Goal: Task Accomplishment & Management: Manage account settings

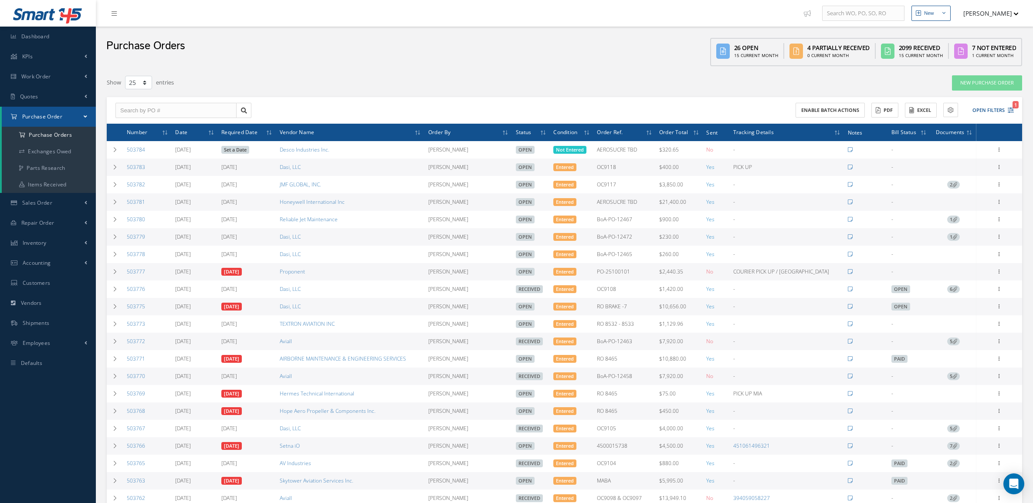
select select "25"
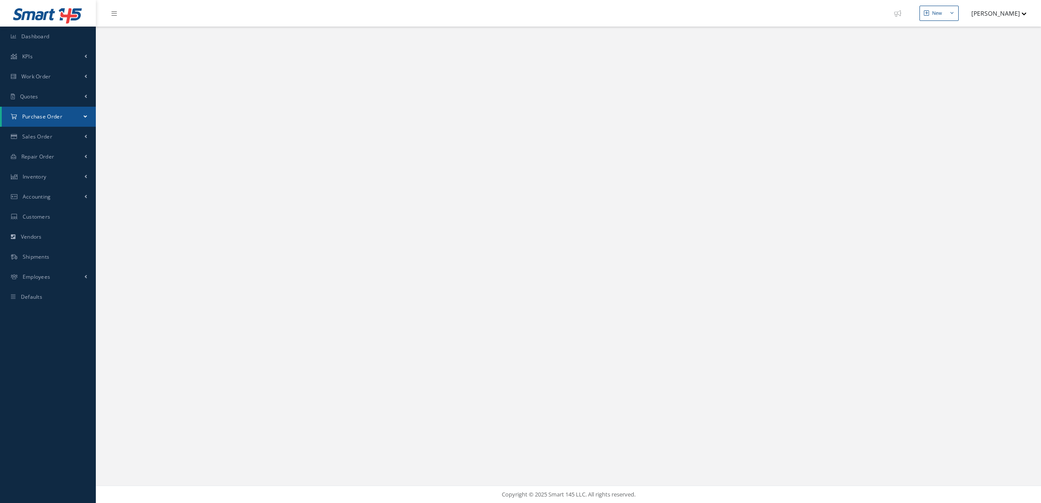
select select "25"
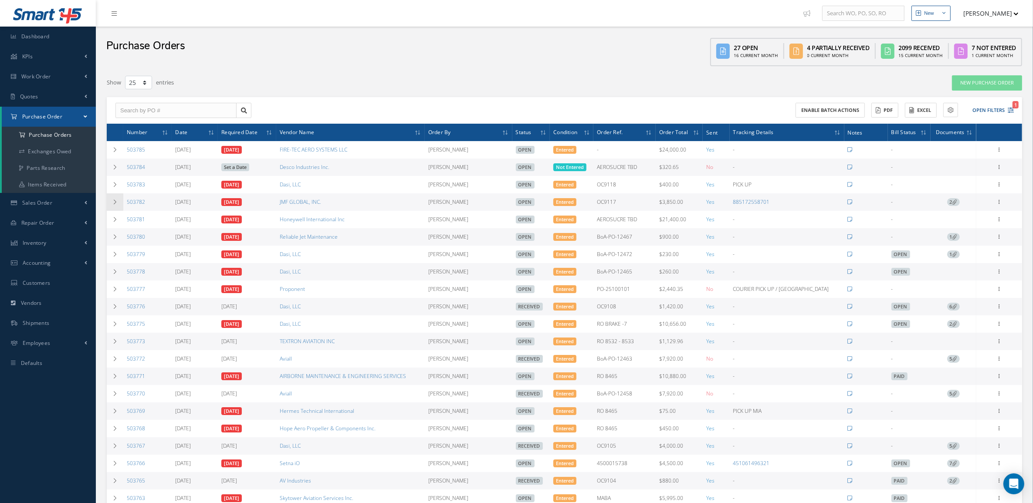
click at [117, 204] on icon at bounding box center [115, 201] width 6 height 5
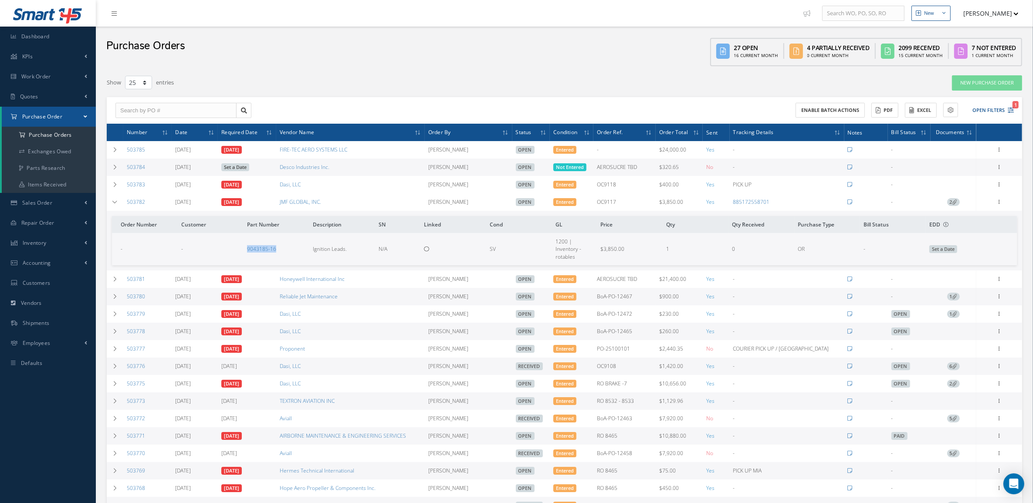
drag, startPoint x: 288, startPoint y: 247, endPoint x: 245, endPoint y: 249, distance: 43.2
click at [245, 249] on td "9043185-16" at bounding box center [276, 249] width 66 height 32
copy link "9043185-16"
click at [950, 206] on span "2" at bounding box center [953, 202] width 13 height 8
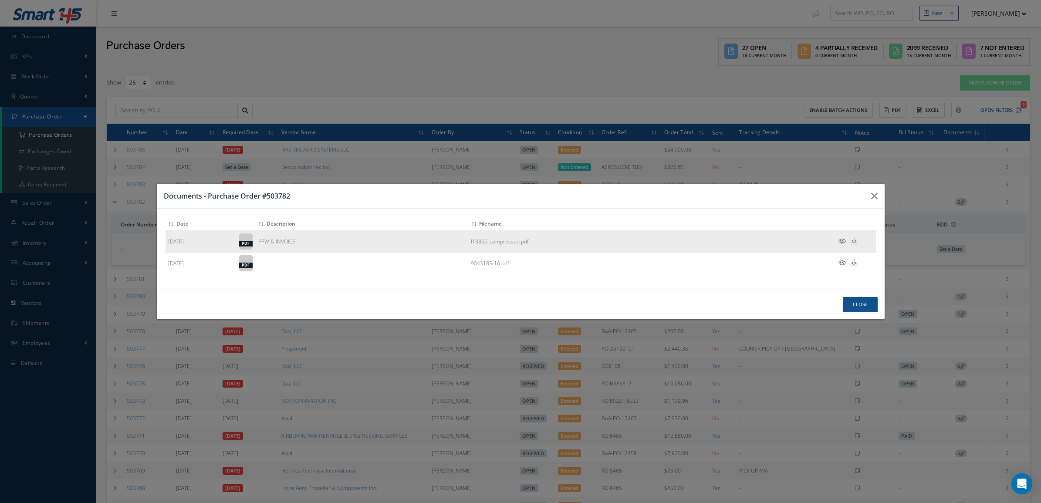
click at [841, 243] on icon at bounding box center [841, 241] width 7 height 7
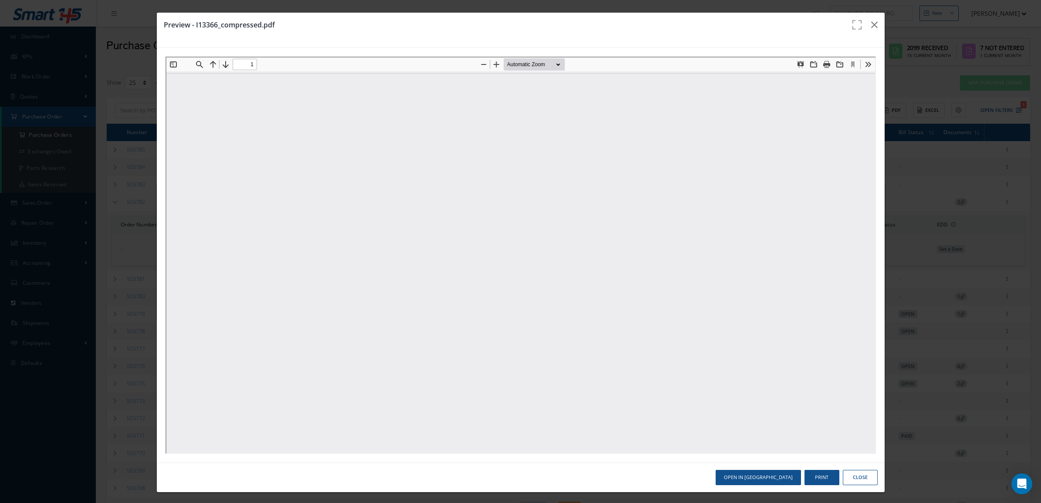
type input "0"
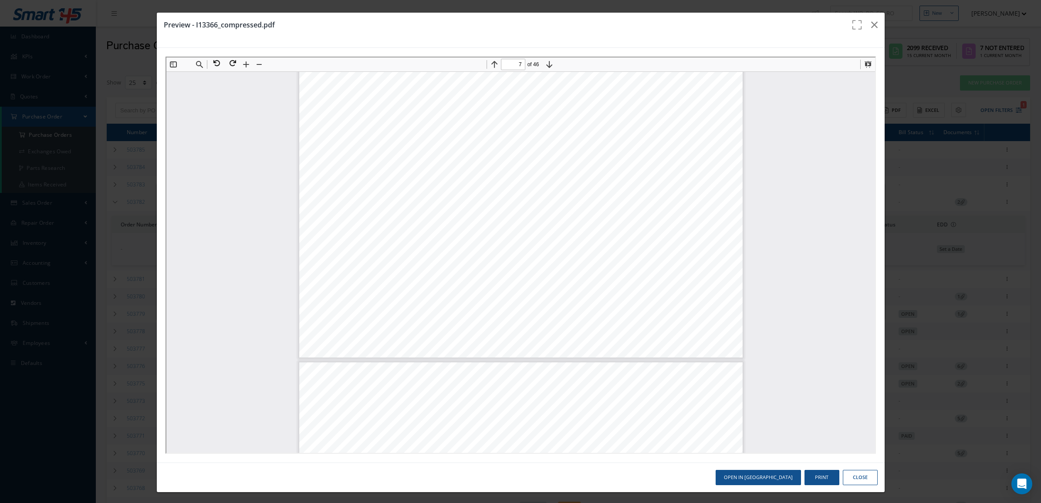
scroll to position [3380, 0]
type input "8"
click at [871, 23] on icon "button" at bounding box center [874, 25] width 7 height 10
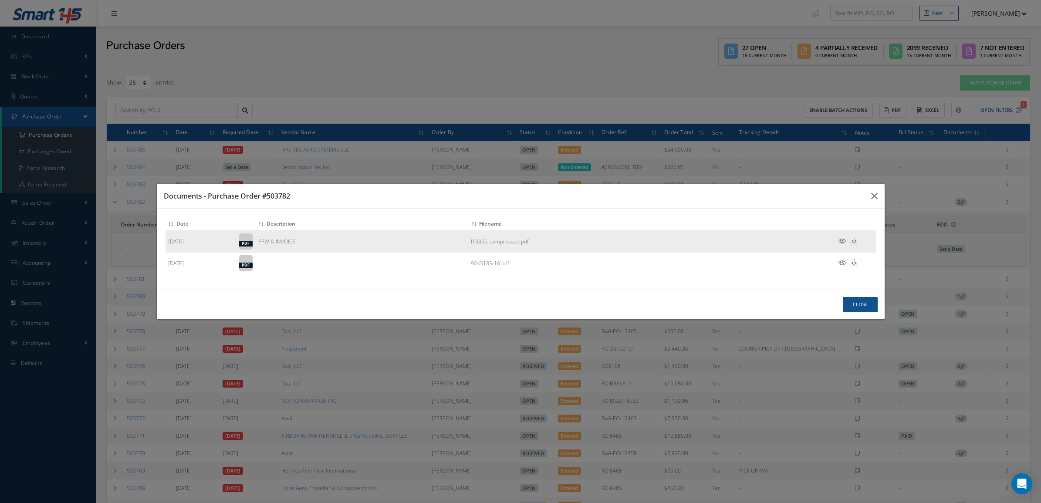
click at [852, 242] on icon at bounding box center [854, 241] width 7 height 7
click at [841, 240] on icon at bounding box center [841, 241] width 7 height 7
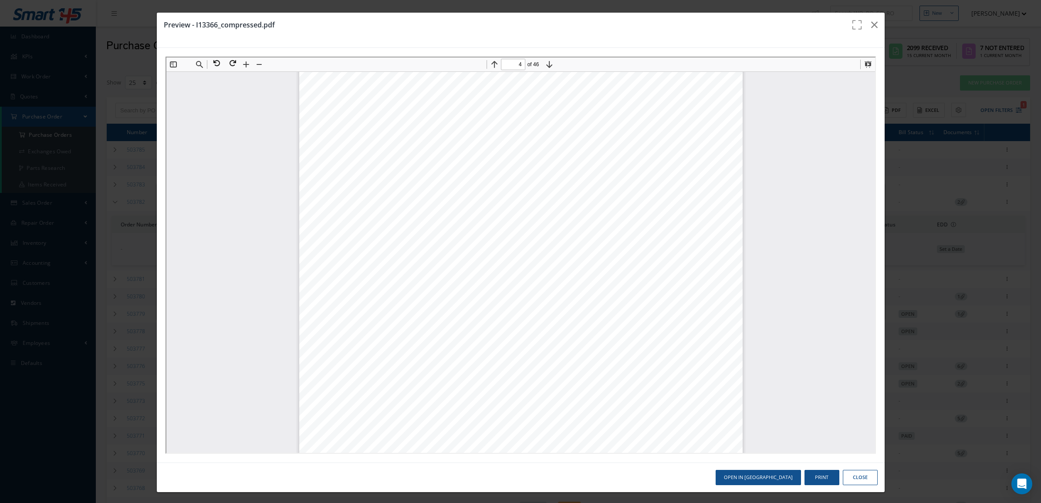
scroll to position [1851, 0]
drag, startPoint x: 865, startPoint y: 111, endPoint x: 1037, endPoint y: 497, distance: 422.1
type input "45"
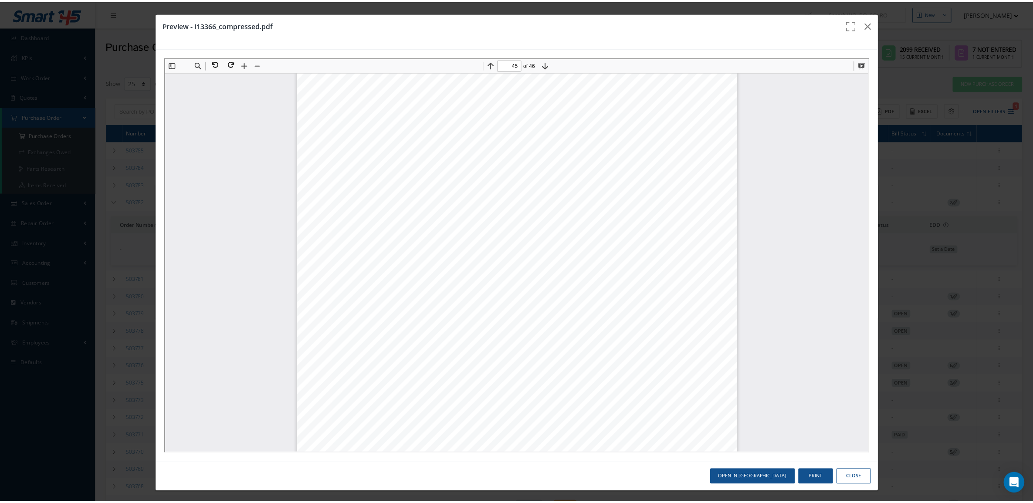
scroll to position [25659, 0]
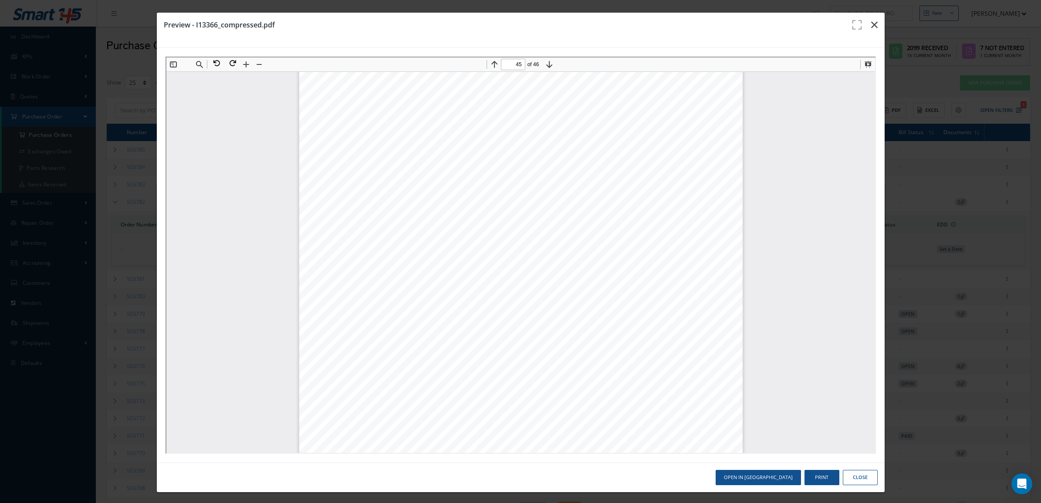
drag, startPoint x: 865, startPoint y: 25, endPoint x: 870, endPoint y: 0, distance: 25.6
click at [871, 25] on icon "button" at bounding box center [874, 25] width 7 height 10
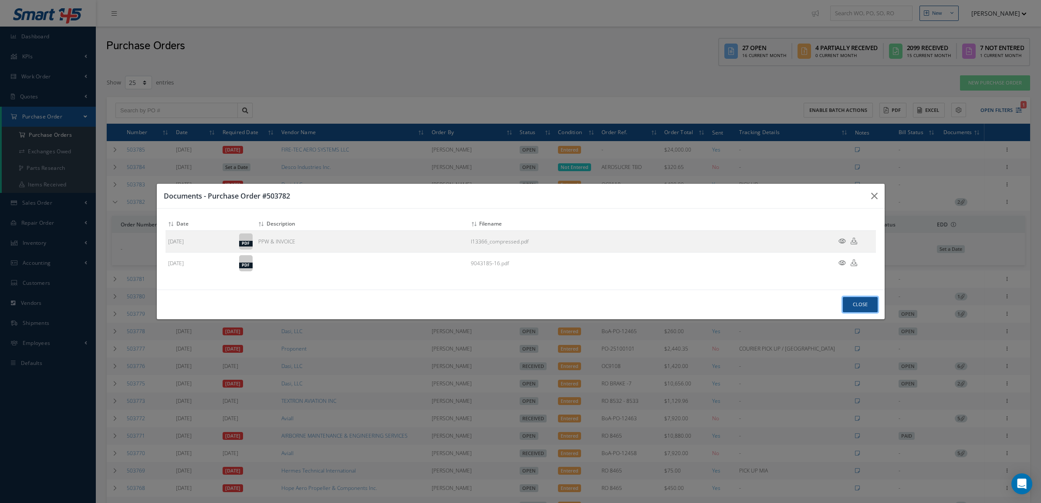
click at [858, 299] on button "Close" at bounding box center [860, 304] width 35 height 15
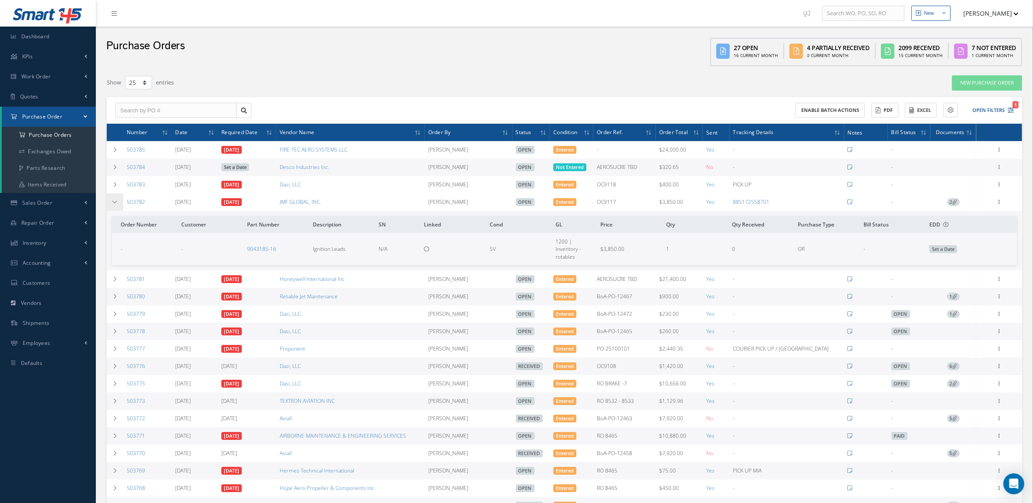
click at [115, 197] on td at bounding box center [115, 201] width 17 height 17
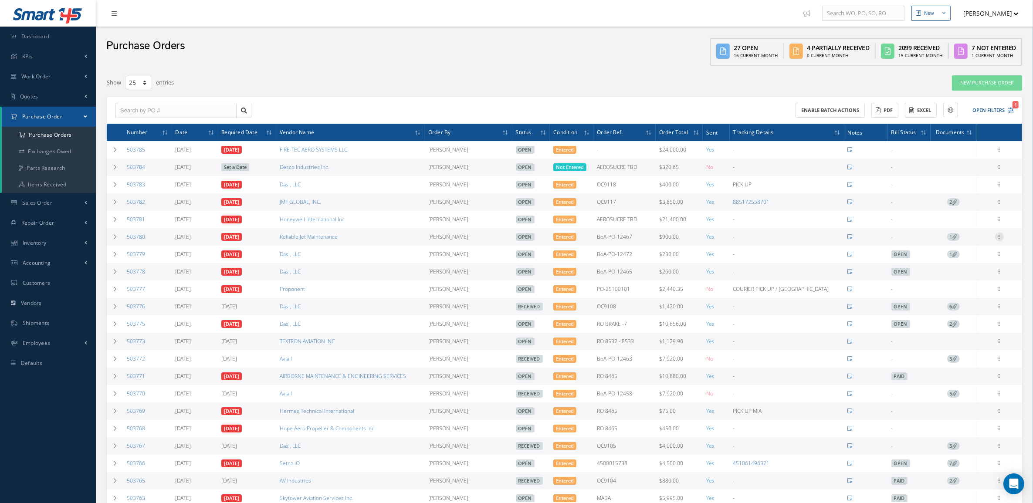
click at [999, 239] on icon at bounding box center [999, 236] width 9 height 7
drag, startPoint x: 965, startPoint y: 255, endPoint x: 960, endPoint y: 264, distance: 10.7
click at [960, 264] on div "Receive Show Edit Create Bill Cancel Send By Email Email History Documents Prin…" at bounding box center [959, 291] width 70 height 117
click at [1000, 236] on icon at bounding box center [999, 236] width 9 height 7
click at [968, 264] on link "Edit" at bounding box center [959, 265] width 69 height 11
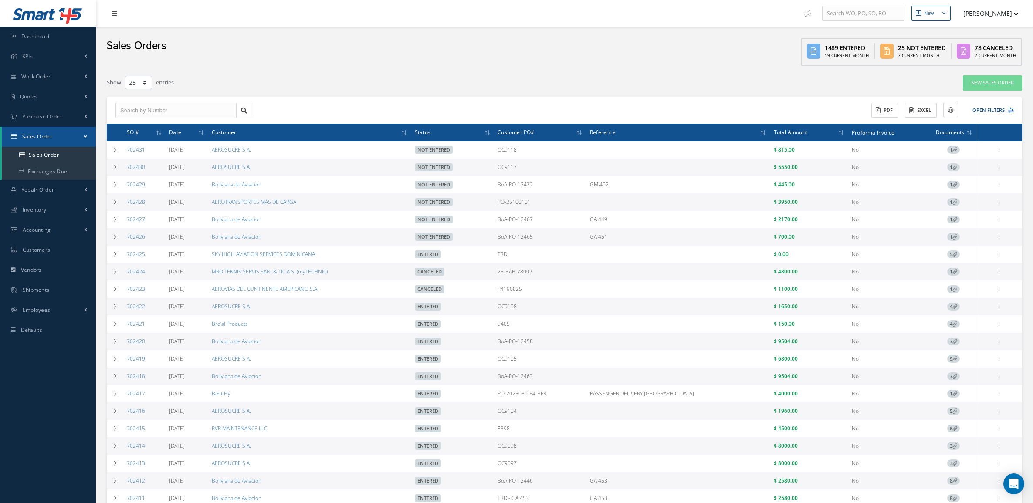
select select "25"
click at [111, 169] on td at bounding box center [115, 167] width 17 height 17
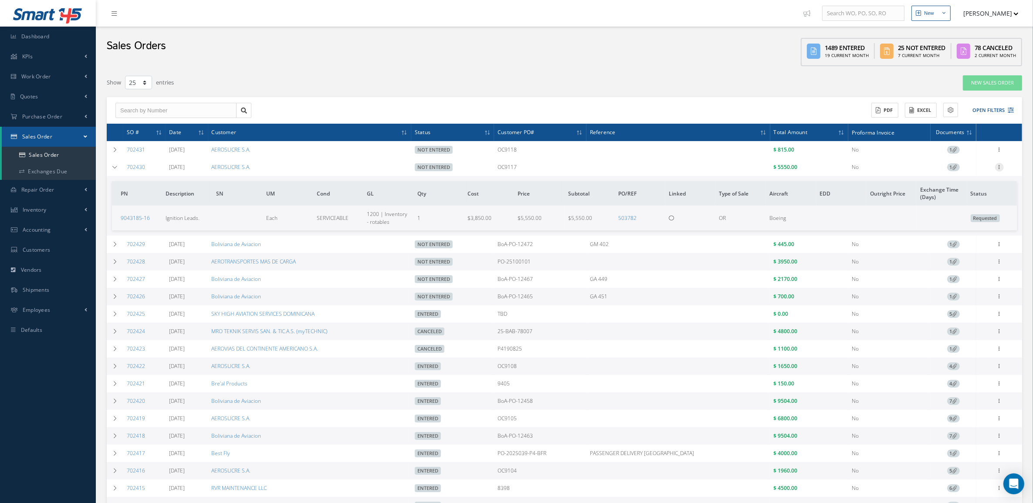
click at [1002, 166] on icon at bounding box center [999, 166] width 9 height 7
click at [965, 214] on link "Documents" at bounding box center [959, 217] width 69 height 11
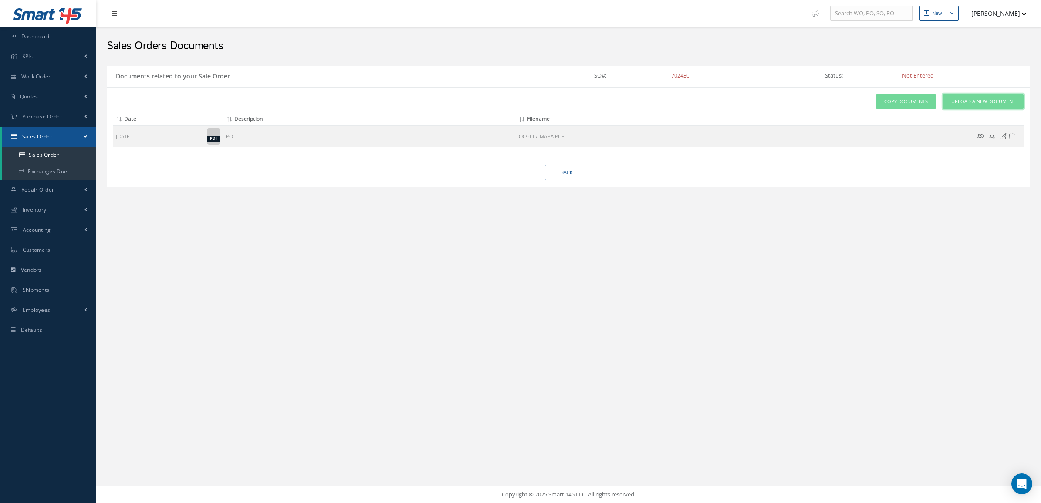
click at [950, 104] on link "Upload a New Document" at bounding box center [983, 101] width 81 height 15
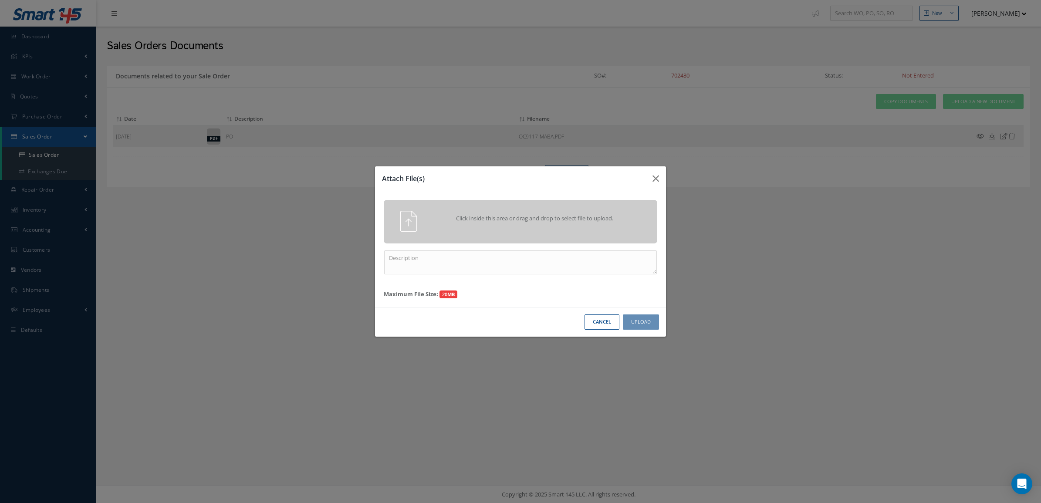
click at [611, 207] on div "Click inside this area or drag and drop to select file to upload." at bounding box center [521, 222] width 274 height 44
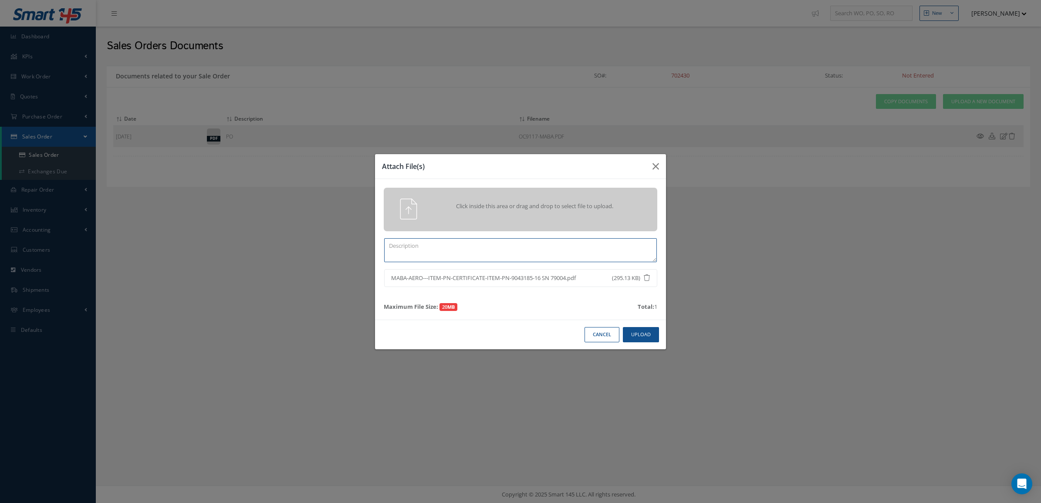
click at [519, 249] on textarea at bounding box center [520, 250] width 273 height 24
type textarea "CERT USO APLICACION"
click at [649, 338] on button "Upload" at bounding box center [641, 334] width 36 height 15
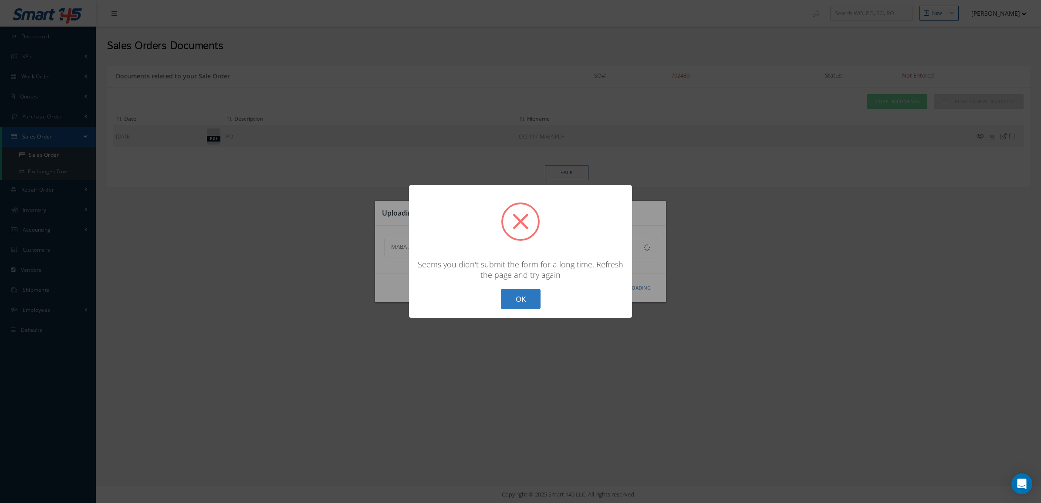
click at [531, 296] on button "OK" at bounding box center [521, 299] width 40 height 20
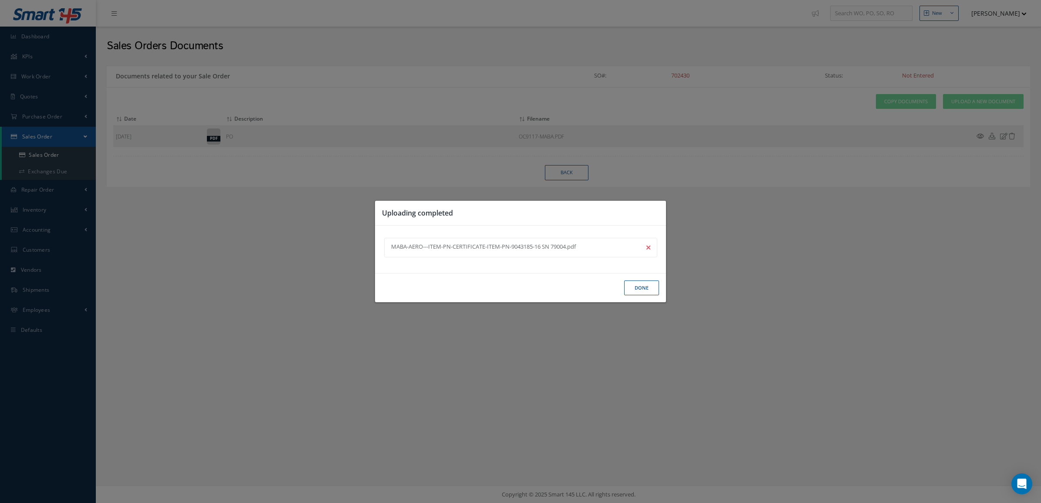
click at [638, 284] on button "Done" at bounding box center [641, 287] width 35 height 15
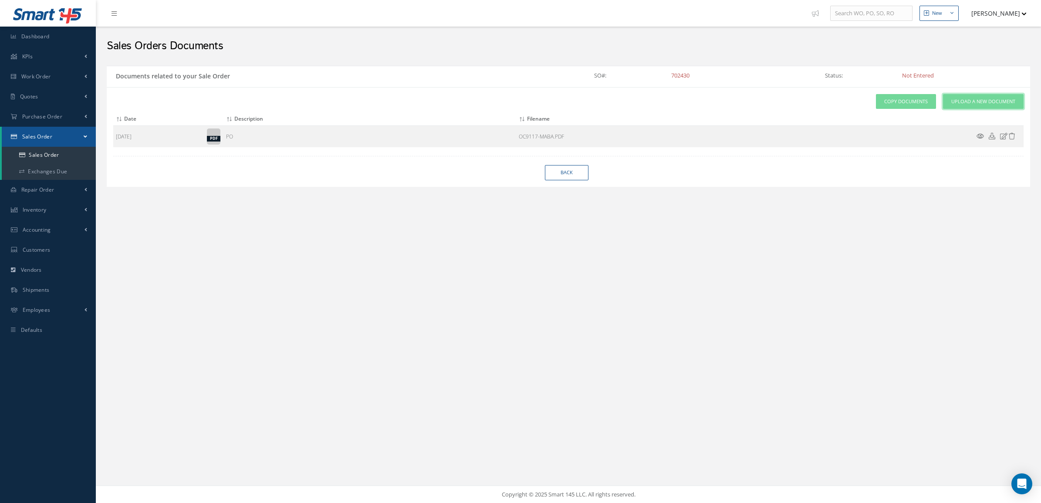
click at [978, 101] on span "Upload a New Document" at bounding box center [983, 101] width 64 height 7
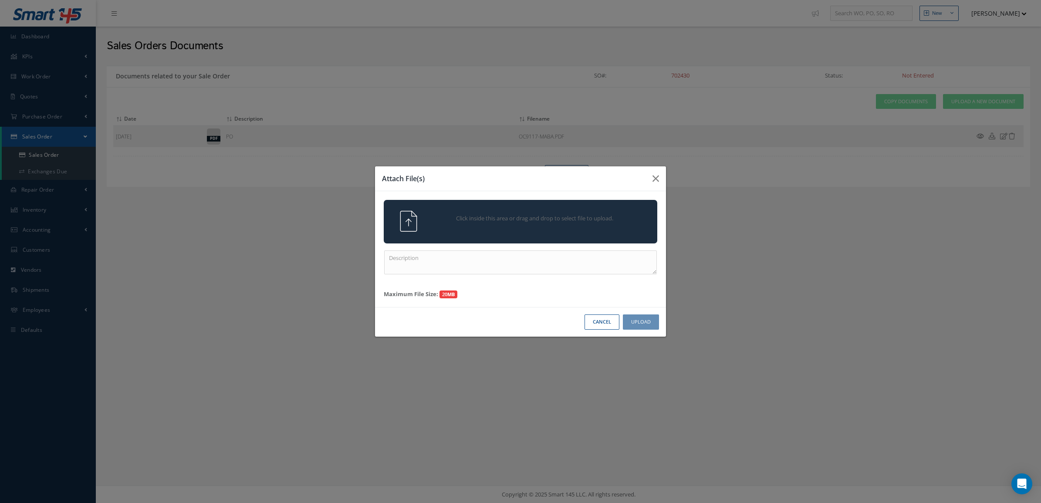
click at [541, 237] on div "Click inside this area or drag and drop to select file to upload." at bounding box center [521, 222] width 274 height 44
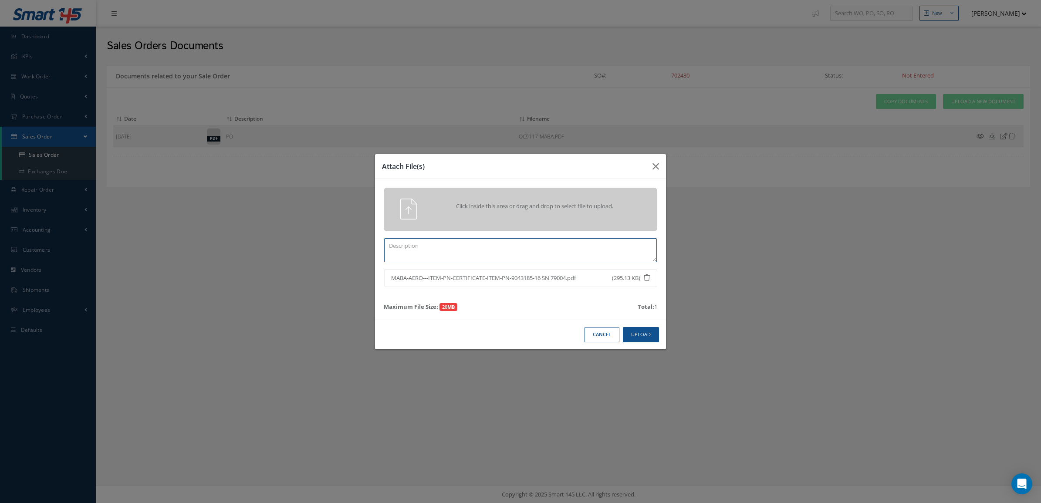
click at [451, 253] on textarea at bounding box center [520, 250] width 273 height 24
type textarea "CERT USO"
click at [636, 337] on button "Upload" at bounding box center [641, 334] width 36 height 15
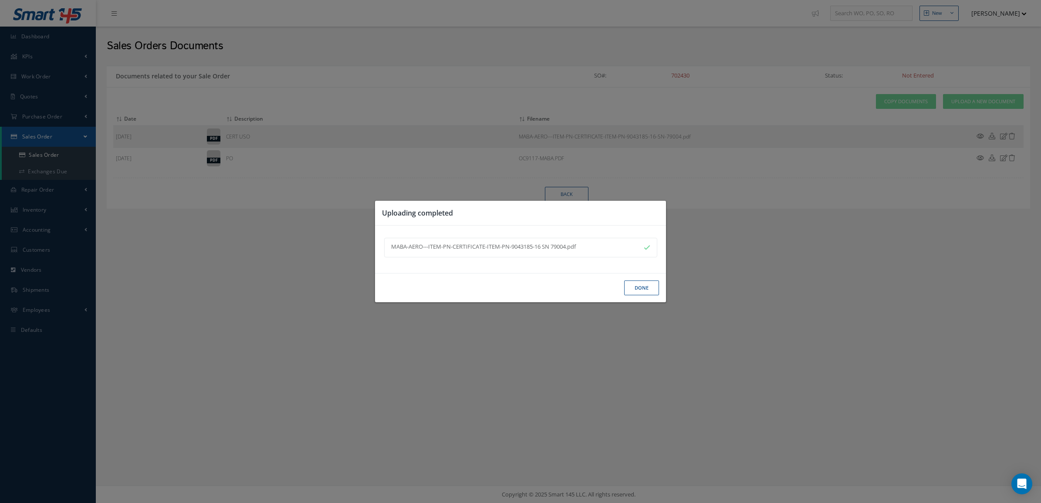
click at [637, 297] on div "Done" at bounding box center [520, 288] width 291 height 30
click at [636, 287] on button "Done" at bounding box center [641, 287] width 35 height 15
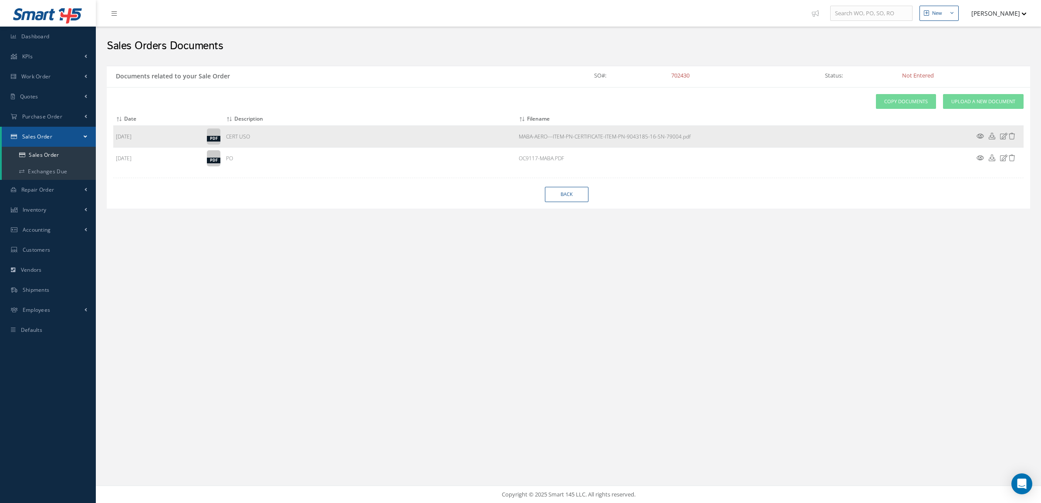
click at [977, 137] on icon at bounding box center [980, 136] width 7 height 7
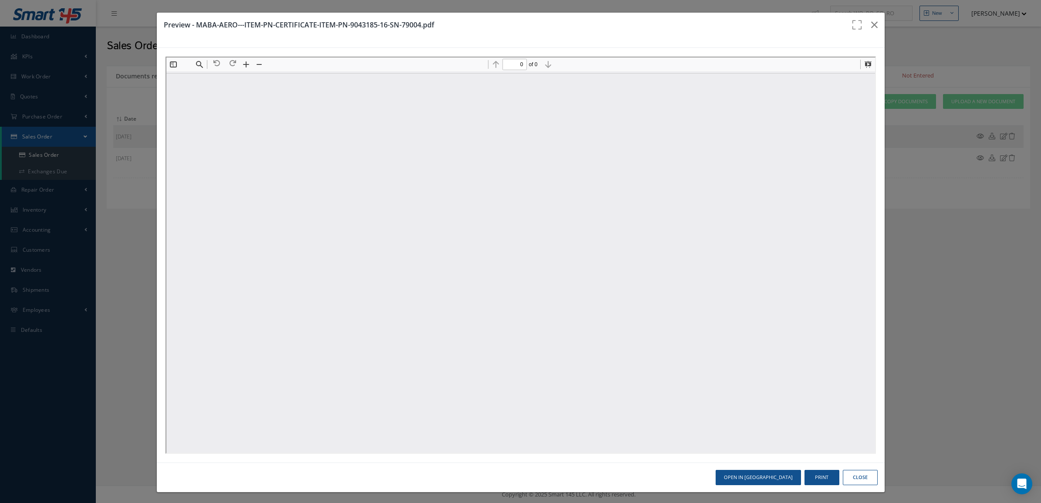
type input "1"
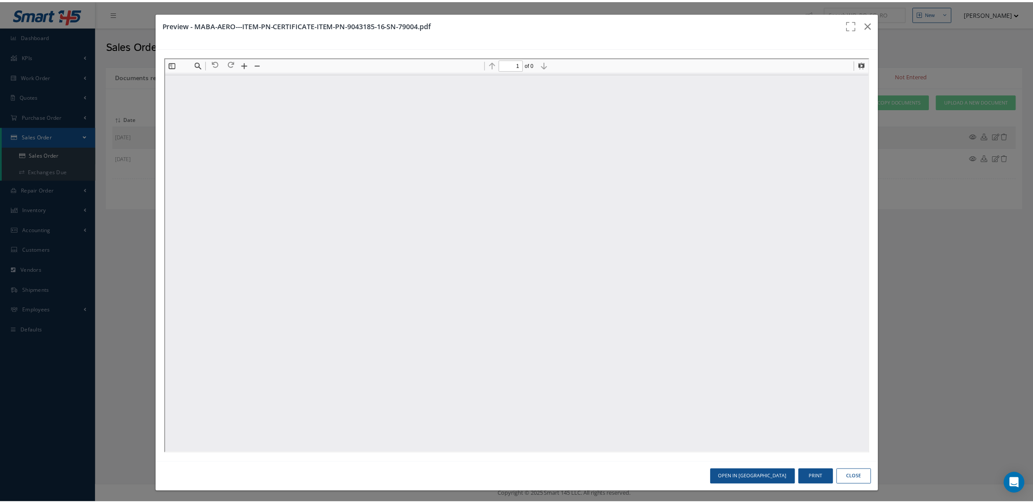
scroll to position [4, 0]
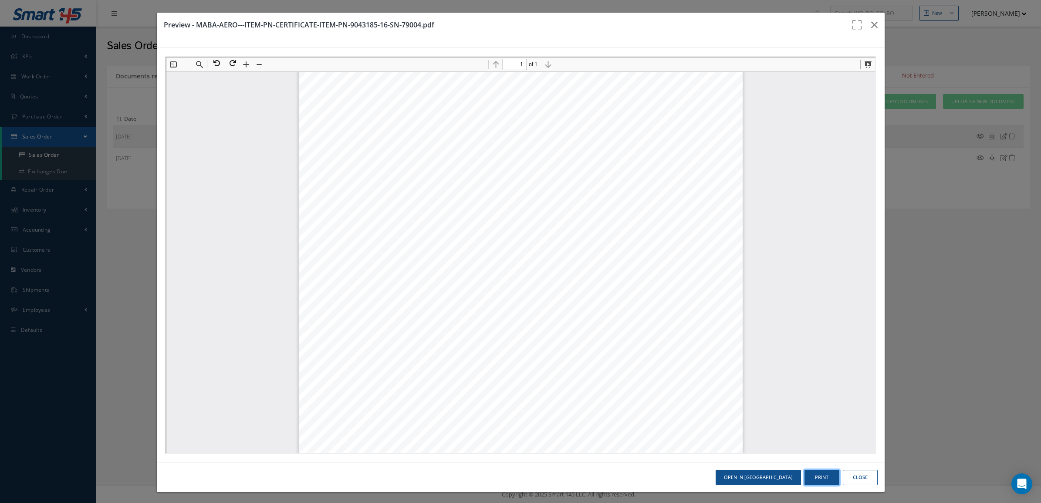
click at [808, 473] on button "Print" at bounding box center [821, 477] width 35 height 15
click at [804, 482] on button "Print" at bounding box center [821, 477] width 35 height 15
click at [810, 482] on button "Print" at bounding box center [821, 477] width 35 height 15
click at [871, 27] on icon "button" at bounding box center [874, 25] width 7 height 10
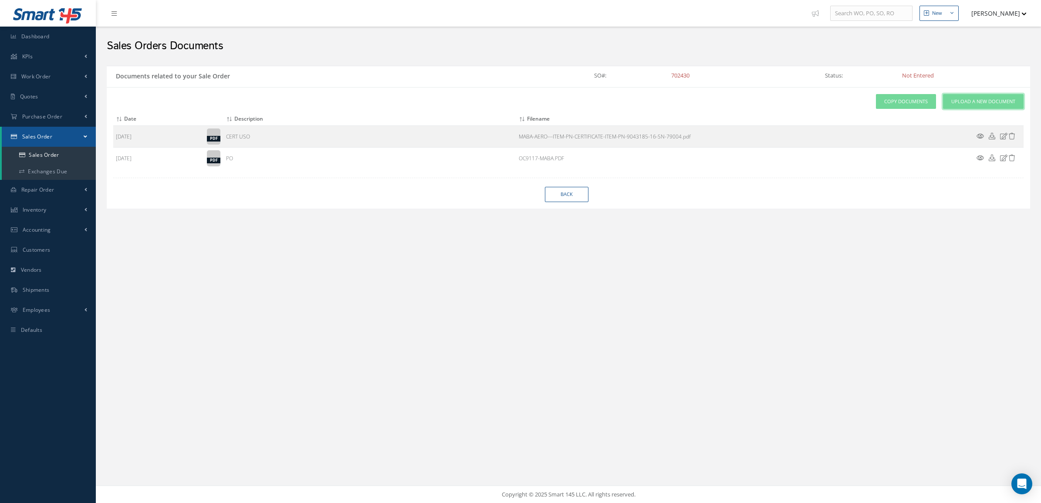
click at [945, 98] on link "Upload a New Document" at bounding box center [983, 101] width 81 height 15
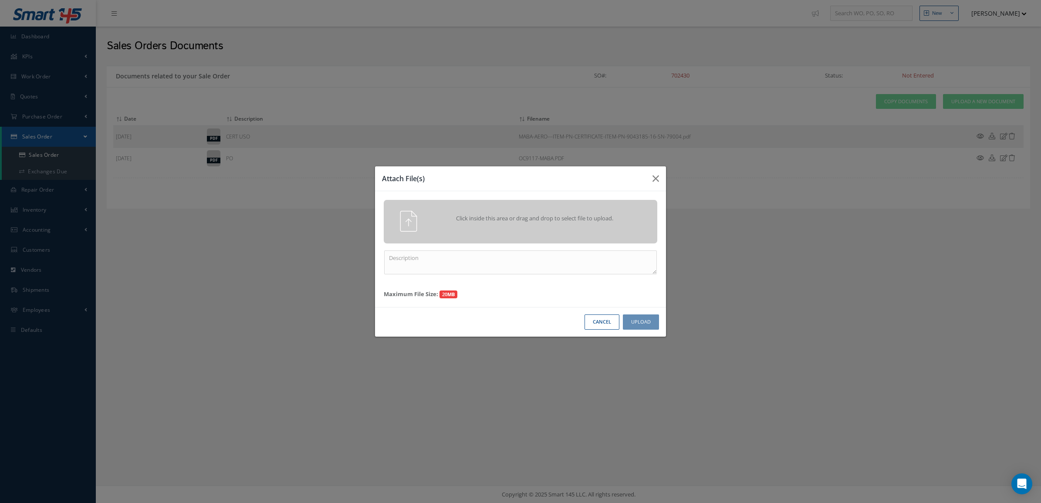
click at [532, 216] on span "Click inside this area or drag and drop to select file to upload." at bounding box center [535, 218] width 198 height 9
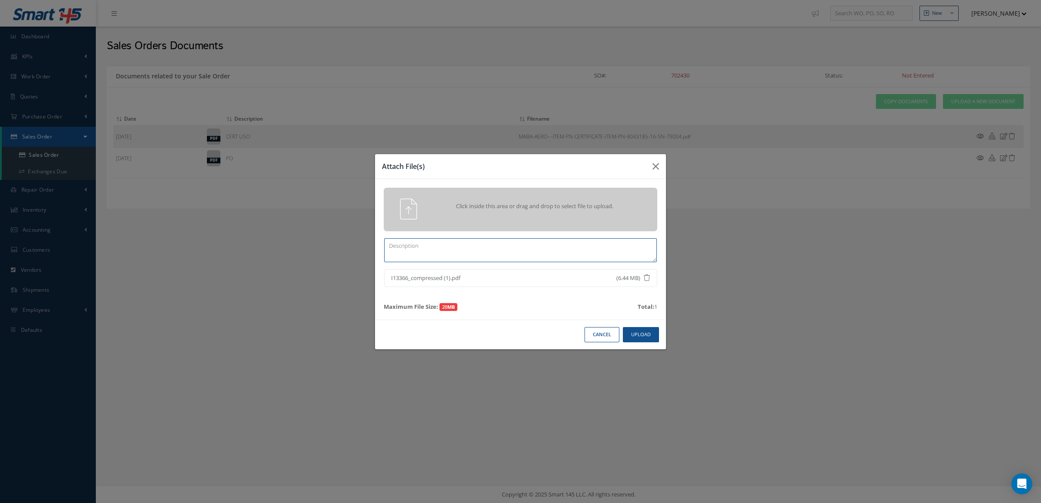
click at [399, 239] on textarea at bounding box center [520, 250] width 273 height 24
type textarea "CERTS"
click at [657, 330] on button "Upload" at bounding box center [641, 334] width 36 height 15
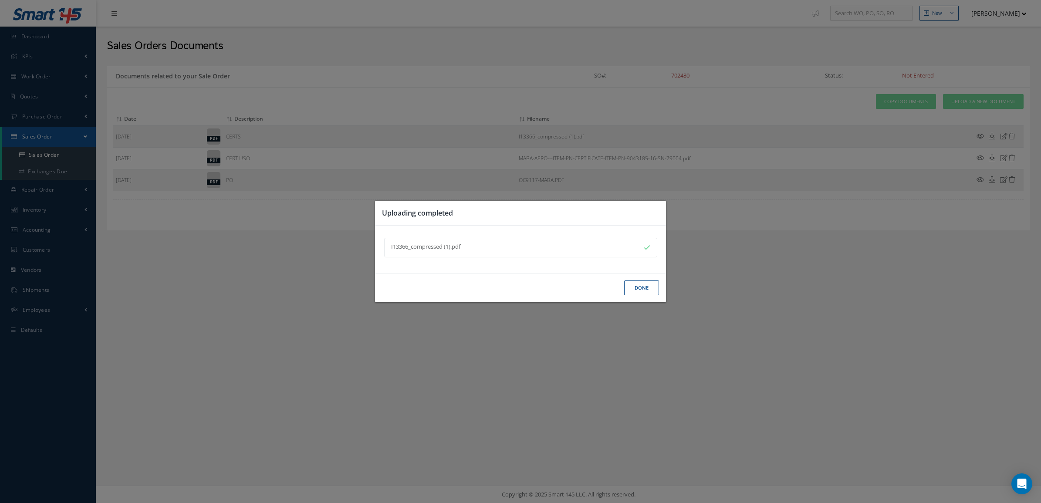
click at [639, 291] on button "Done" at bounding box center [641, 287] width 35 height 15
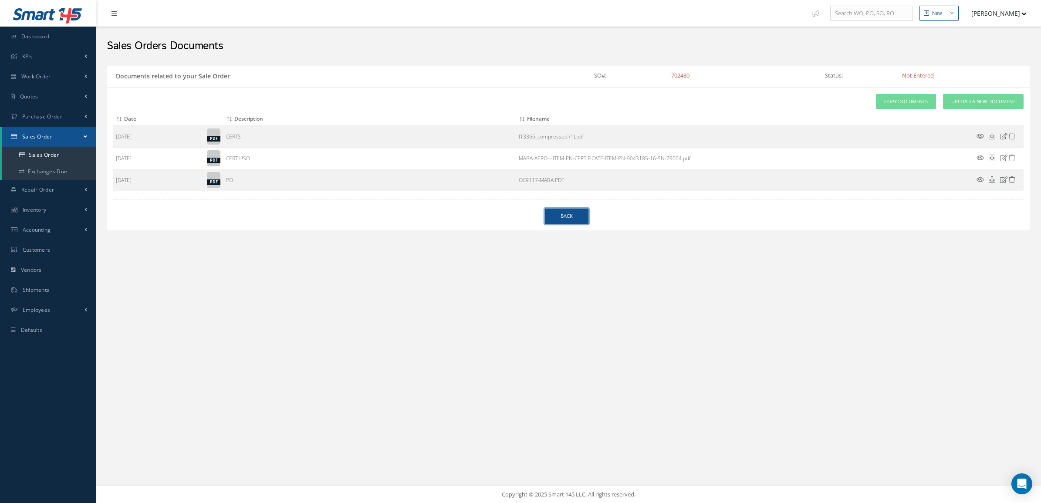
click at [559, 223] on link "Back" at bounding box center [567, 216] width 44 height 15
select select "25"
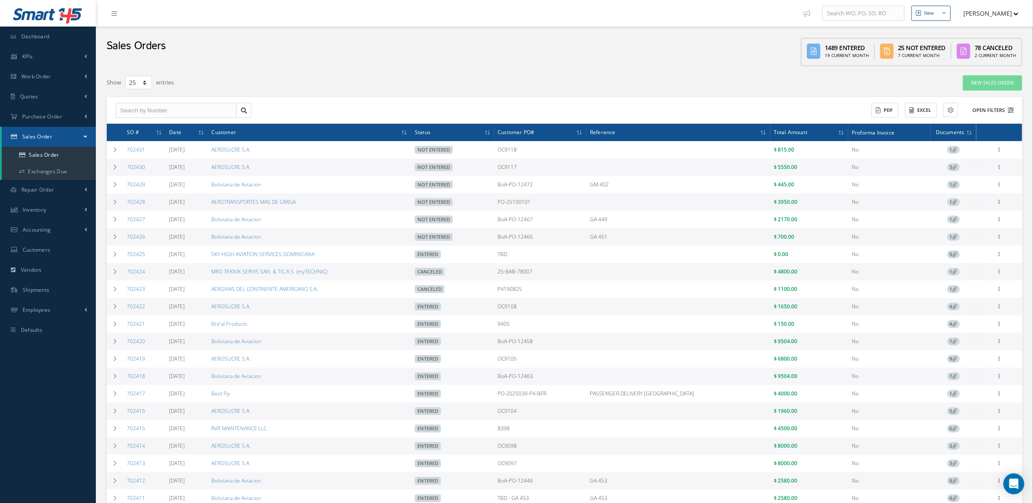
click at [987, 109] on button "Open Filters" at bounding box center [988, 110] width 49 height 14
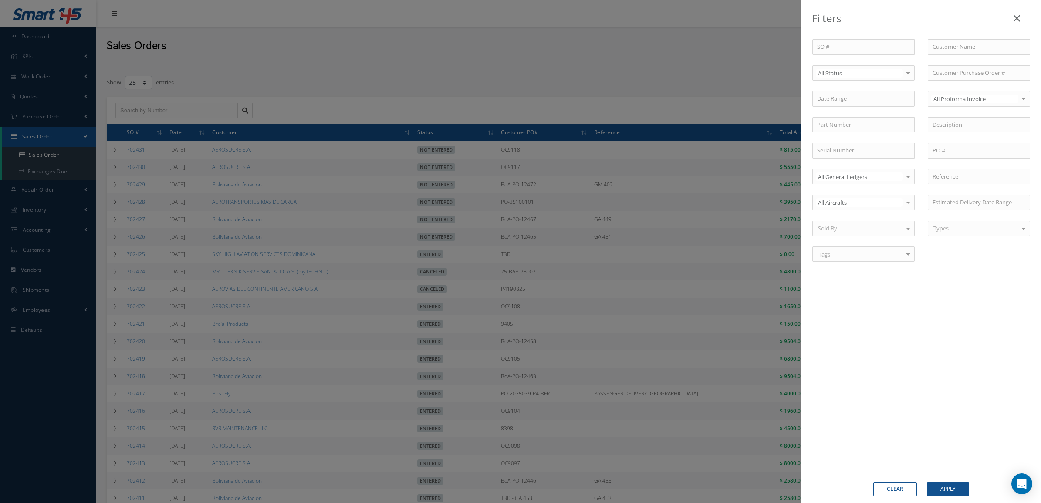
click at [821, 79] on div "All Status" at bounding box center [863, 73] width 102 height 16
click at [842, 113] on span "Not Entered" at bounding box center [863, 117] width 101 height 15
click at [947, 489] on button "Apply" at bounding box center [948, 489] width 42 height 14
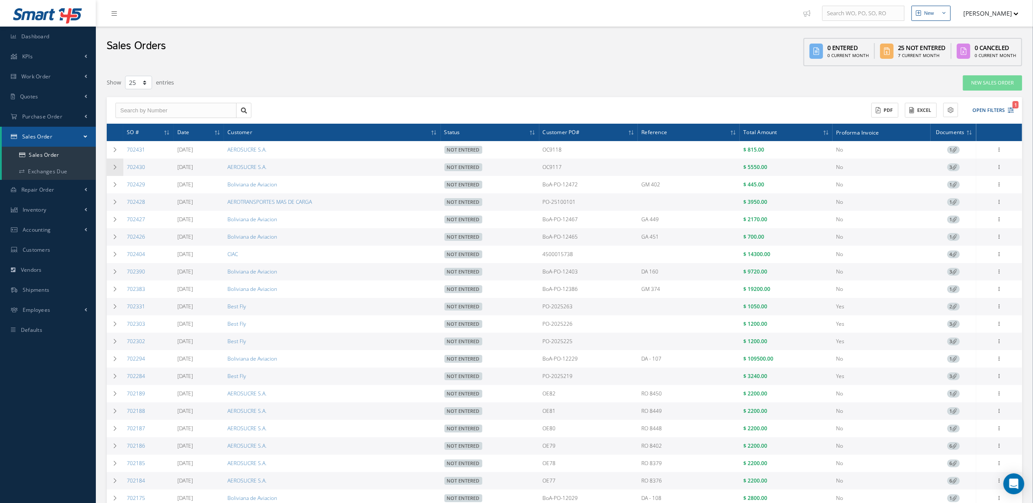
click at [112, 168] on icon at bounding box center [115, 167] width 6 height 5
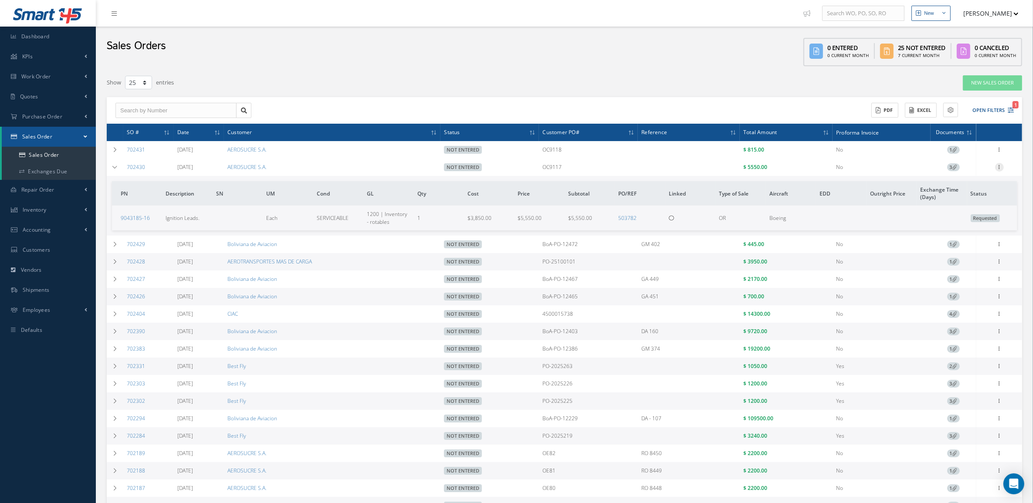
click at [999, 164] on icon at bounding box center [999, 166] width 9 height 7
click at [955, 184] on link "Edit" at bounding box center [959, 184] width 69 height 11
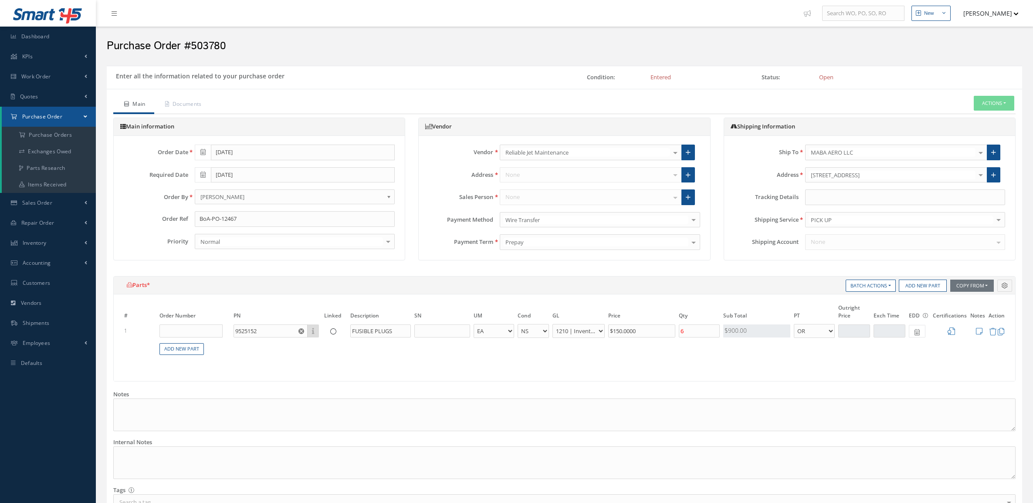
select select "7"
select select "1"
click at [844, 207] on div "Ship To MABA AERO LLC 1 Vision Aviation 21 AIR 360 CORPORATION 3Ana Aviation 3C…" at bounding box center [869, 197] width 284 height 105
click at [841, 203] on input "text" at bounding box center [905, 197] width 200 height 16
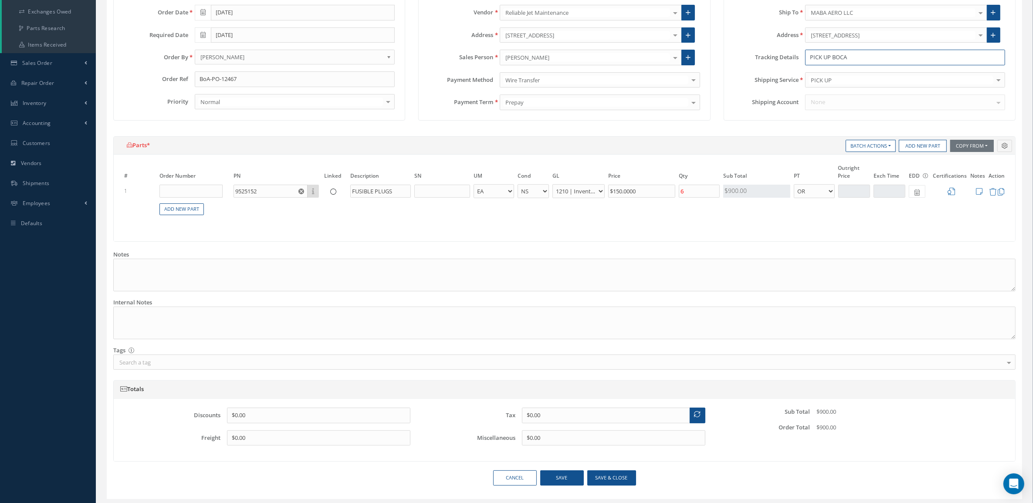
scroll to position [166, 0]
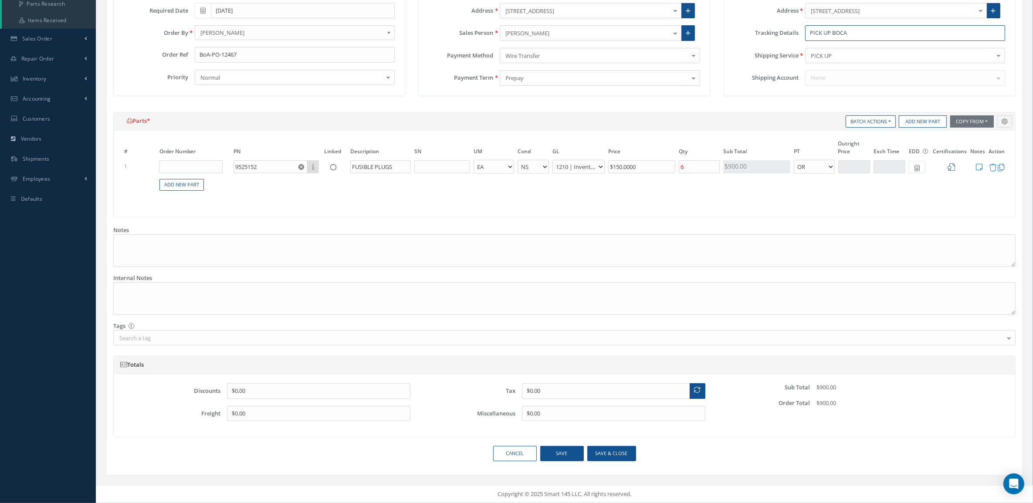
type input "PICK UP BOCA"
click at [612, 452] on button "Save & close" at bounding box center [611, 453] width 49 height 15
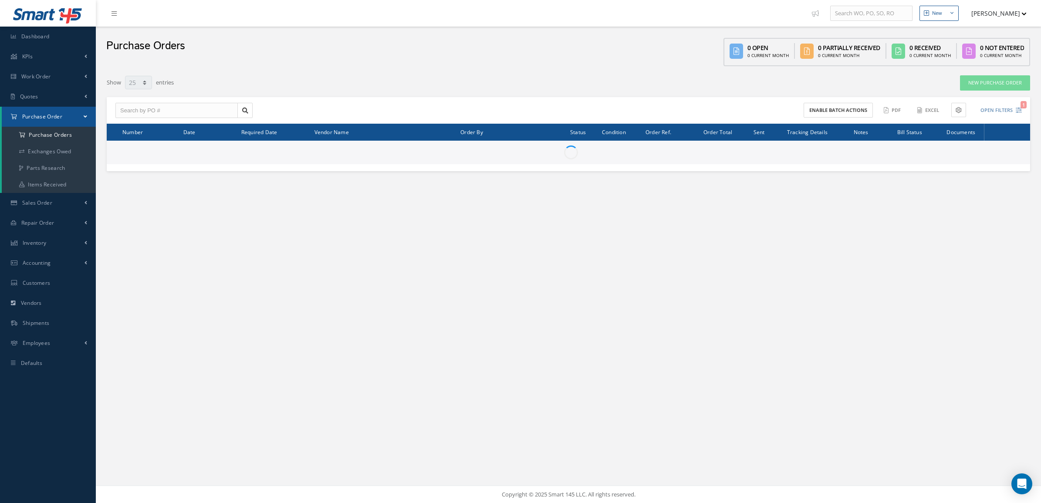
select select "25"
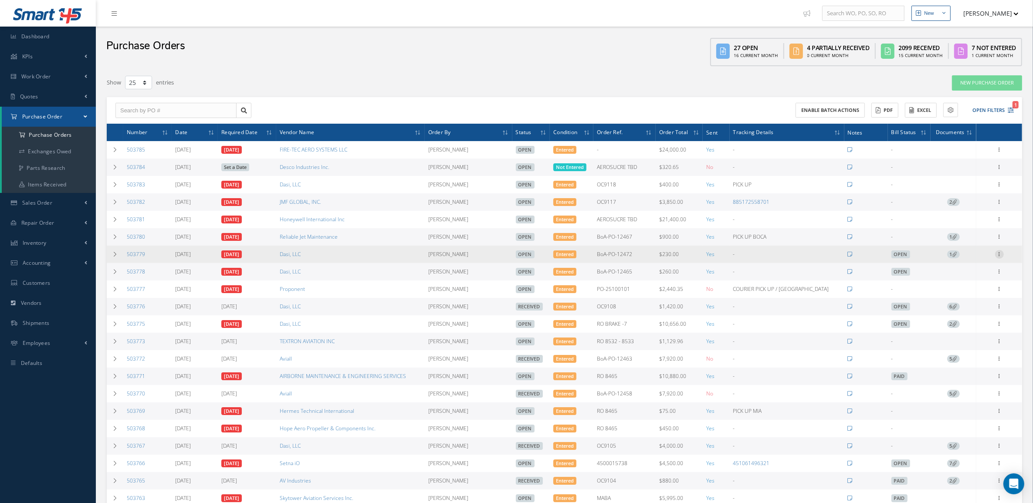
click at [999, 256] on icon at bounding box center [999, 253] width 9 height 7
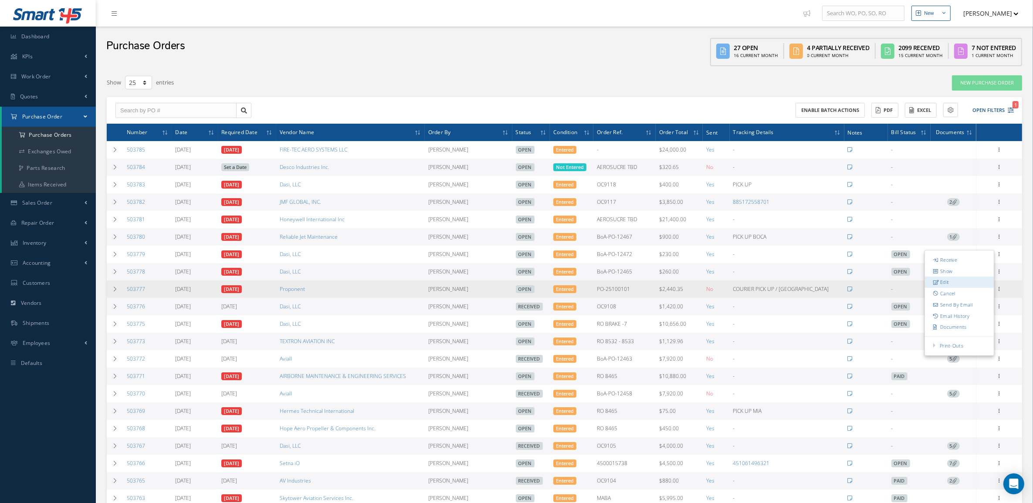
click at [966, 284] on link "Edit" at bounding box center [959, 282] width 69 height 11
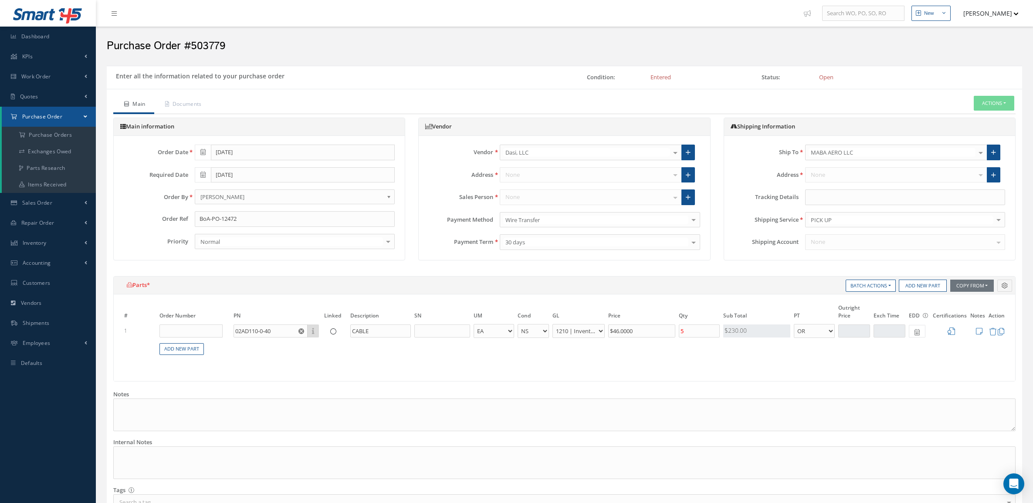
select select "7"
select select "1"
click at [833, 195] on input "text" at bounding box center [905, 197] width 200 height 16
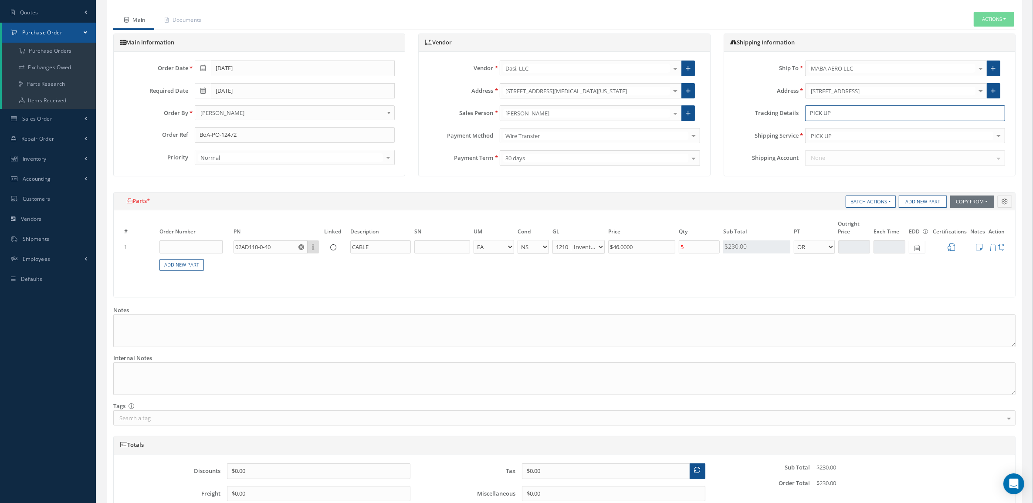
scroll to position [166, 0]
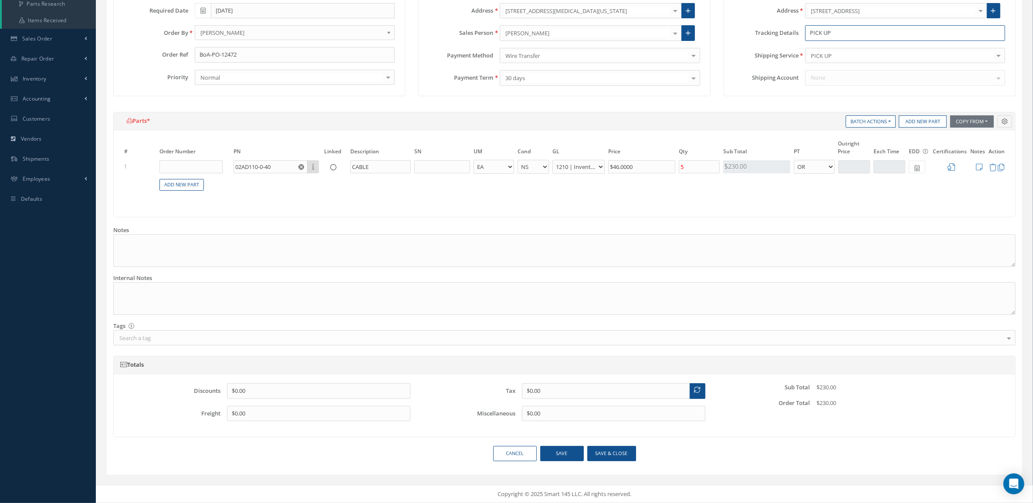
type input "PICK UP"
click at [608, 453] on button "Save & close" at bounding box center [611, 453] width 49 height 15
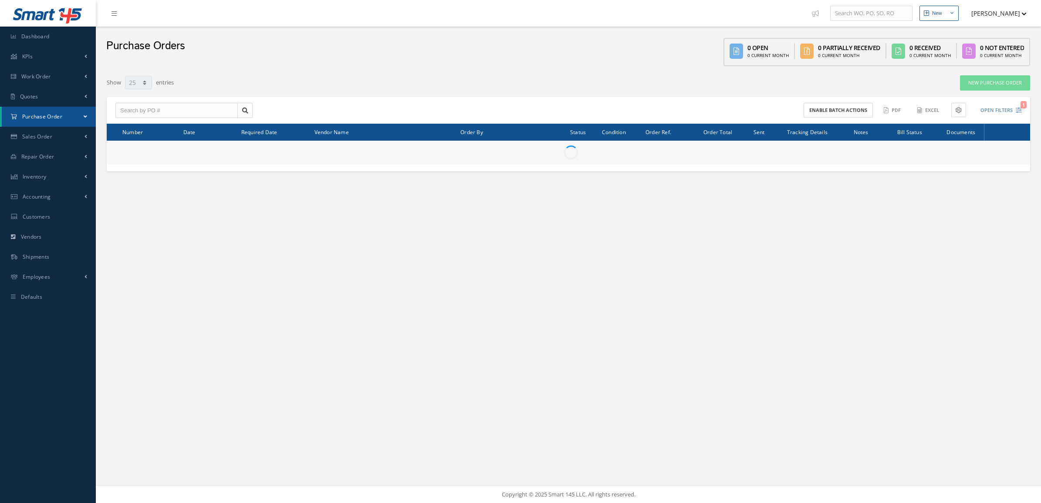
select select "25"
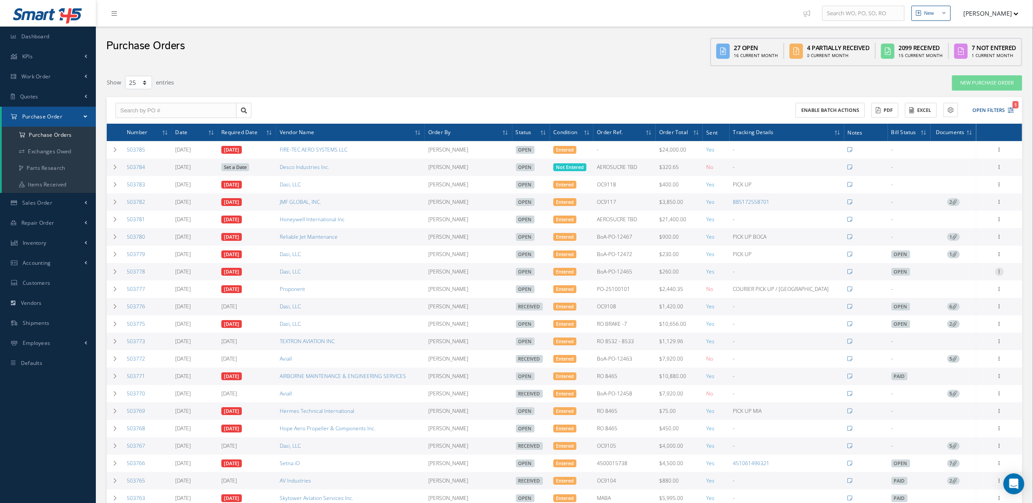
click at [1002, 274] on icon at bounding box center [999, 270] width 9 height 7
click at [948, 301] on link "Edit" at bounding box center [959, 299] width 69 height 11
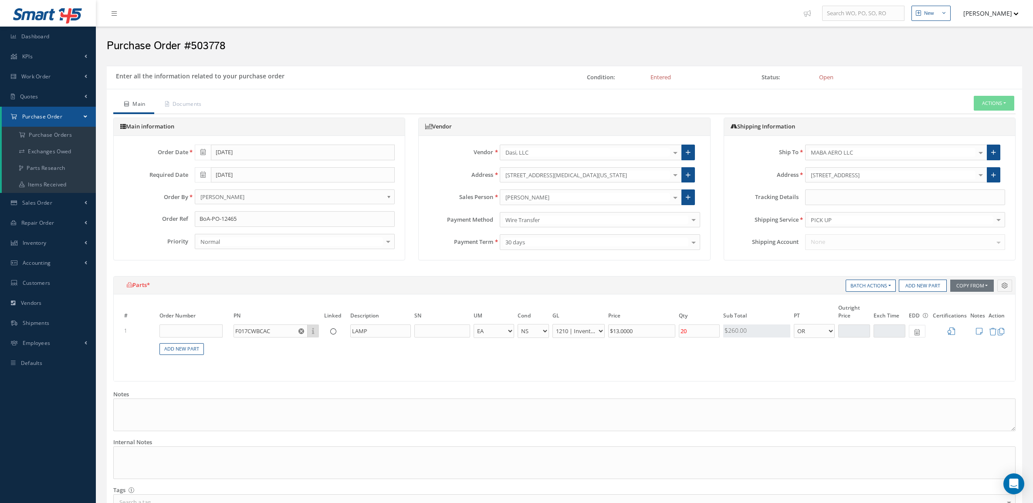
select select "7"
select select "1"
click at [831, 203] on input "text" at bounding box center [905, 197] width 200 height 16
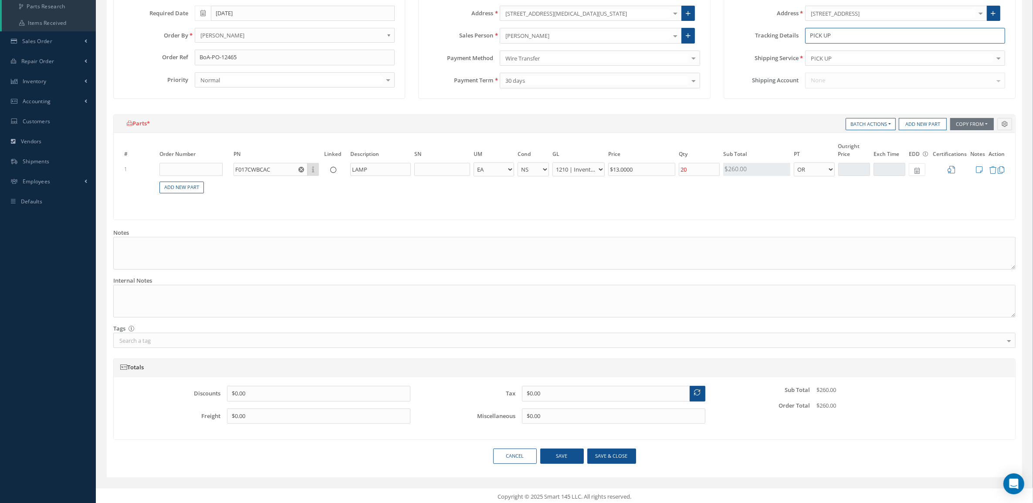
scroll to position [166, 0]
type input "PICK UP"
click at [608, 447] on button "Save & close" at bounding box center [611, 453] width 49 height 15
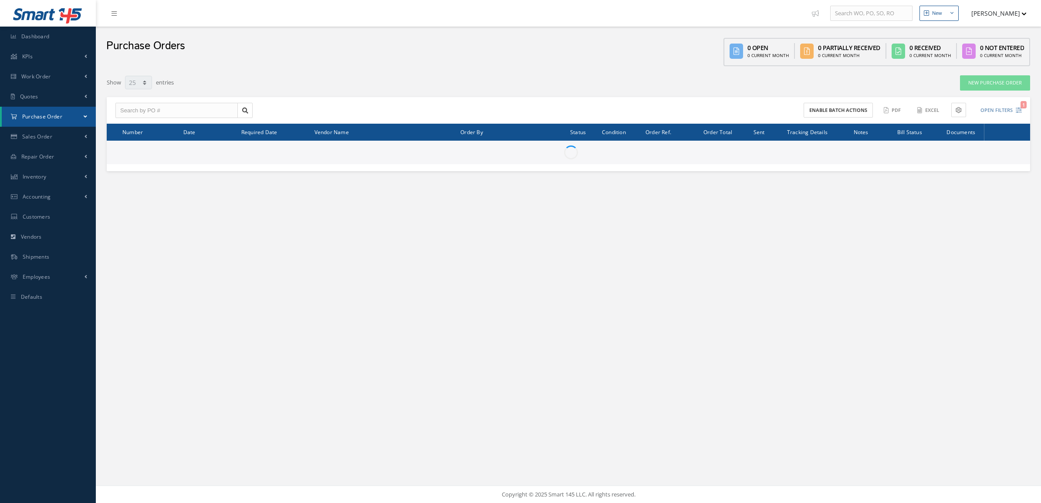
select select "25"
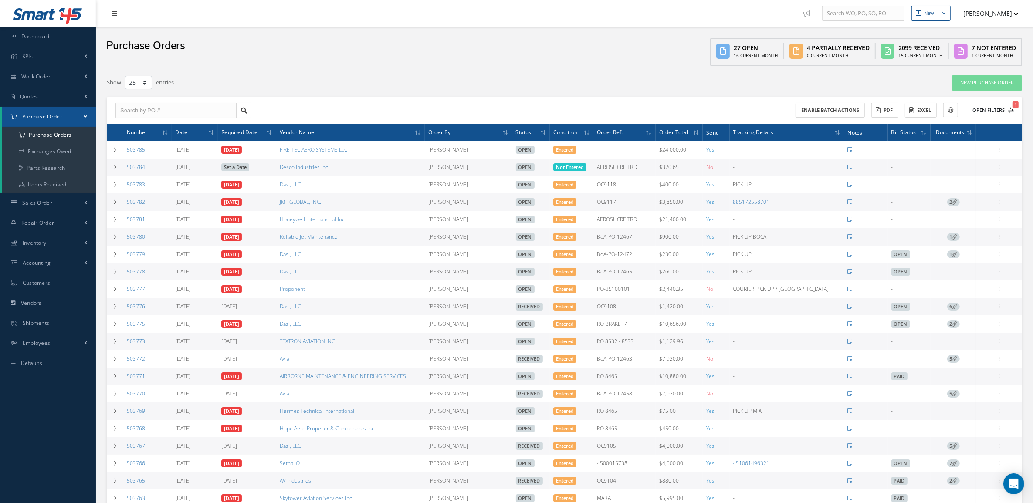
click at [982, 103] on button "Open Filters 1" at bounding box center [988, 110] width 49 height 14
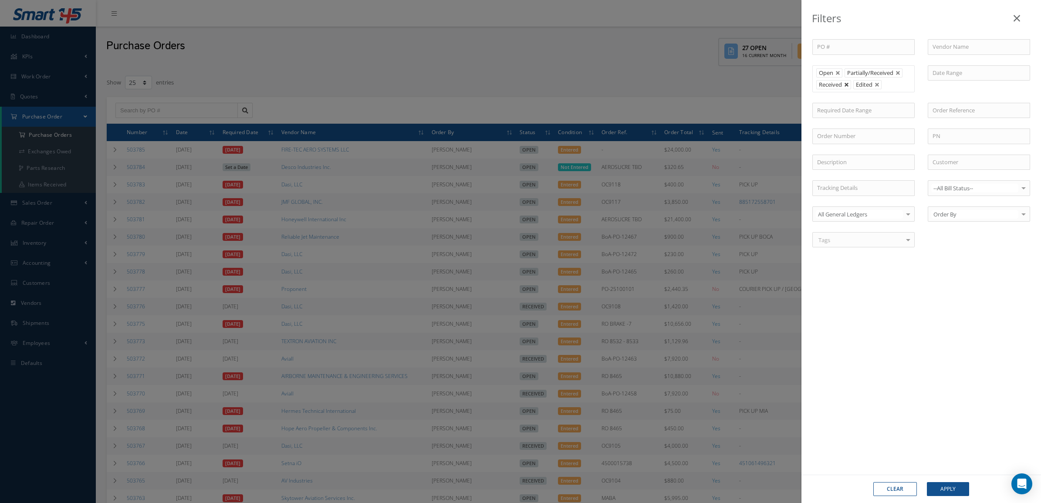
click at [847, 86] on link at bounding box center [846, 84] width 5 height 5
click at [961, 488] on button "Apply" at bounding box center [948, 489] width 42 height 14
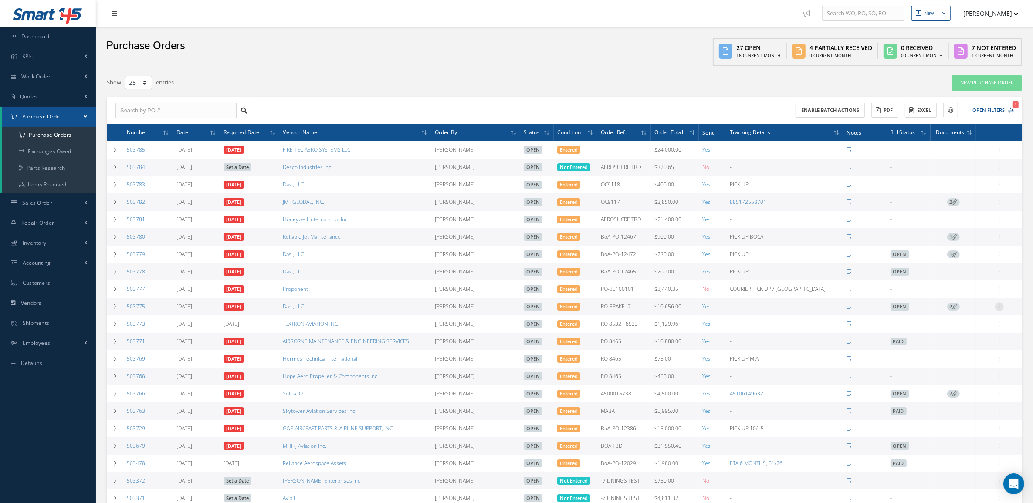
click at [1000, 309] on icon at bounding box center [999, 305] width 9 height 7
click at [956, 340] on link "Edit" at bounding box center [959, 334] width 69 height 11
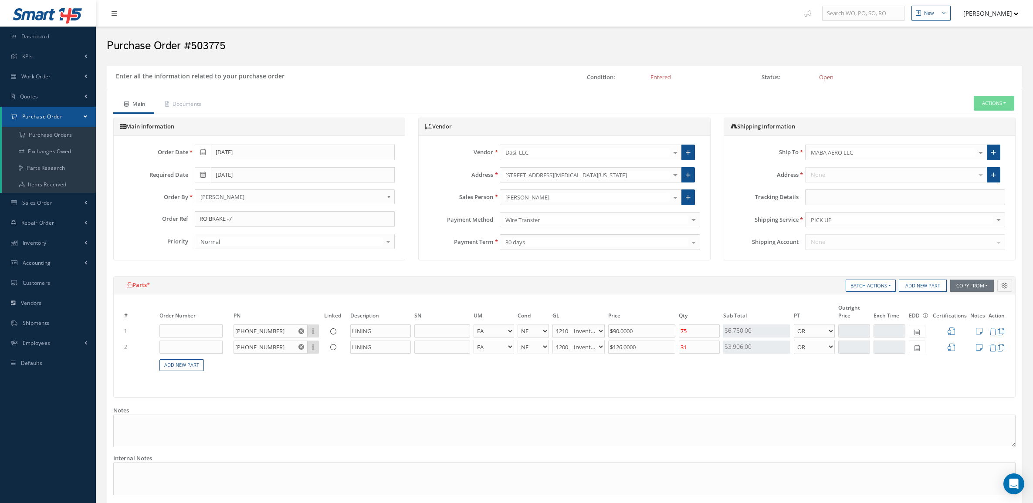
select select "5"
select select "7"
select select "1"
select select "5"
select select "6"
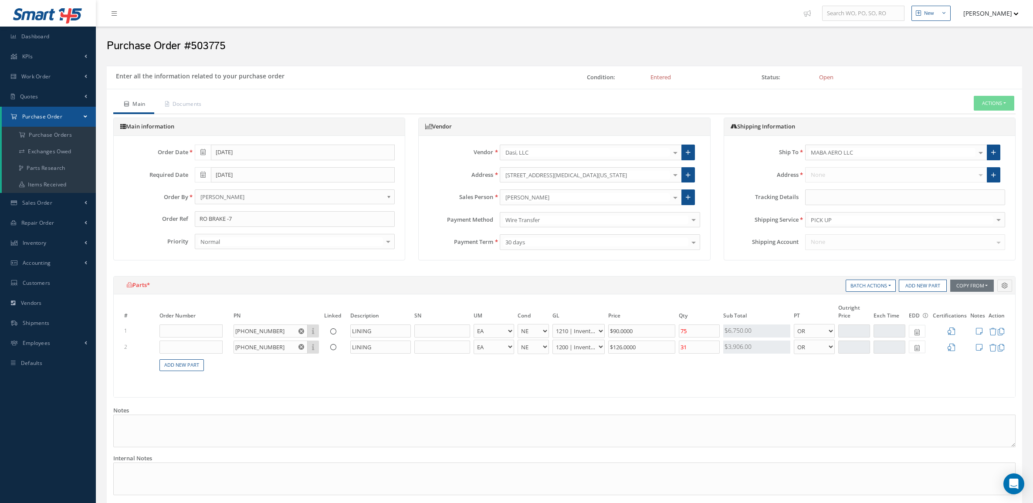
select select "1"
click at [828, 203] on input "text" at bounding box center [905, 197] width 200 height 16
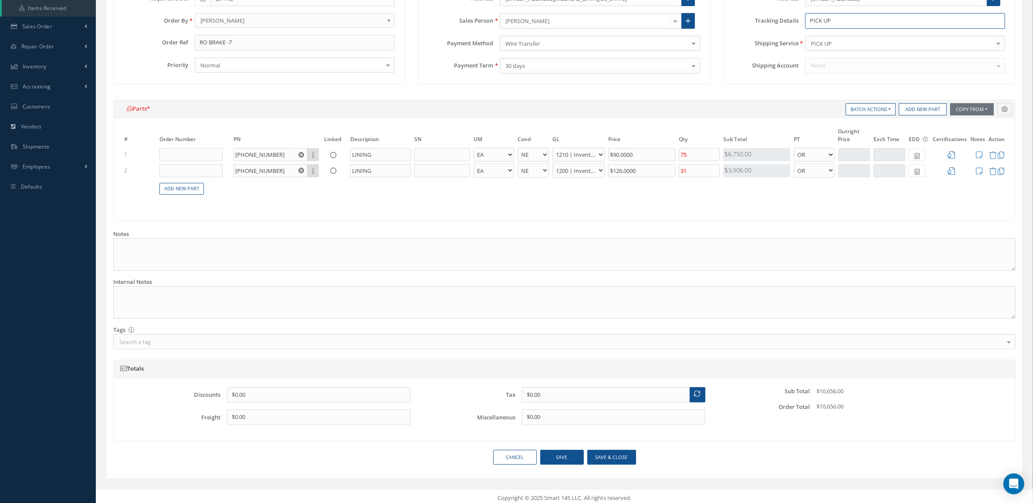
scroll to position [182, 0]
type input "PICK UP"
click at [614, 449] on button "Save & close" at bounding box center [611, 453] width 49 height 15
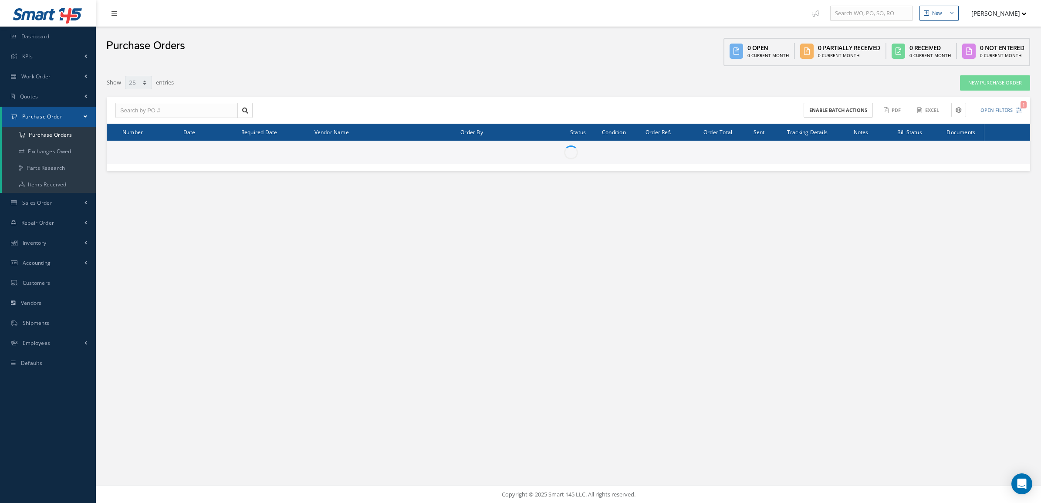
select select "25"
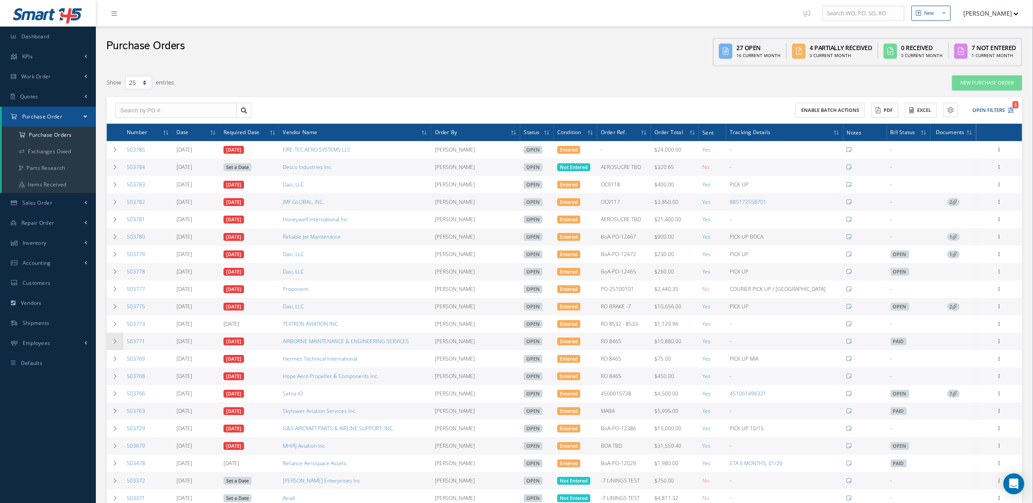
click at [120, 342] on td at bounding box center [115, 341] width 17 height 17
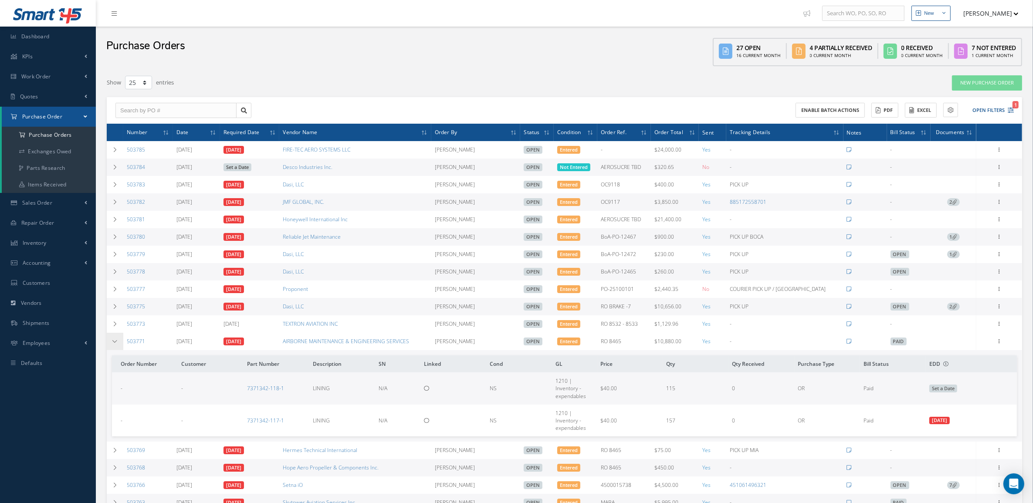
click at [120, 342] on td at bounding box center [115, 341] width 17 height 17
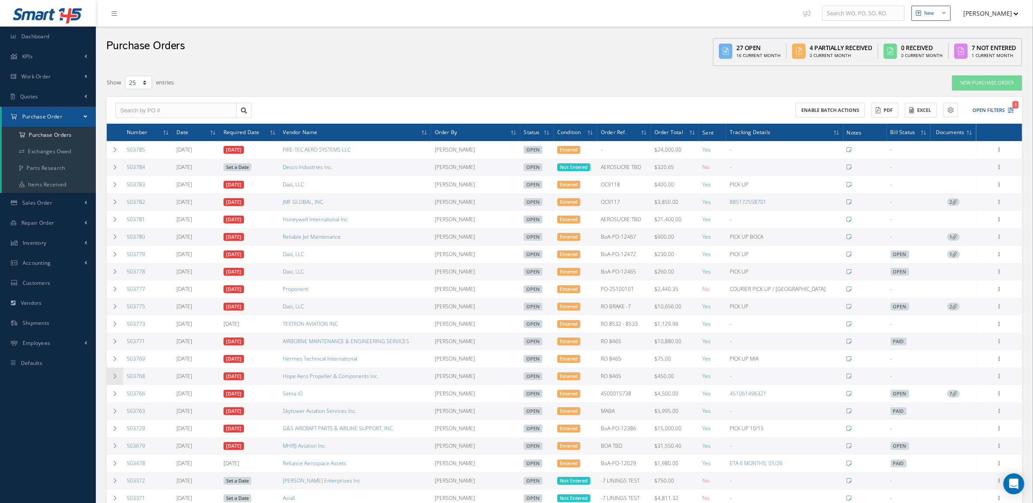
click at [113, 375] on td at bounding box center [115, 376] width 17 height 17
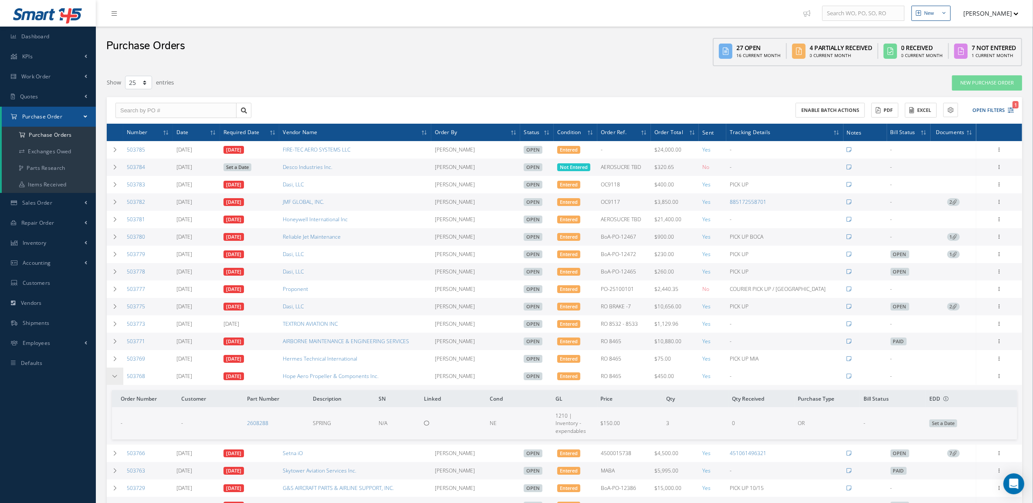
click at [113, 375] on td at bounding box center [115, 376] width 17 height 17
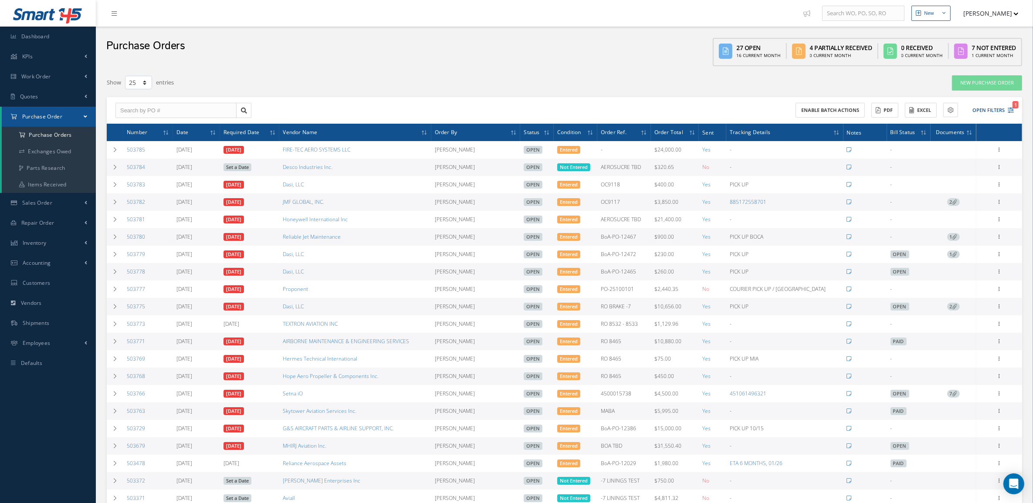
click at [140, 64] on div "Purchase Orders" at bounding box center [145, 48] width 79 height 35
click at [122, 71] on div "Filters PO # Vendor Name Open Partially/Received Received Canceled Edited Open …" at bounding box center [564, 357] width 924 height 573
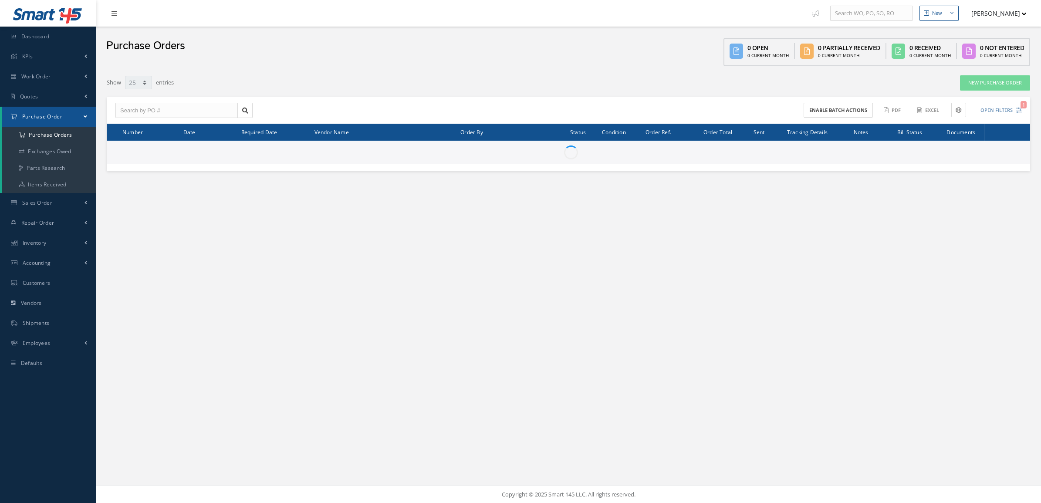
select select "25"
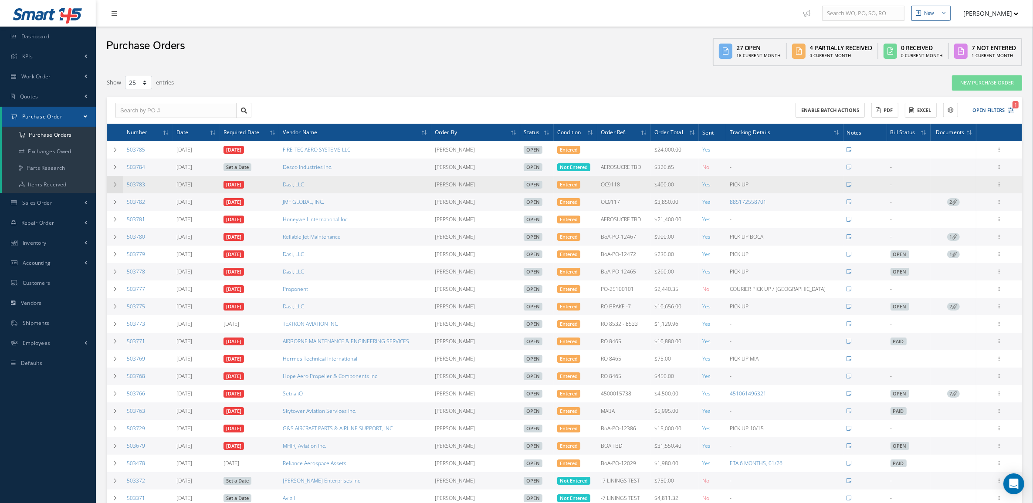
click at [118, 185] on td at bounding box center [115, 184] width 17 height 17
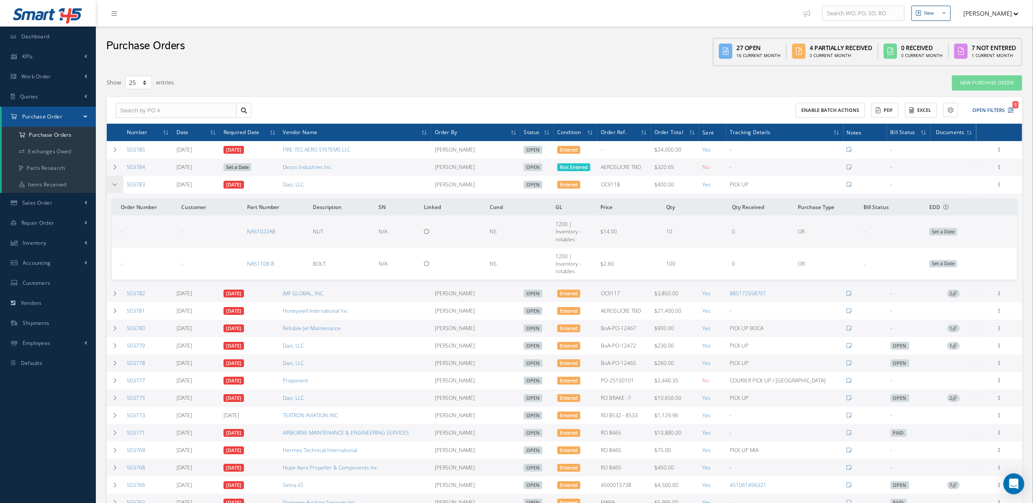
click at [118, 185] on td at bounding box center [115, 184] width 17 height 17
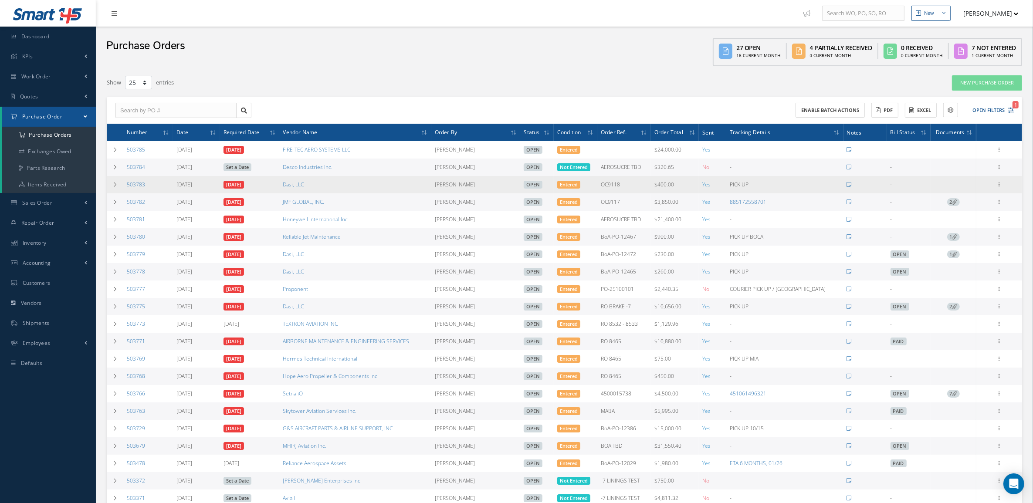
drag, startPoint x: 149, startPoint y: 188, endPoint x: 125, endPoint y: 188, distance: 24.4
click at [125, 188] on td "503783" at bounding box center [148, 184] width 50 height 17
copy link "503783"
click at [119, 188] on td at bounding box center [115, 184] width 17 height 17
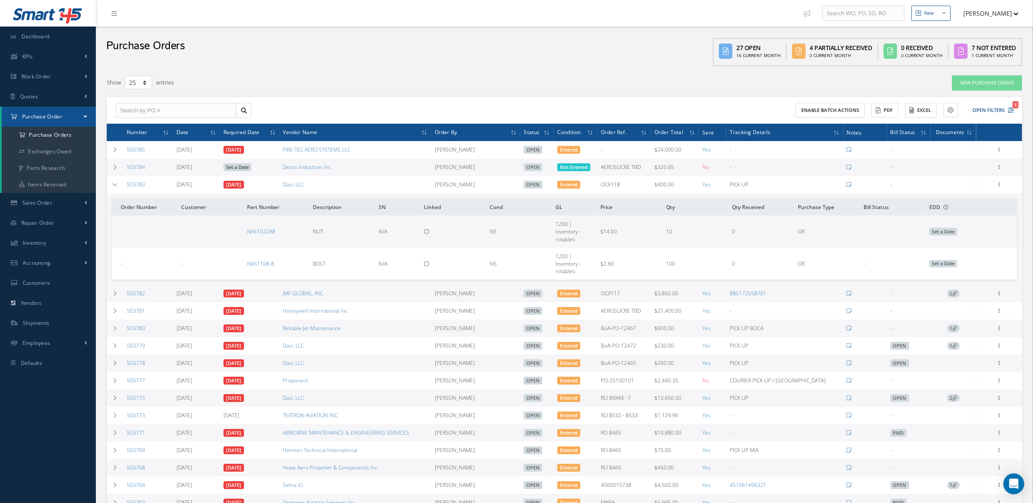
drag, startPoint x: 657, startPoint y: 186, endPoint x: 630, endPoint y: 186, distance: 26.6
click at [630, 186] on td "OC9118" at bounding box center [624, 184] width 54 height 17
copy td "OC9118"
click at [114, 66] on div "Purchase Orders 27 Open 16 Current Month 4 Partially Received 0 Current Month 0…" at bounding box center [564, 49] width 937 height 44
click at [110, 183] on td at bounding box center [115, 184] width 17 height 17
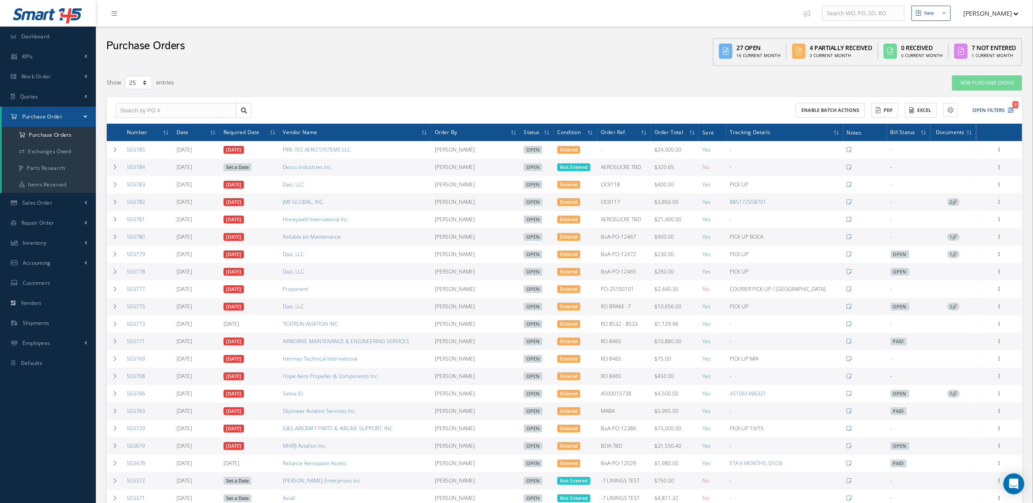
click at [159, 66] on div "Purchase Orders 27 Open 16 Current Month 4 Partially Received 0 Current Month 0…" at bounding box center [564, 49] width 937 height 44
click at [766, 201] on link "885172558701" at bounding box center [748, 201] width 37 height 7
click at [997, 206] on div at bounding box center [999, 202] width 9 height 9
click at [961, 213] on link "Receive" at bounding box center [959, 207] width 69 height 11
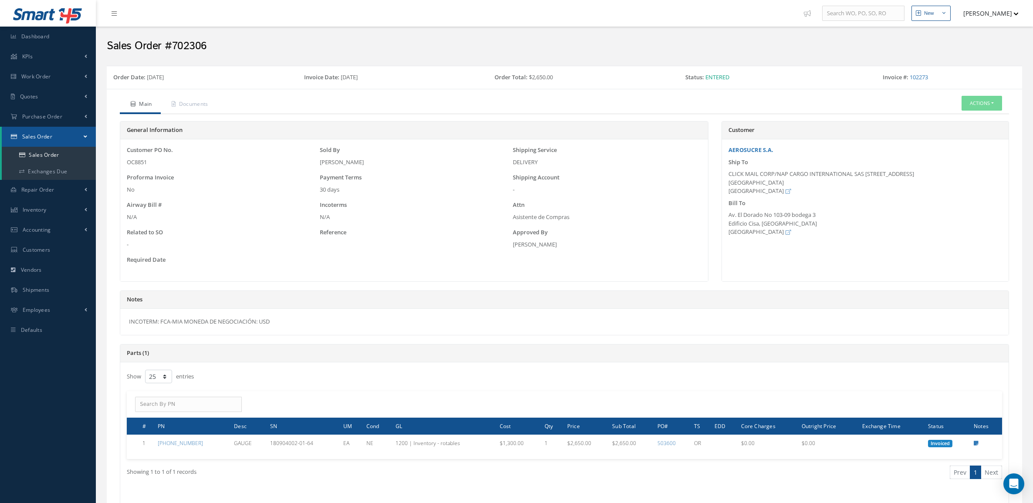
select select "25"
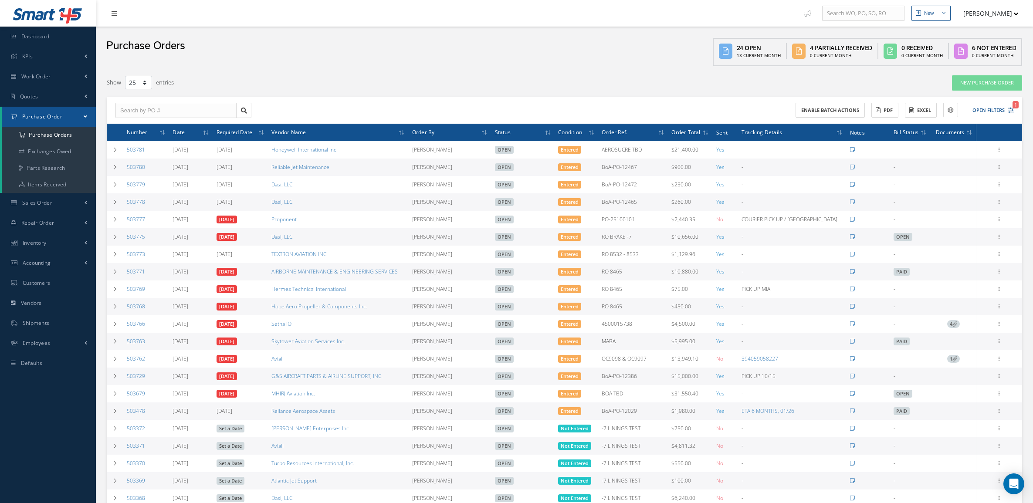
select select "25"
click at [269, 47] on div "Purchase Orders 24 Open 13 Current Month 4 Partially Received 0 Current Month 0…" at bounding box center [564, 49] width 937 height 44
click at [53, 134] on a=1&status_id=2&status_id=3&status_id=5&collapsedFilters"] "Purchase Orders" at bounding box center [49, 135] width 94 height 17
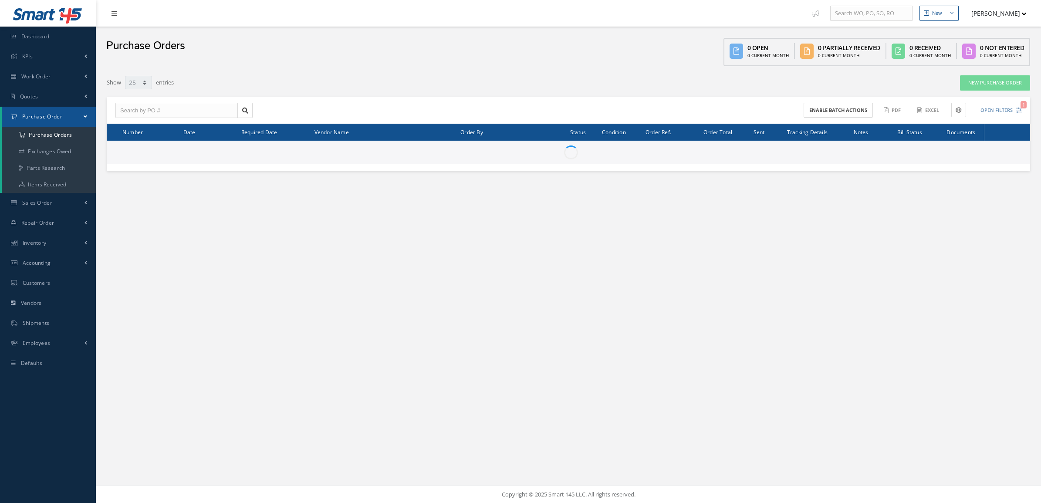
select select "25"
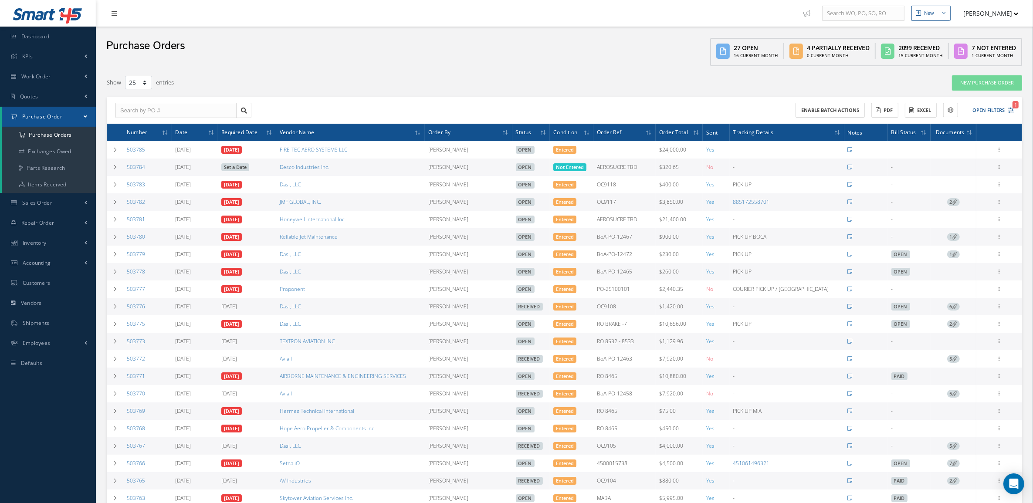
click at [958, 199] on link "2" at bounding box center [953, 201] width 13 height 7
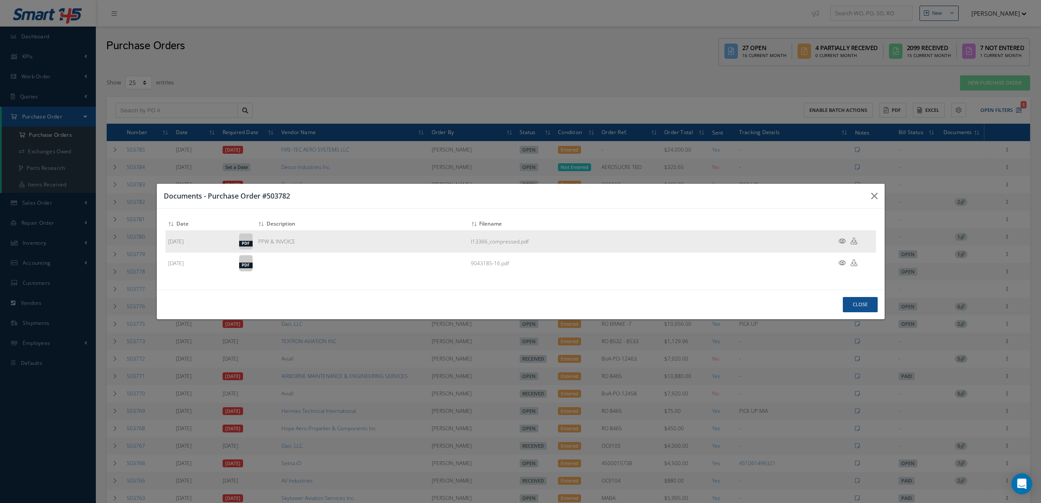
click at [842, 240] on icon at bounding box center [841, 241] width 7 height 7
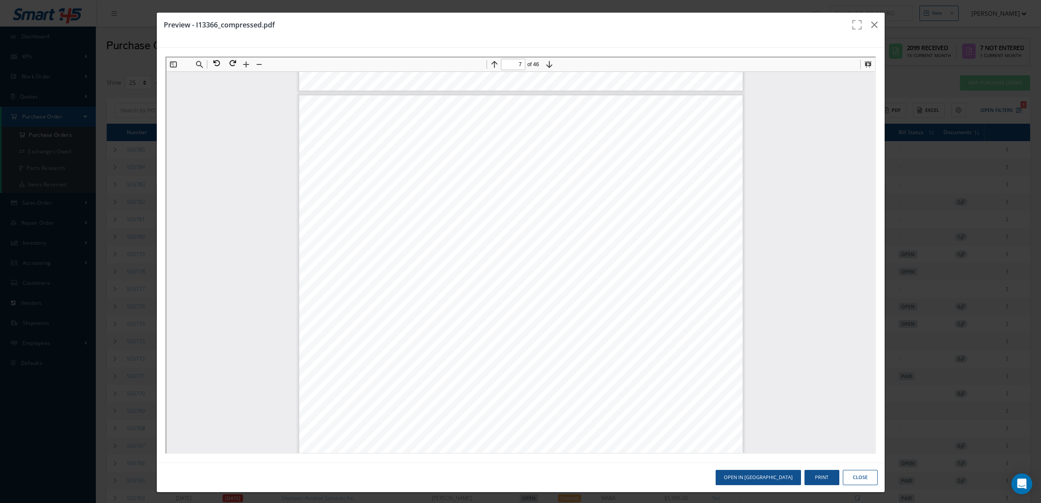
scroll to position [3573, 0]
click at [217, 60] on button at bounding box center [215, 62] width 16 height 11
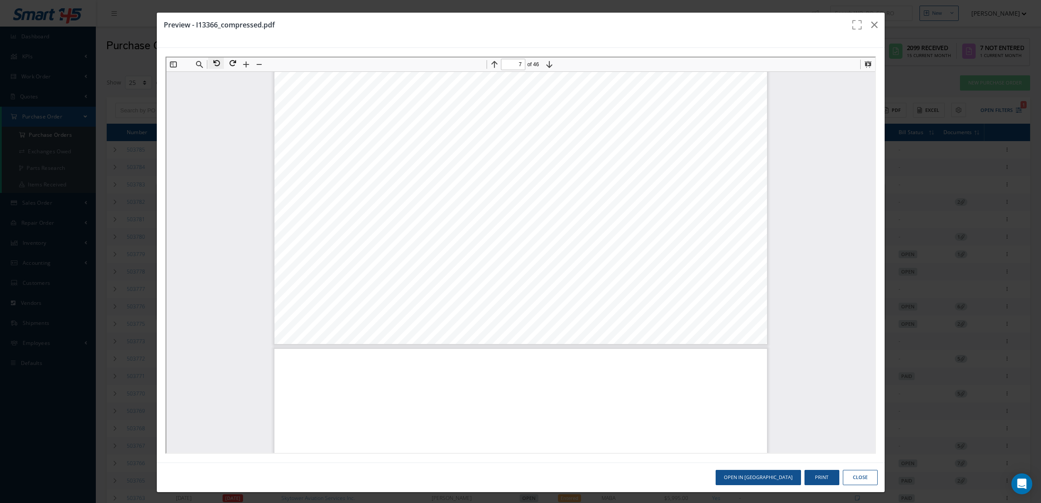
scroll to position [2311, 0]
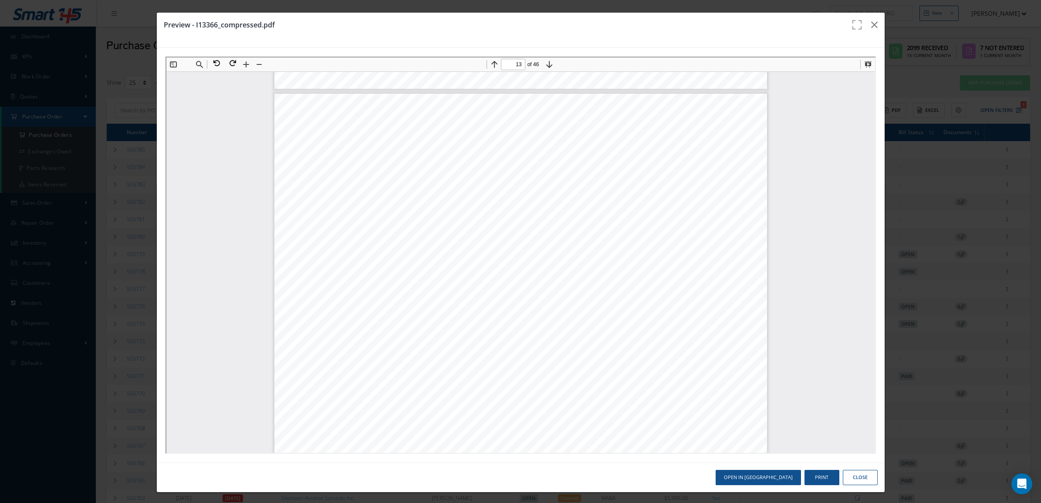
type input "14"
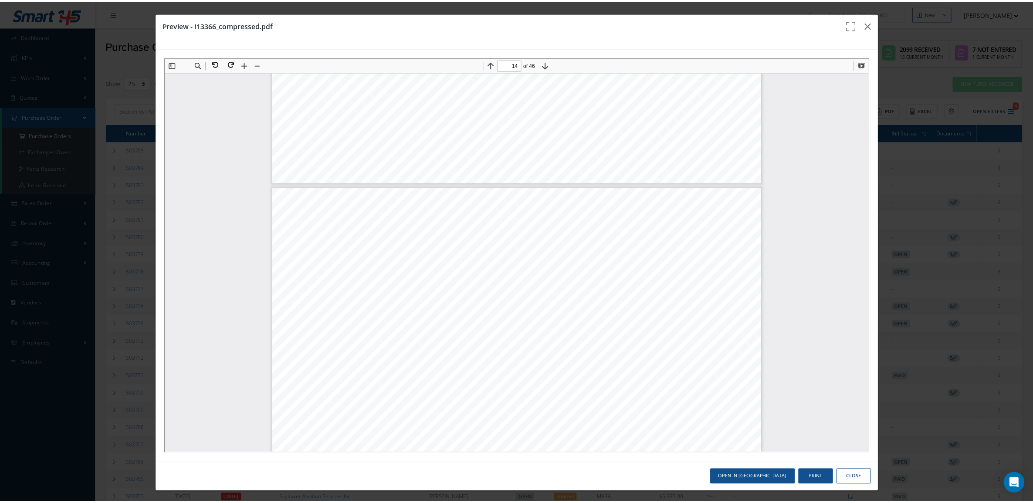
scroll to position [4978, 0]
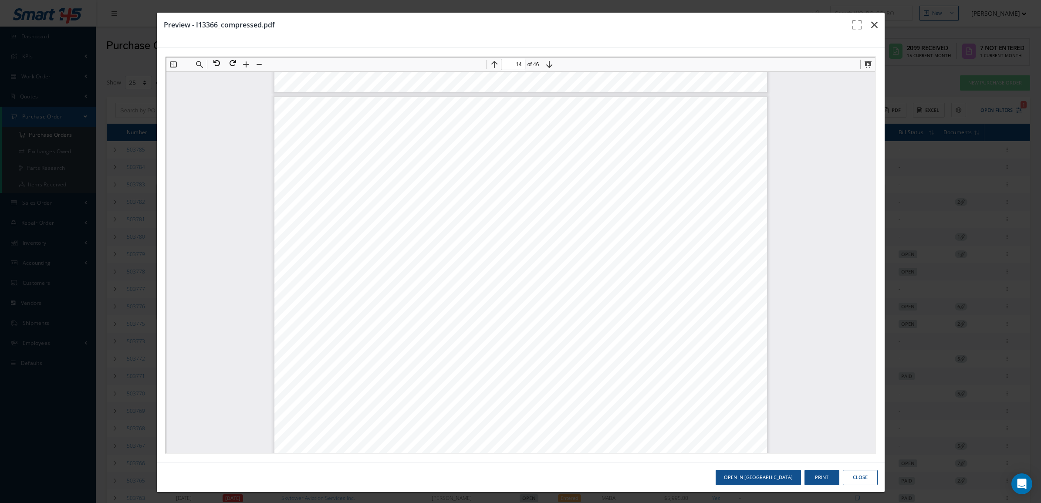
click at [871, 27] on icon "button" at bounding box center [874, 25] width 7 height 10
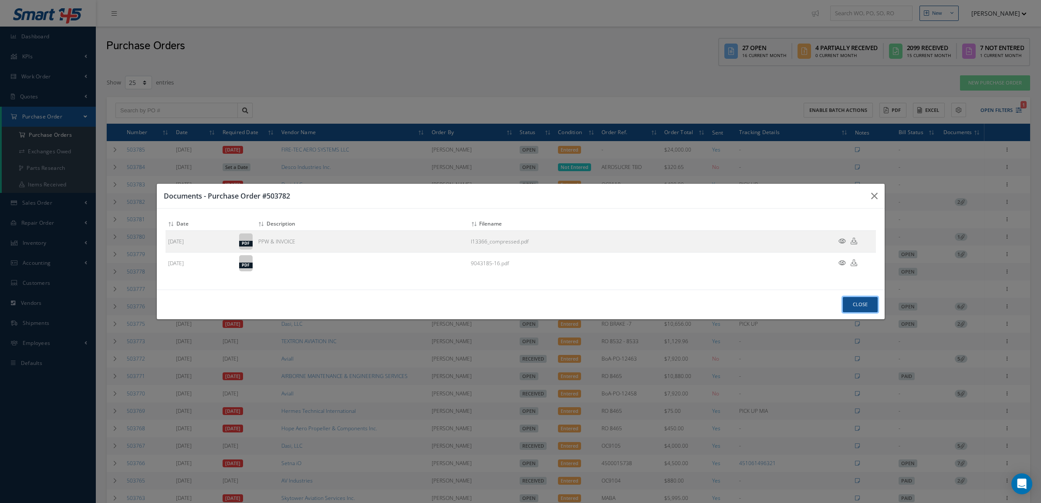
click at [857, 303] on button "Close" at bounding box center [860, 304] width 35 height 15
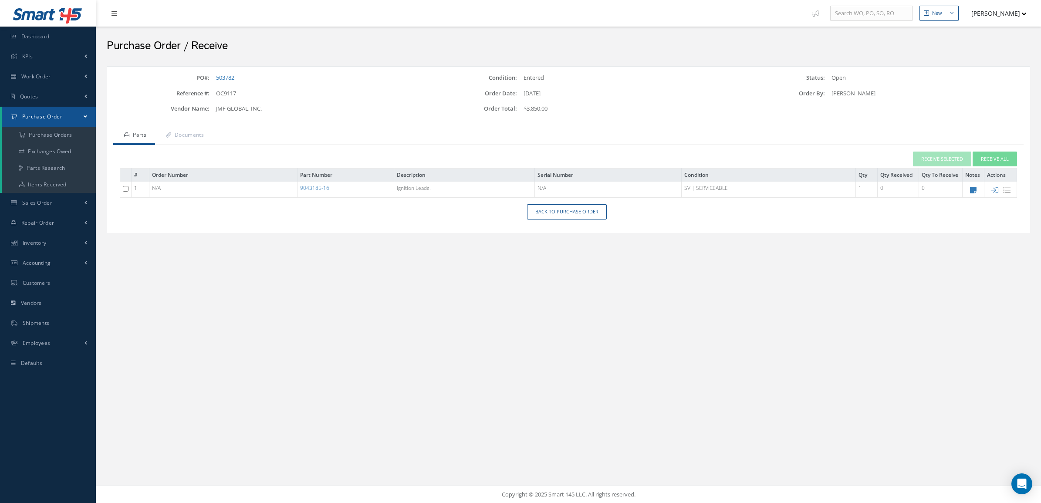
click at [996, 186] on td at bounding box center [1000, 190] width 33 height 16
click at [994, 189] on icon at bounding box center [994, 189] width 7 height 7
checkbox input "false"
type input "[DATE]"
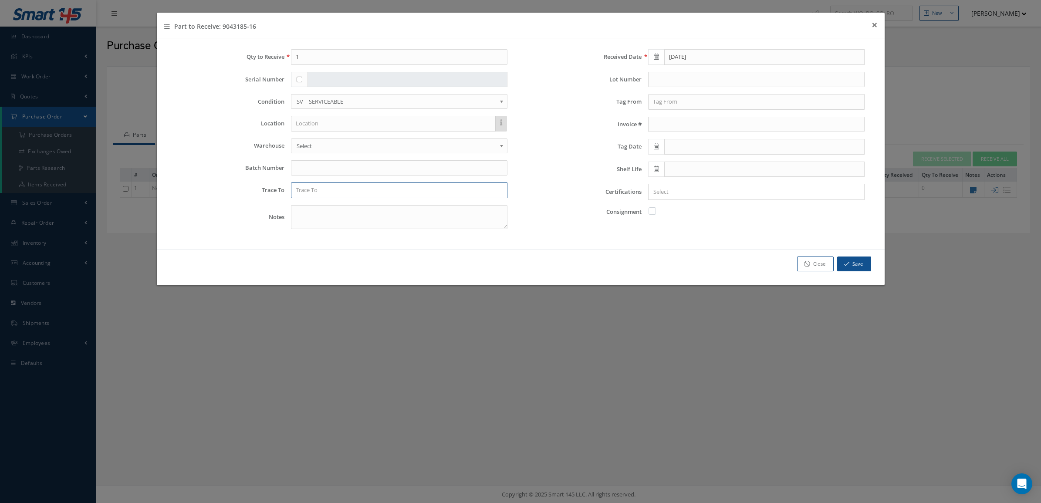
click at [352, 189] on input "text" at bounding box center [399, 190] width 216 height 16
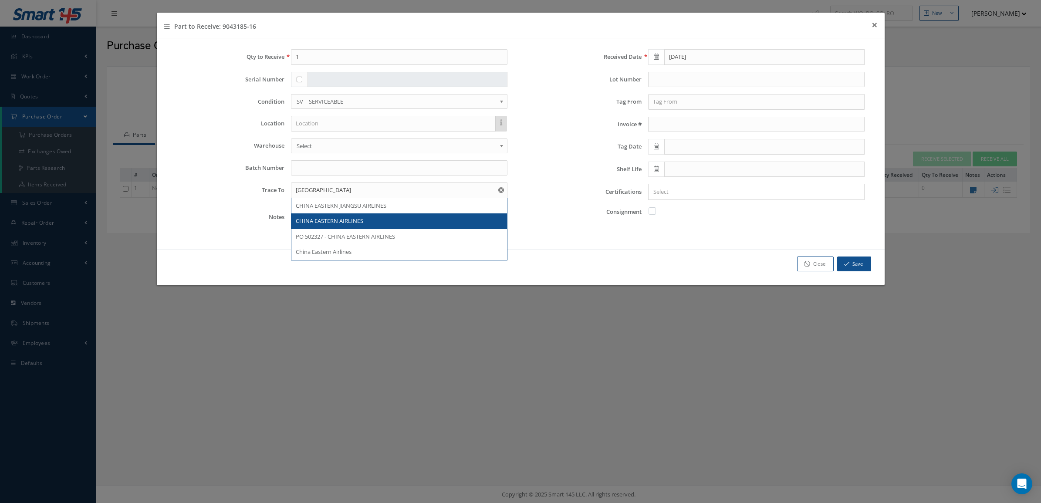
click at [356, 224] on span "CHINA EASTERN AIRLINES" at bounding box center [330, 221] width 68 height 8
type input "CHINA EASTERN AIRLINES"
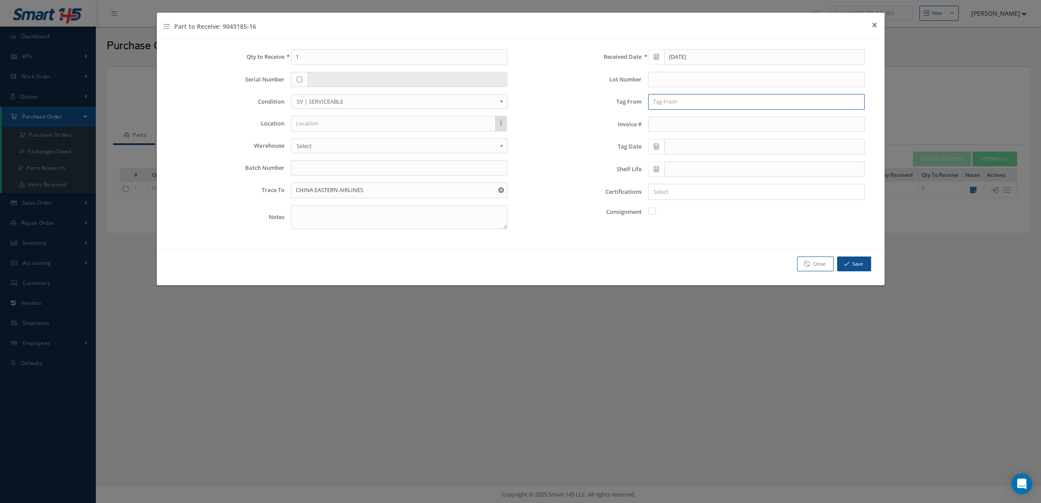
click at [652, 100] on input "text" at bounding box center [756, 102] width 216 height 16
type input "n"
click at [674, 115] on span "NOVO AERO SERVICES LLC" at bounding box center [687, 117] width 69 height 8
type input "NOVO AERO SERVICES LLC"
click at [656, 149] on icon at bounding box center [656, 146] width 5 height 6
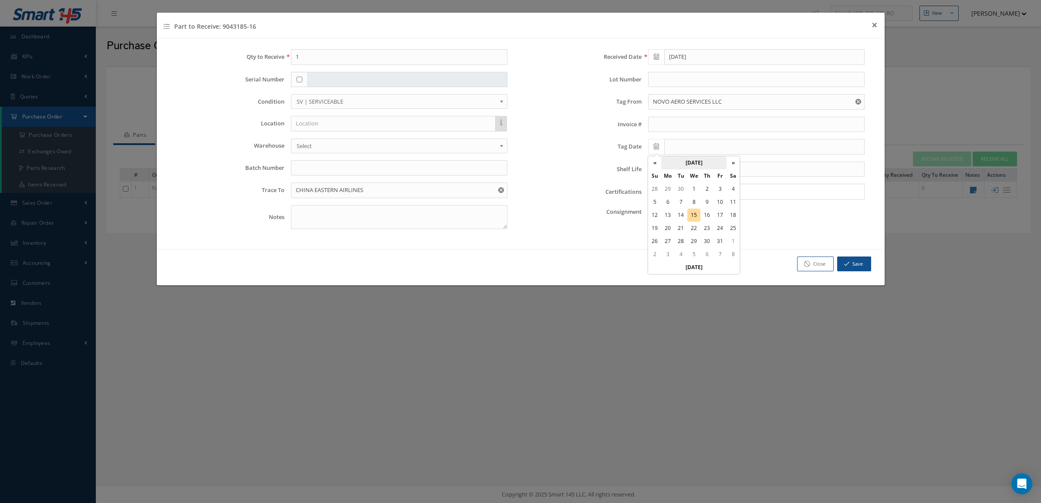
click at [687, 162] on th "October 2025" at bounding box center [693, 162] width 65 height 13
click at [726, 210] on span "Aug" at bounding box center [726, 209] width 20 height 24
click at [710, 245] on td "28" at bounding box center [706, 241] width 13 height 13
type input "08/28/2025"
click at [672, 188] on div at bounding box center [755, 191] width 212 height 11
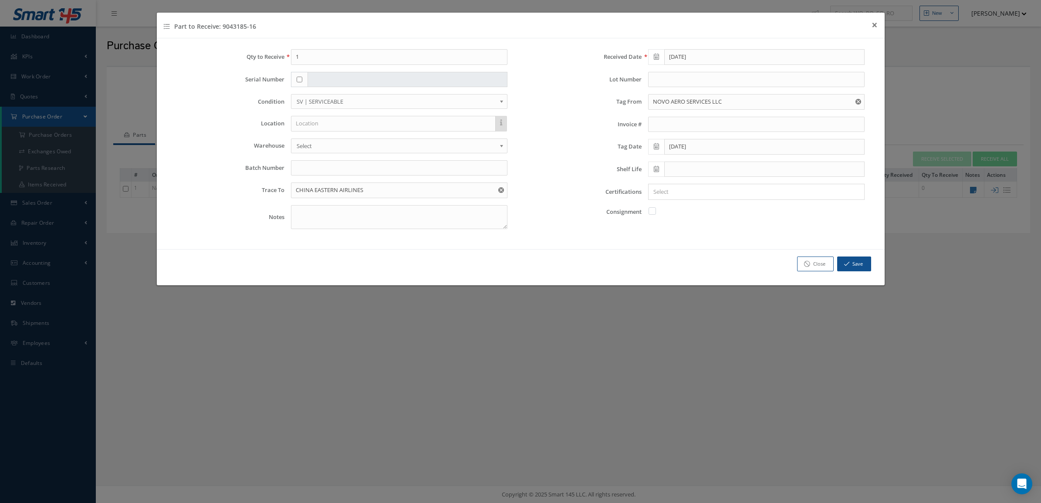
click at [676, 196] on input "Search for option" at bounding box center [754, 191] width 210 height 9
click at [679, 218] on link "8130" at bounding box center [756, 223] width 229 height 14
click at [689, 190] on input "Search for option" at bounding box center [766, 191] width 185 height 9
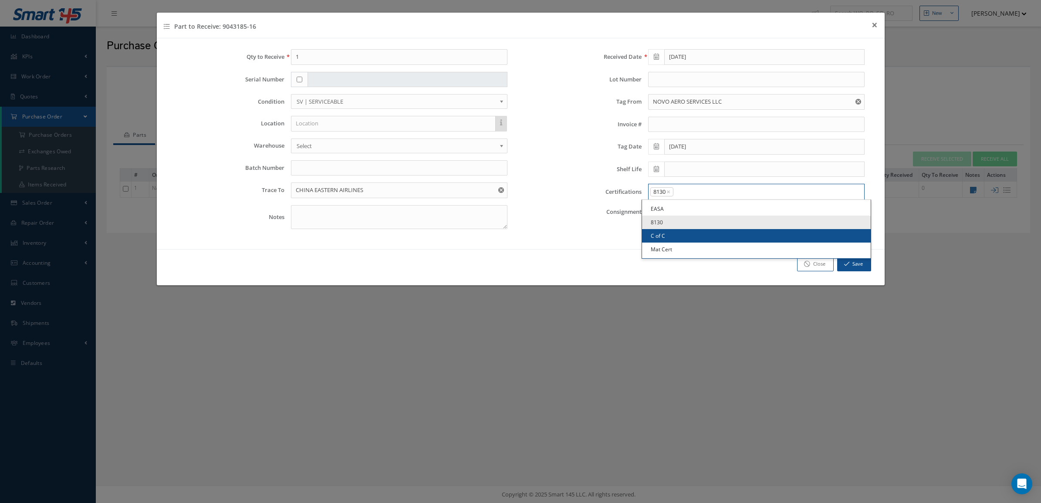
click at [685, 237] on link "C of C" at bounding box center [756, 236] width 229 height 14
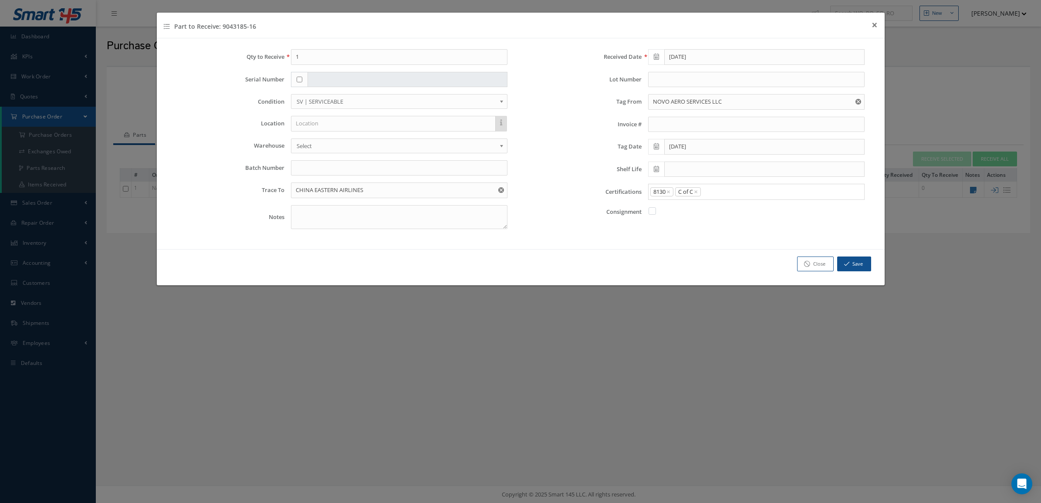
click at [713, 191] on input "Search for option" at bounding box center [781, 191] width 158 height 9
click at [685, 256] on link "Mat Cert" at bounding box center [756, 250] width 229 height 14
click at [300, 79] on input "checkbox" at bounding box center [300, 80] width 6 height 6
checkbox input "true"
type input "79004"
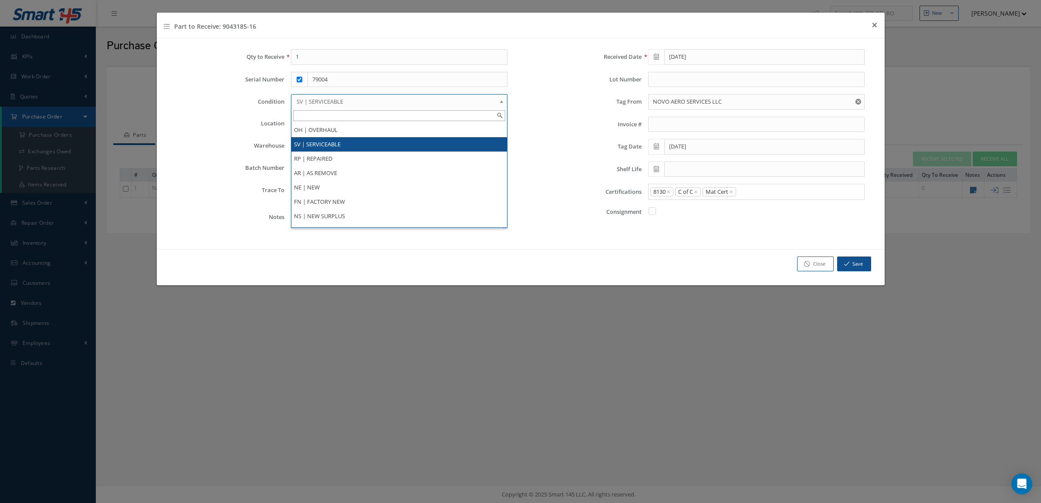
click at [324, 96] on link "SV | SERVICEABLE" at bounding box center [399, 101] width 216 height 15
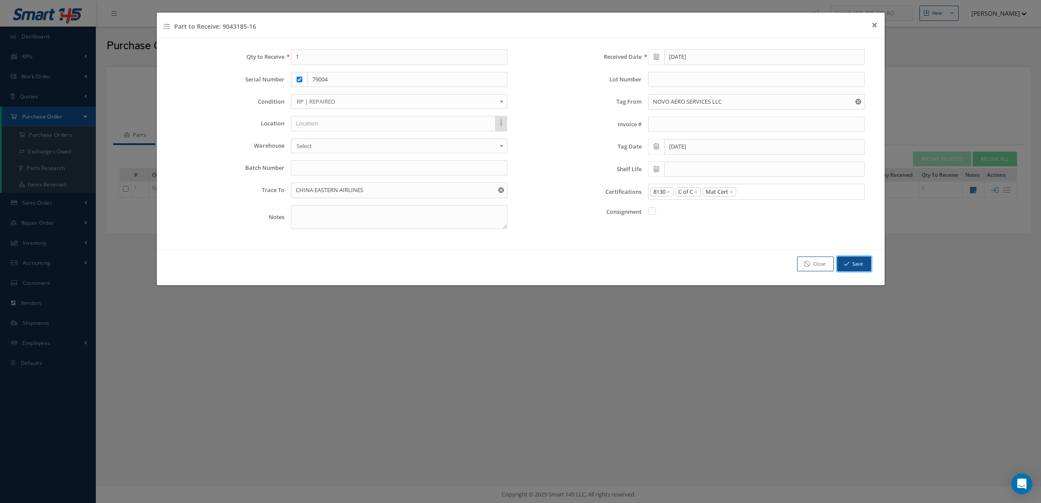
click at [851, 266] on button "Save" at bounding box center [854, 264] width 34 height 15
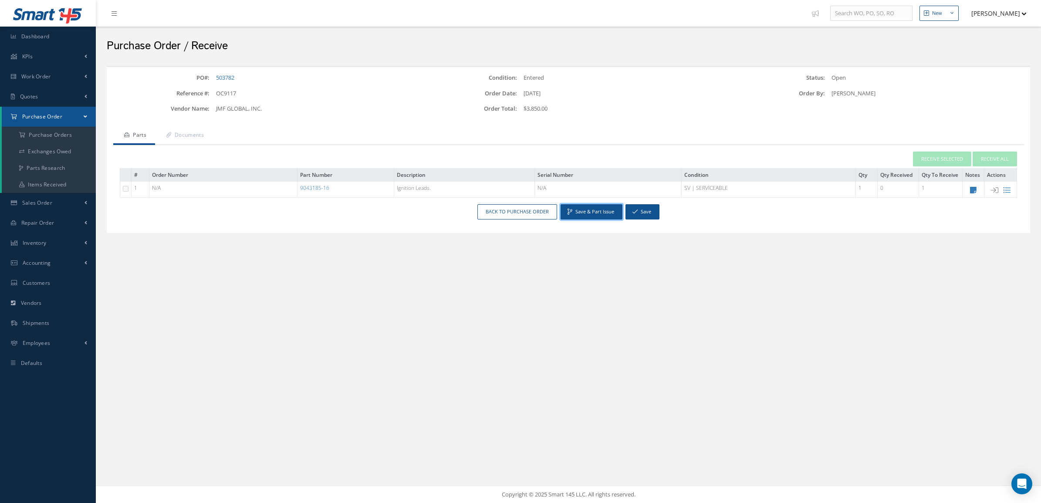
click at [573, 210] on button "Save & Part Issue" at bounding box center [592, 211] width 62 height 15
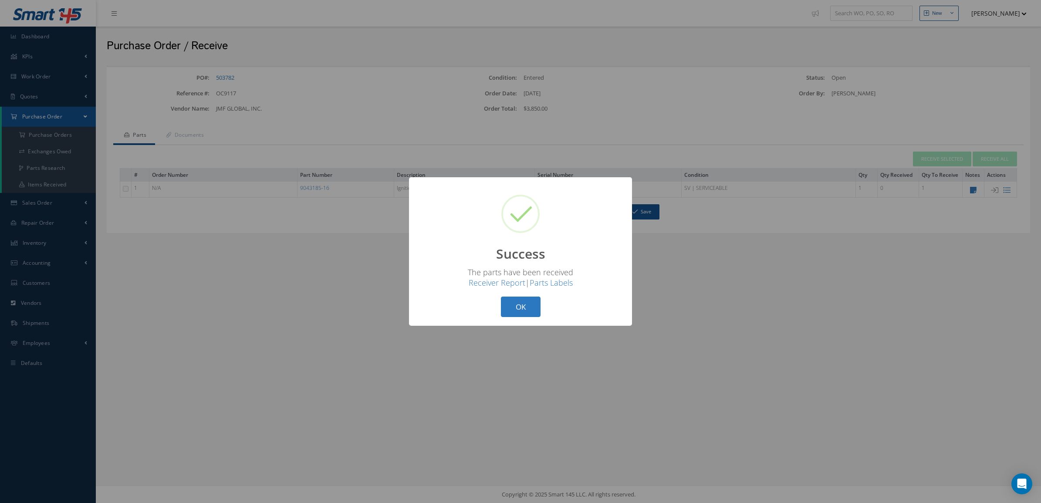
click at [522, 304] on button "OK" at bounding box center [521, 307] width 40 height 20
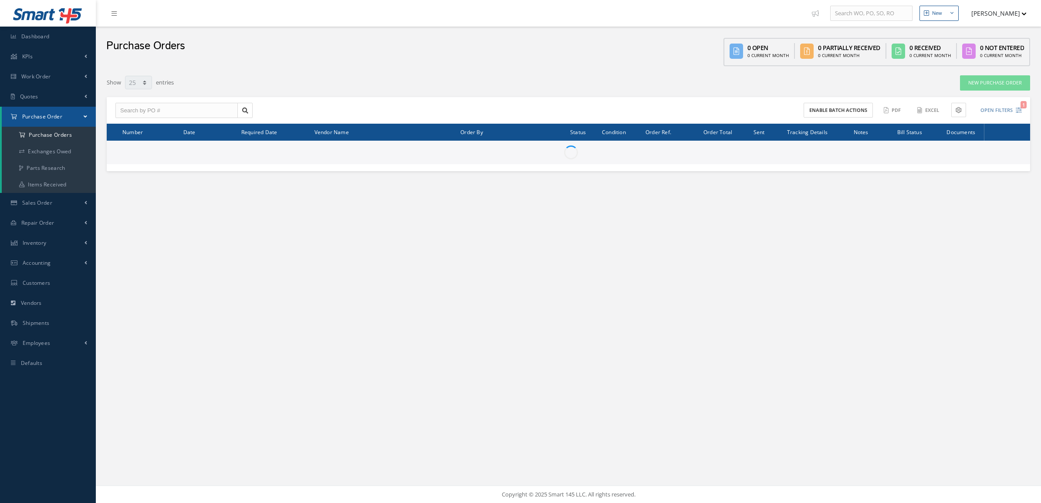
select select "25"
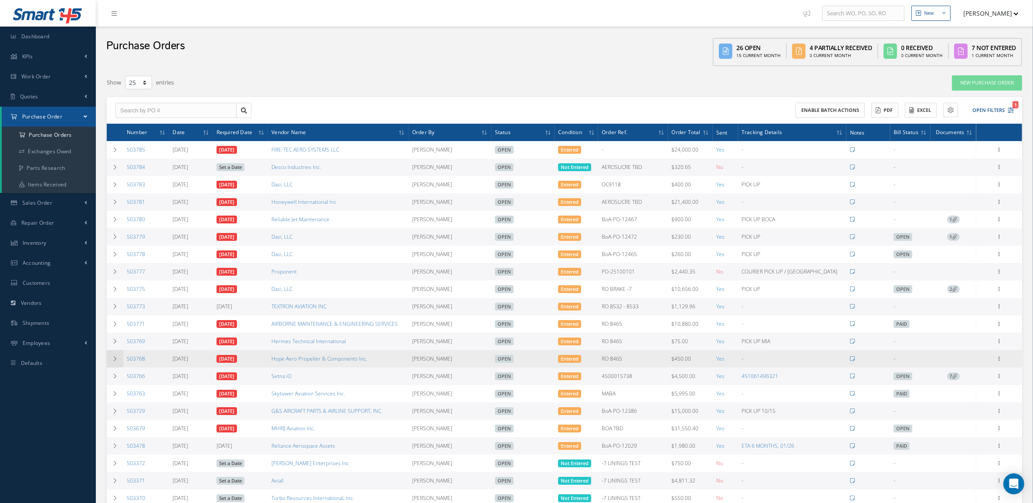
click at [113, 362] on icon at bounding box center [115, 358] width 6 height 5
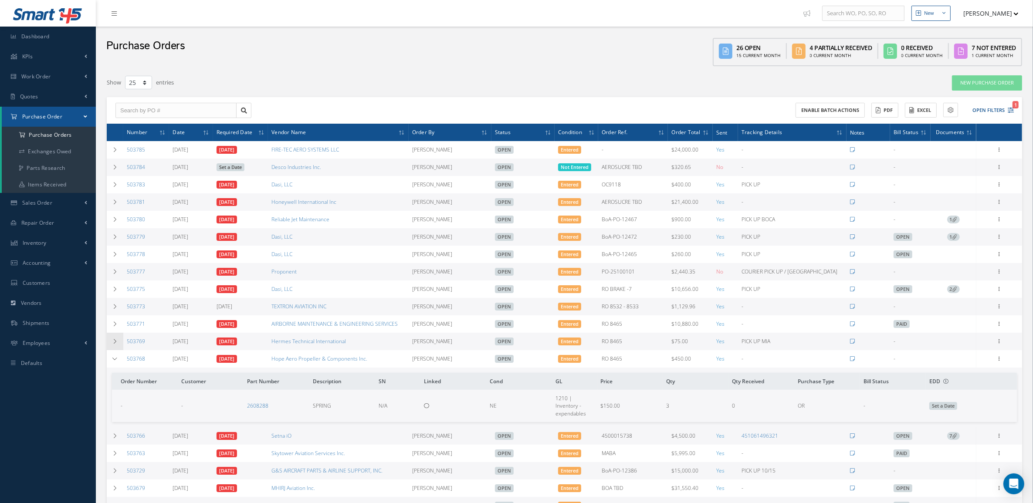
click at [116, 338] on td at bounding box center [115, 341] width 17 height 17
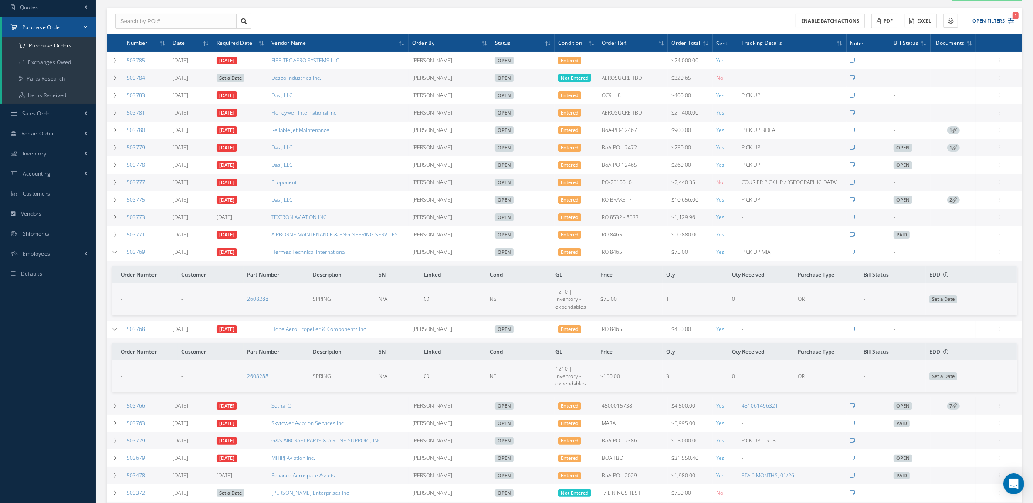
scroll to position [109, 0]
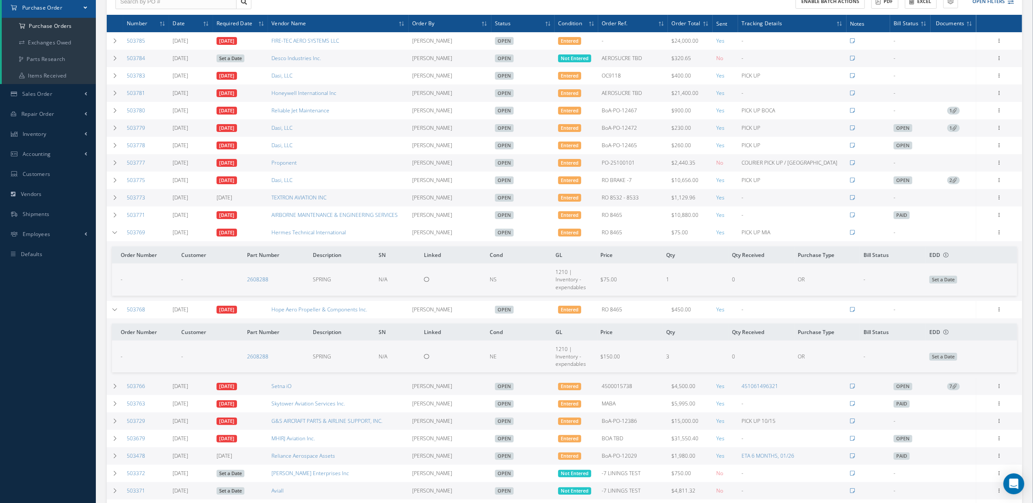
drag, startPoint x: 155, startPoint y: 310, endPoint x: 123, endPoint y: 315, distance: 32.2
click at [123, 315] on td "503768" at bounding box center [146, 309] width 46 height 17
copy link "503768"
drag, startPoint x: 385, startPoint y: 312, endPoint x: 122, endPoint y: 321, distance: 262.8
click at [0, 0] on tr "503768 10/09/2025 10/09/2025 Hope Aero Propeller & Components Inc. Candy August…" at bounding box center [0, 0] width 0 height 0
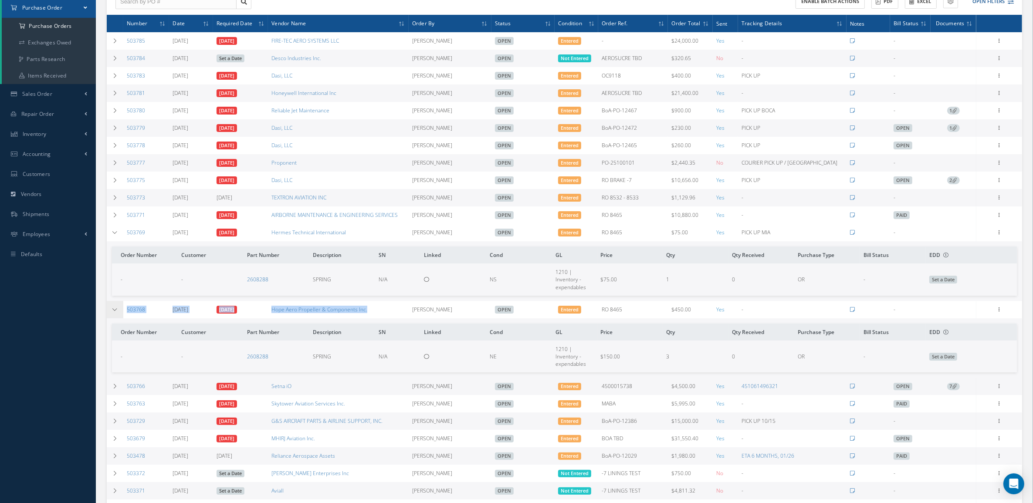
copy tr "503768 10/09/2025 10/09/2025 Hope Aero Propeller & Components Inc."
click at [129, 255] on th "Order Number" at bounding box center [145, 255] width 66 height 17
drag, startPoint x: 672, startPoint y: 240, endPoint x: 623, endPoint y: 243, distance: 48.9
click at [0, 0] on tr "503769 10/09/2025 10/09/2025 Hermes Technical International Candy Augustyniak O…" at bounding box center [0, 0] width 0 height 0
copy tr "RO 8465"
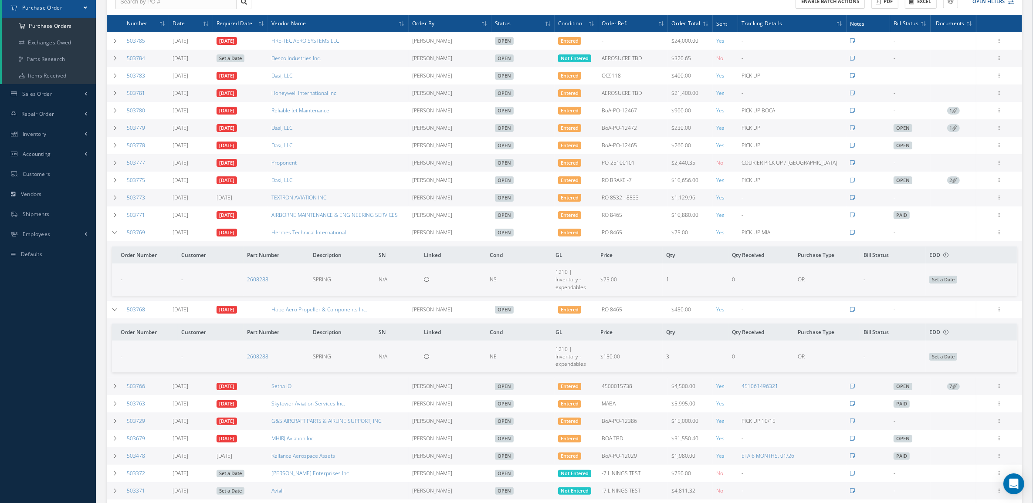
click at [113, 256] on th "Order Number" at bounding box center [145, 255] width 66 height 17
click at [107, 20] on th at bounding box center [115, 23] width 17 height 17
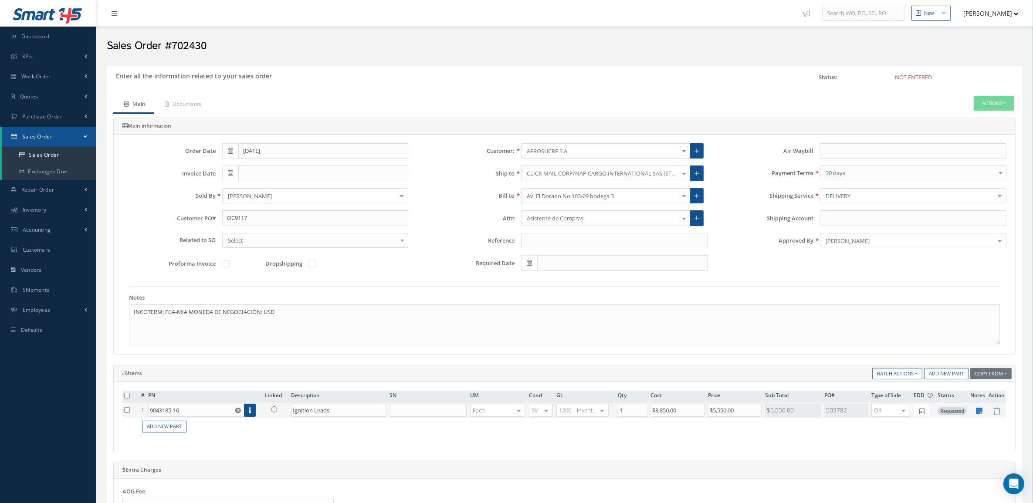
click at [274, 411] on icon at bounding box center [274, 409] width 6 height 6
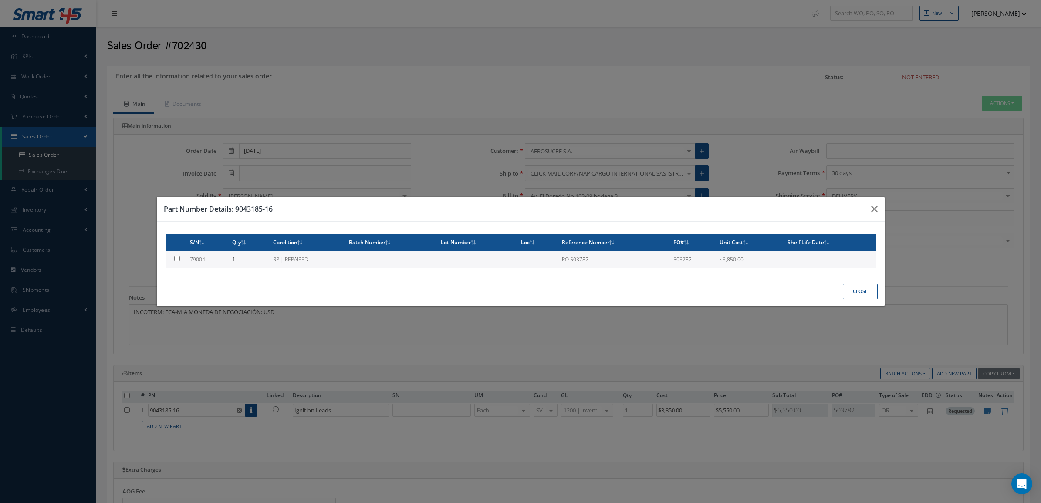
click at [236, 258] on td "1" at bounding box center [249, 259] width 41 height 17
type input "79004"
type input "$3,850"
checkbox input "true"
click at [853, 284] on button "Close" at bounding box center [860, 291] width 35 height 15
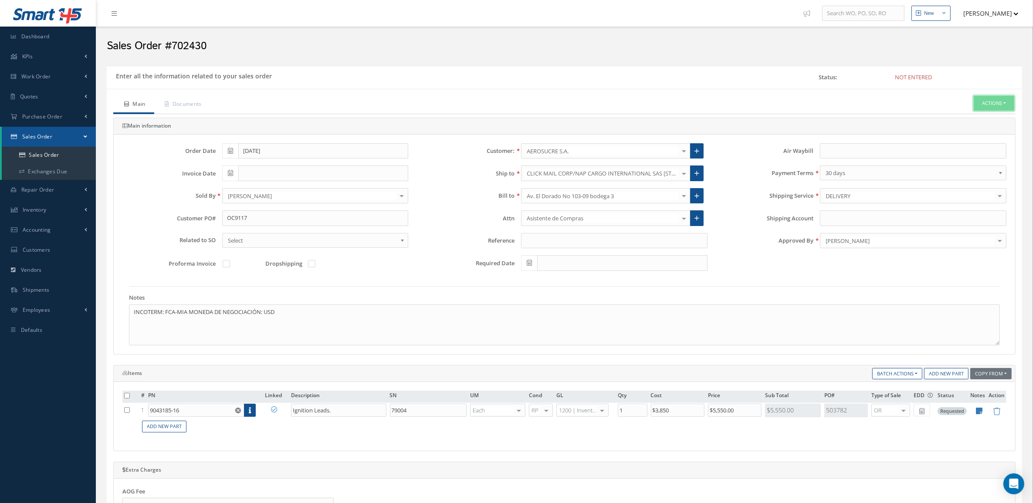
click at [999, 99] on button "Actions" at bounding box center [993, 103] width 41 height 15
click at [988, 114] on link "Enter/Update" at bounding box center [981, 118] width 70 height 12
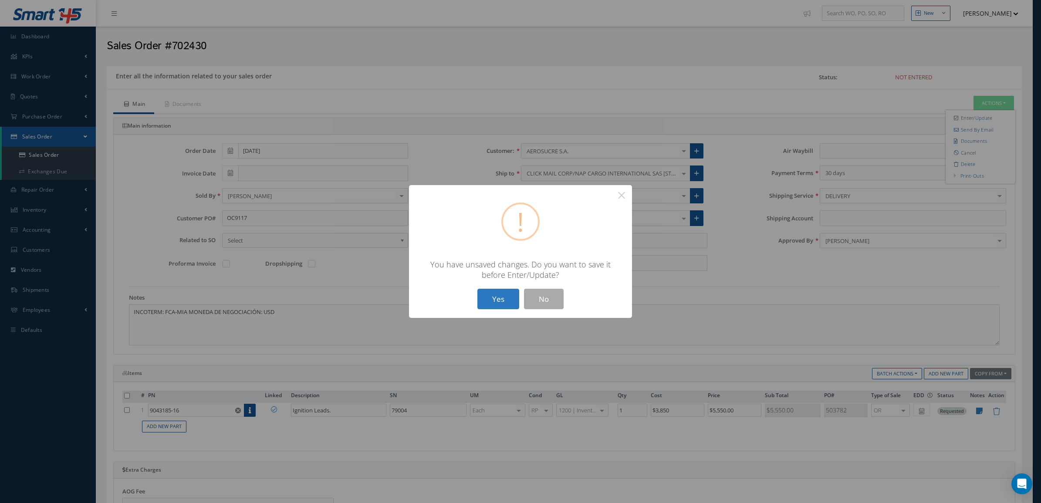
click at [493, 303] on button "Yes" at bounding box center [498, 299] width 42 height 20
click at [496, 301] on button "Yes" at bounding box center [498, 299] width 42 height 20
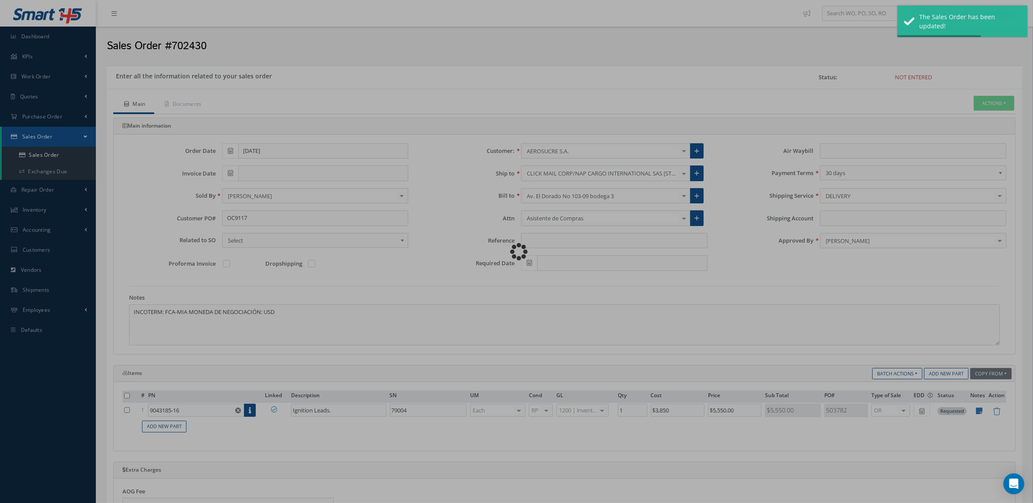
click at [517, 252] on div "Loading…" at bounding box center [517, 252] width 0 height 0
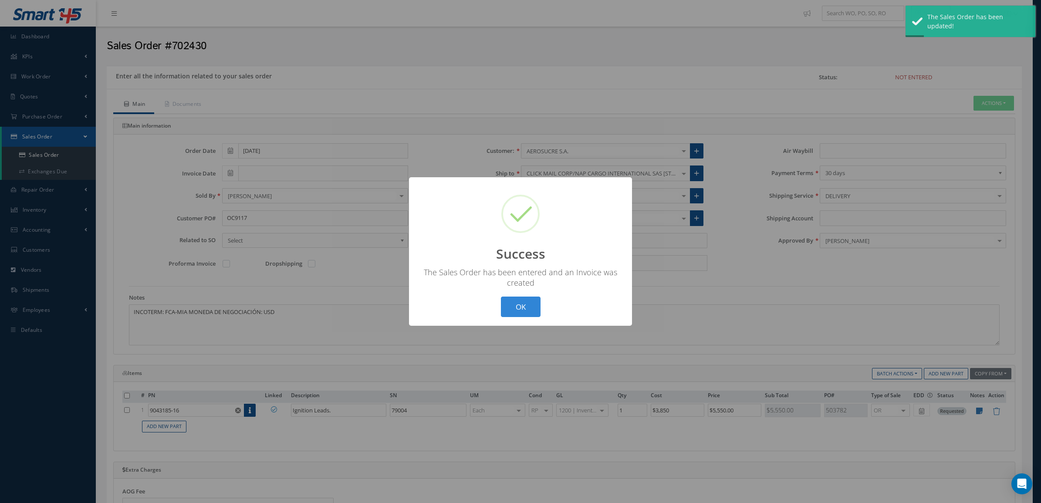
click at [994, 102] on div "? ! i Success × The Sales Order has been entered and an Invoice was created OK …" at bounding box center [520, 251] width 1041 height 503
type input "10/15/2025"
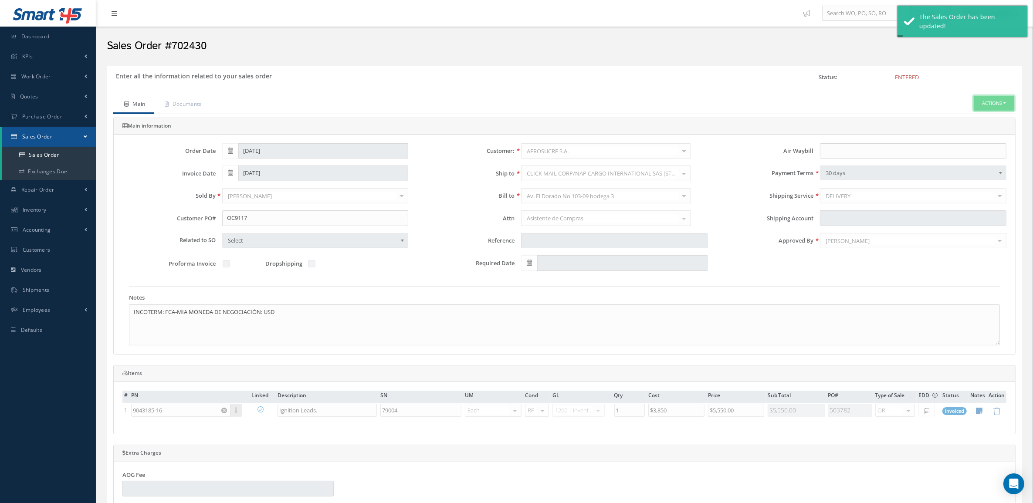
click at [1002, 103] on button "Actions" at bounding box center [993, 103] width 41 height 15
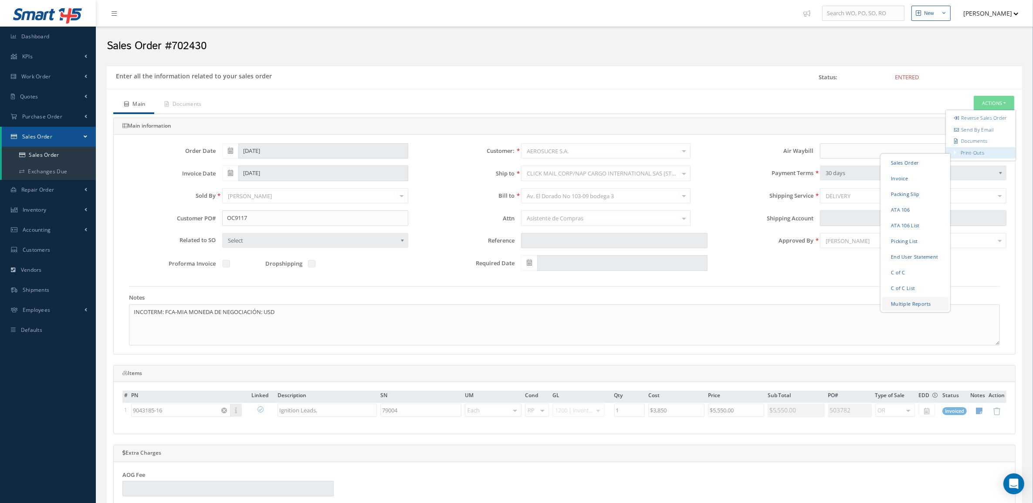
click at [893, 305] on link "Multiple Reports" at bounding box center [915, 304] width 66 height 14
checkbox input "true"
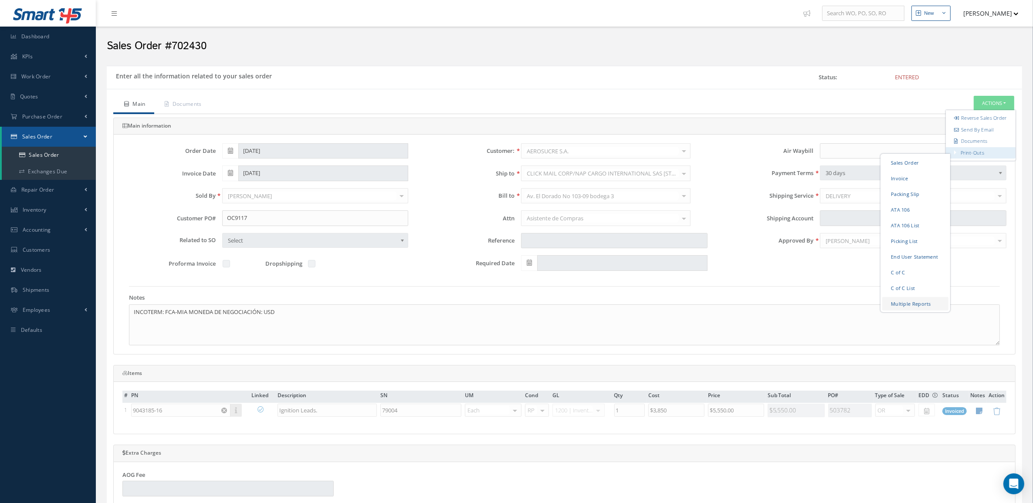
checkbox input "true"
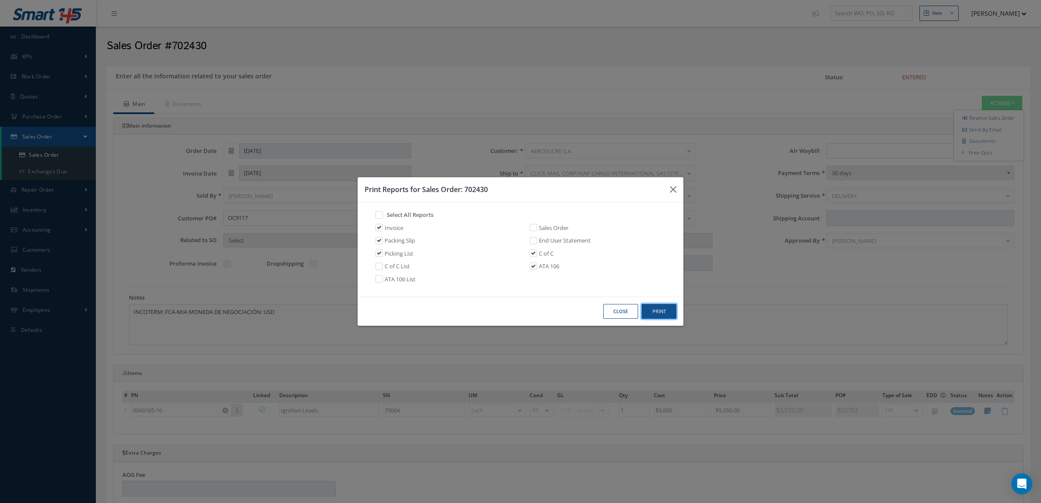
click at [649, 310] on button "Print" at bounding box center [659, 311] width 35 height 15
drag, startPoint x: 495, startPoint y: 192, endPoint x: 466, endPoint y: 189, distance: 28.9
click at [466, 189] on h3 "Print Reports for Sales Order: 702430" at bounding box center [514, 189] width 298 height 10
copy h3 "702430"
click at [619, 314] on button "Close" at bounding box center [620, 311] width 35 height 15
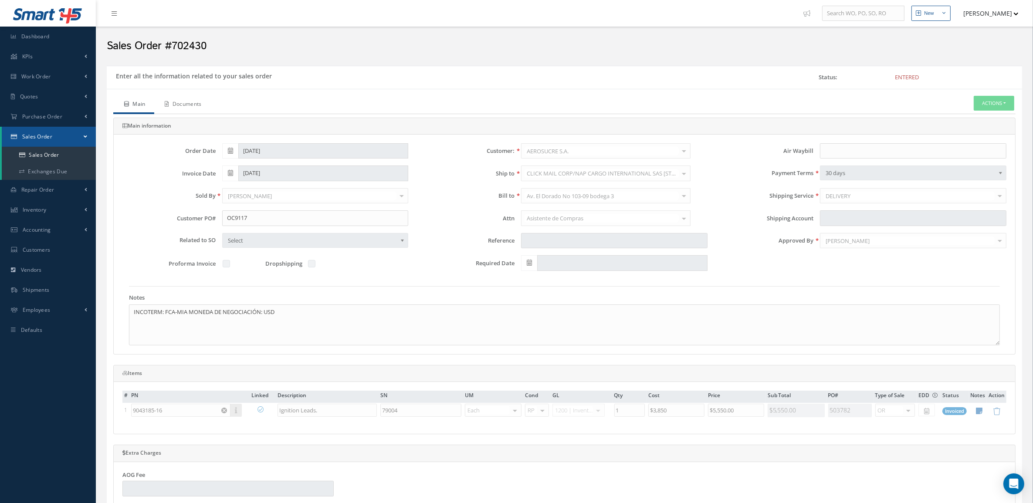
click at [203, 107] on link "Documents" at bounding box center [182, 105] width 56 height 18
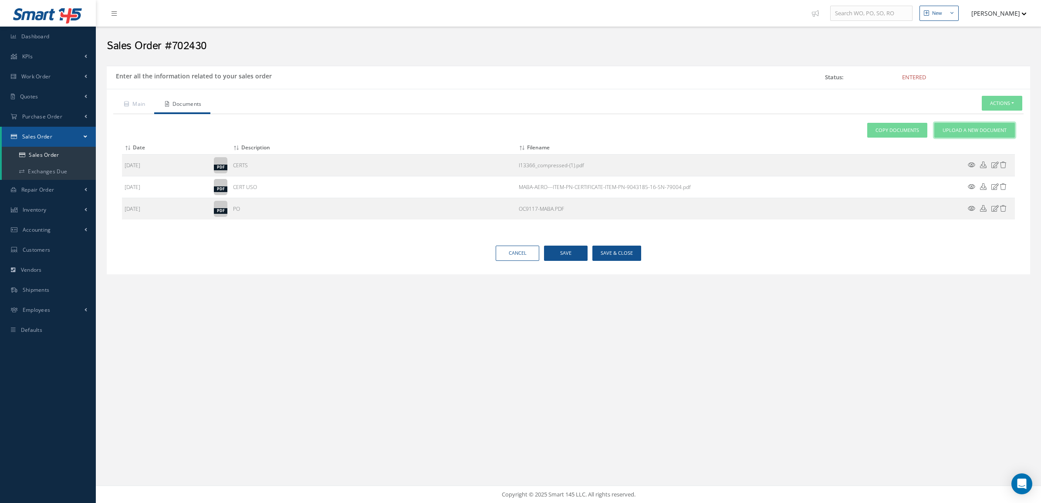
click at [976, 131] on span "Upload a New Document" at bounding box center [975, 130] width 64 height 7
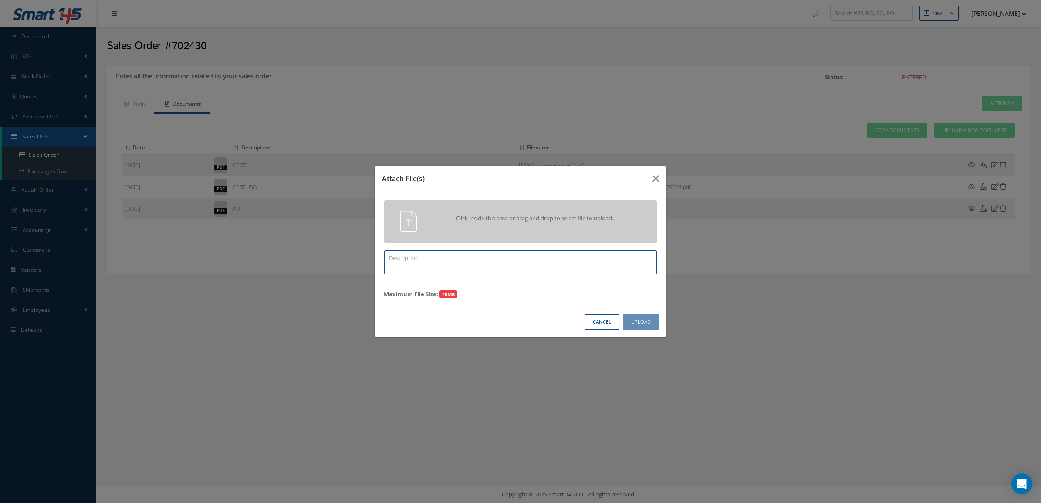
click at [490, 262] on textarea at bounding box center [520, 262] width 273 height 24
paste textarea "702430"
type textarea "PPW SO 702430"
click at [528, 231] on div "Click inside this area or drag and drop to select file to upload." at bounding box center [520, 221] width 287 height 21
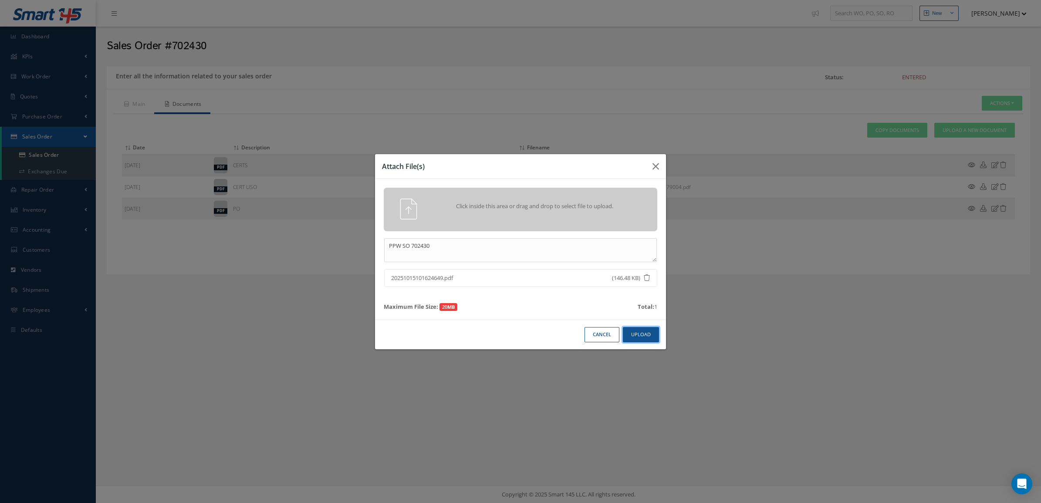
click at [643, 328] on button "Upload" at bounding box center [641, 334] width 36 height 15
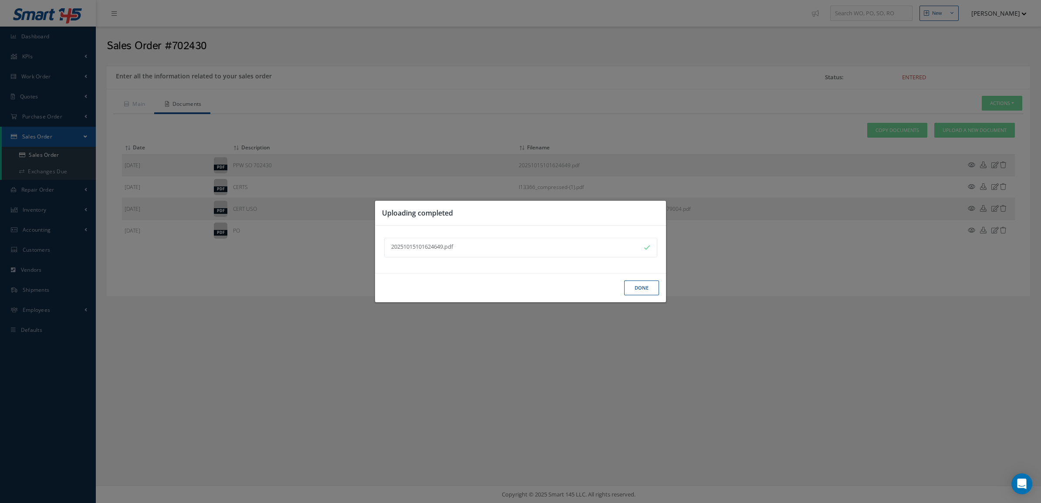
click at [634, 287] on button "Done" at bounding box center [641, 287] width 35 height 15
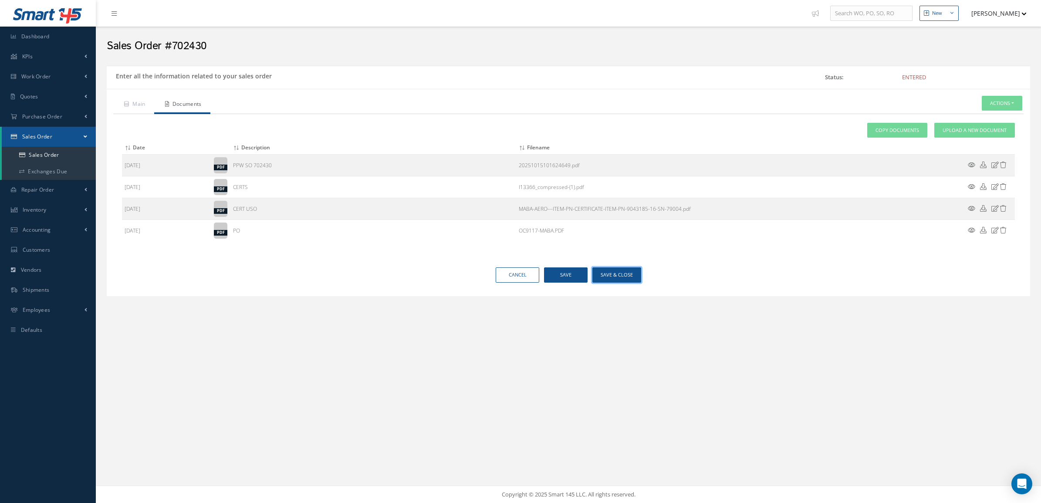
click at [612, 276] on button "Save & Close" at bounding box center [616, 274] width 49 height 15
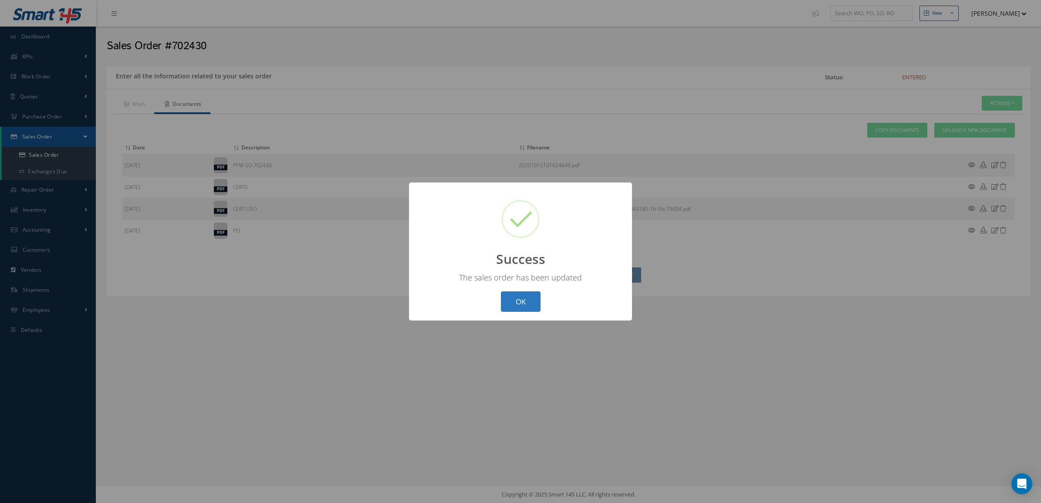
click at [518, 294] on button "OK" at bounding box center [521, 301] width 40 height 20
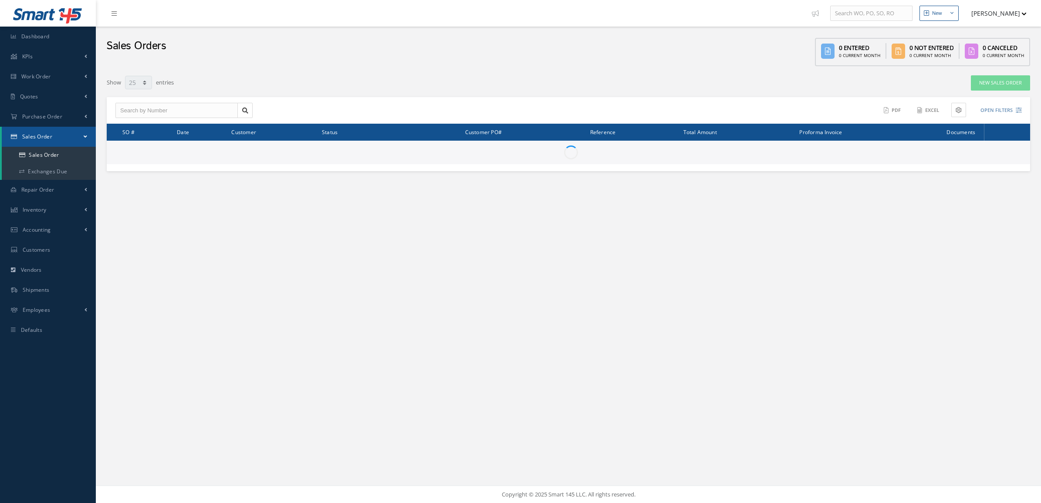
select select "25"
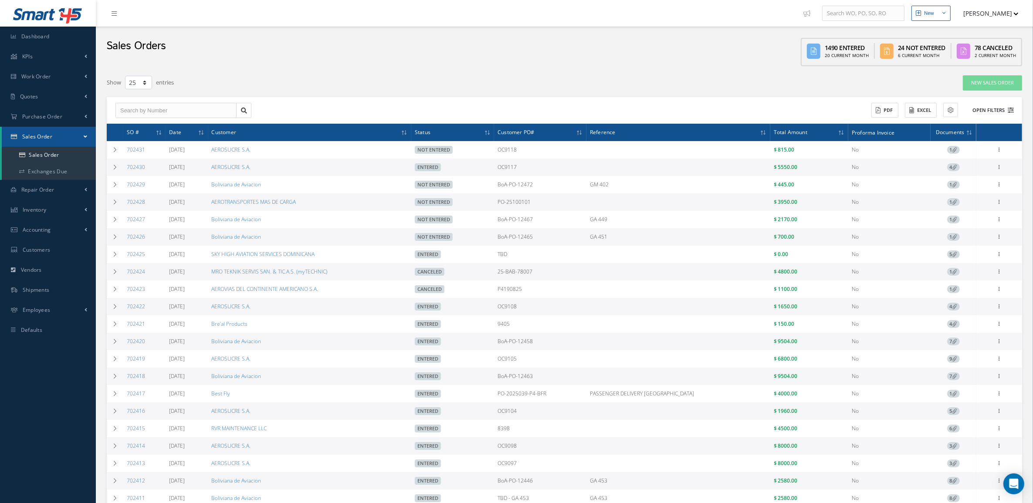
click at [1002, 110] on button "Open Filters" at bounding box center [988, 110] width 49 height 14
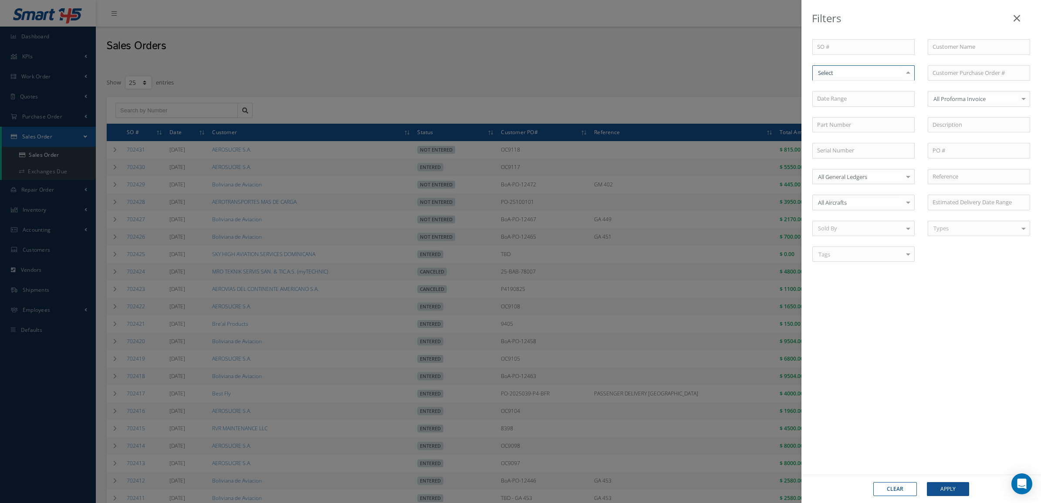
drag, startPoint x: 870, startPoint y: 73, endPoint x: 867, endPoint y: 87, distance: 14.3
click at [864, 118] on span "Not Entered" at bounding box center [863, 117] width 101 height 15
click at [954, 486] on button "Apply" at bounding box center [948, 489] width 42 height 14
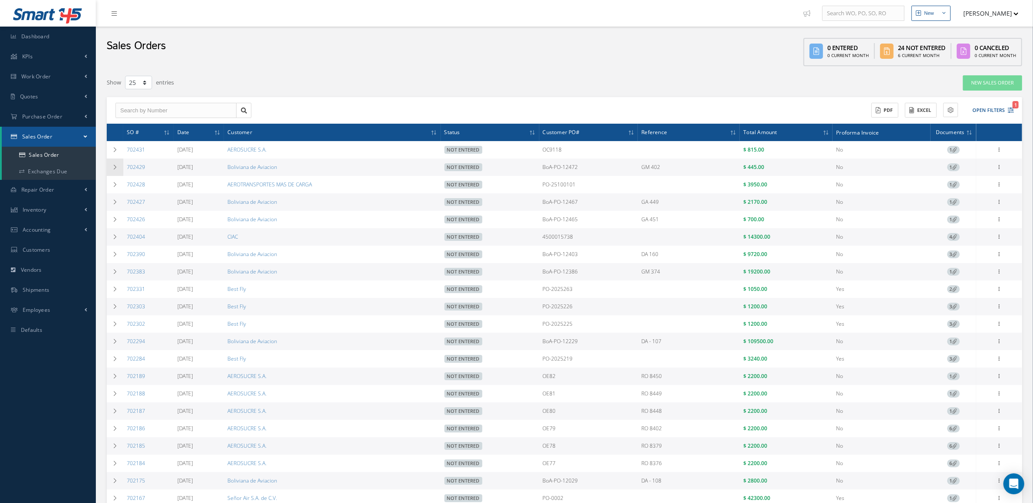
click at [120, 169] on td at bounding box center [115, 167] width 17 height 17
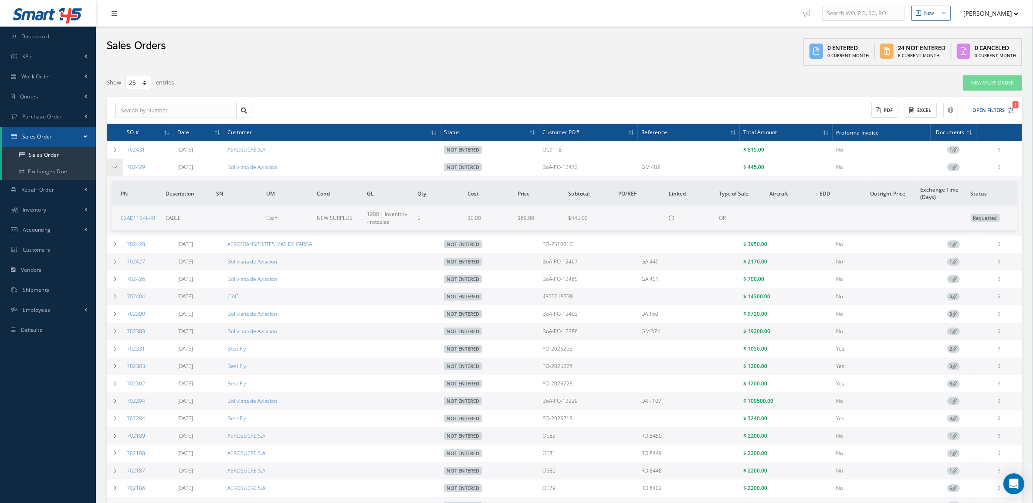
click at [119, 170] on td at bounding box center [115, 167] width 17 height 17
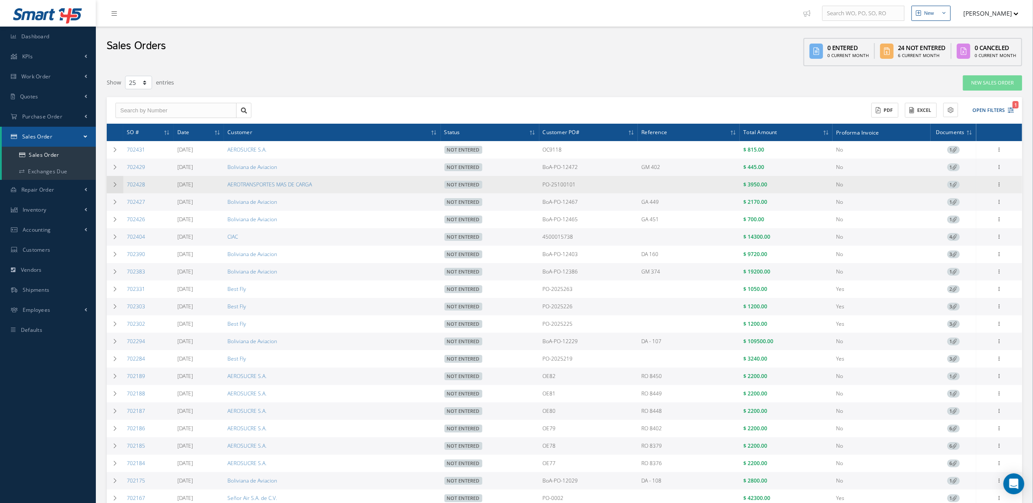
click at [121, 182] on td at bounding box center [115, 184] width 17 height 17
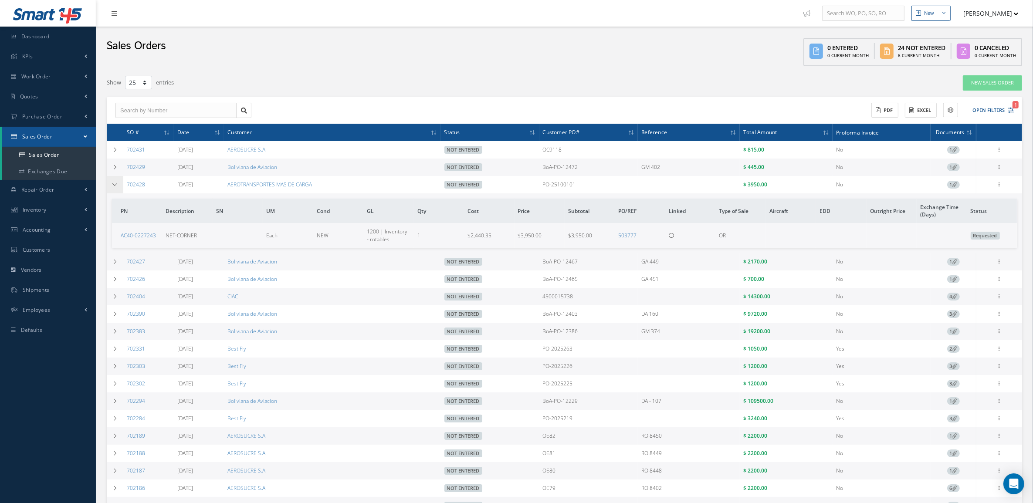
click at [121, 182] on td at bounding box center [115, 184] width 17 height 17
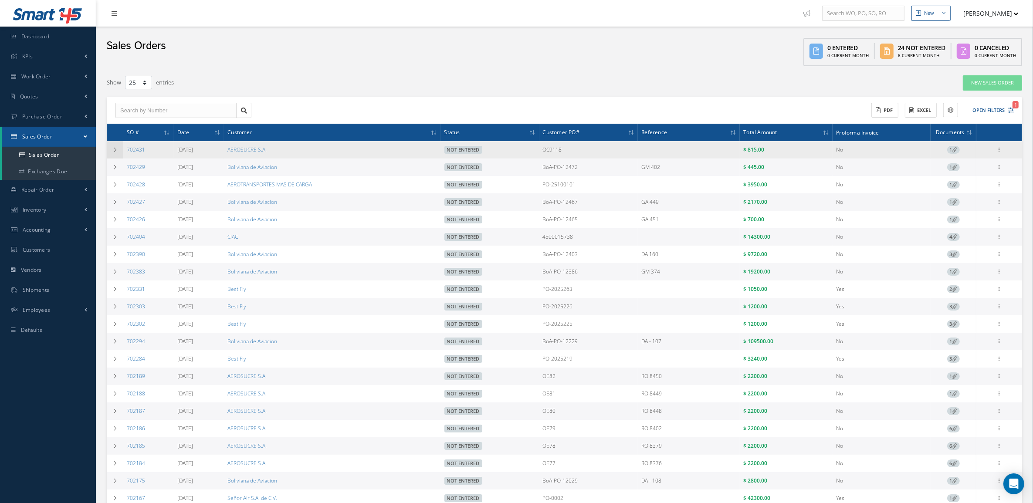
click at [117, 149] on icon at bounding box center [115, 149] width 6 height 5
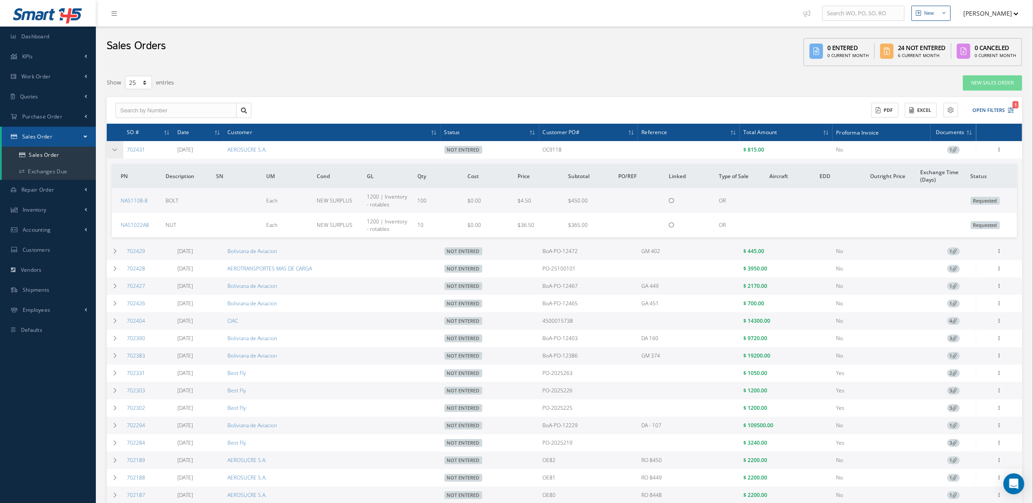
click at [116, 148] on icon at bounding box center [115, 149] width 6 height 5
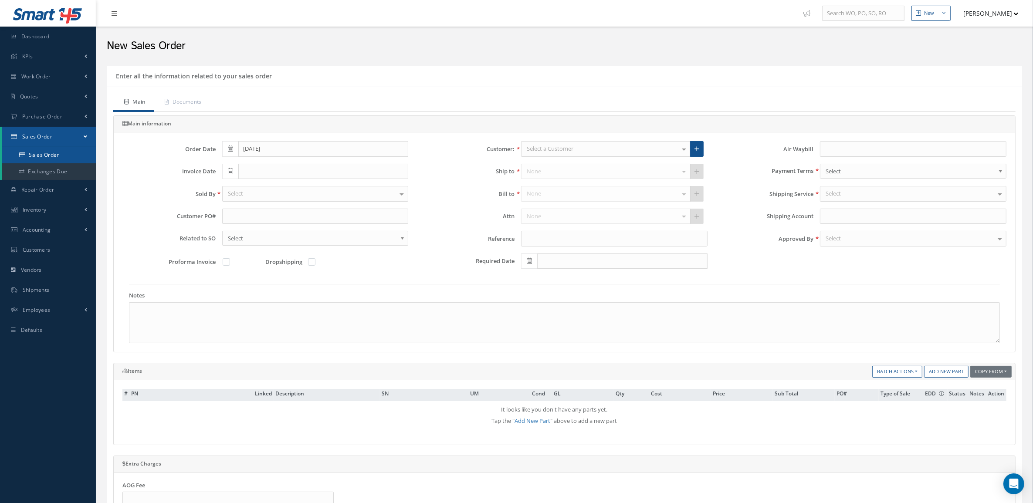
click at [68, 149] on link "Sales Order" at bounding box center [49, 155] width 94 height 17
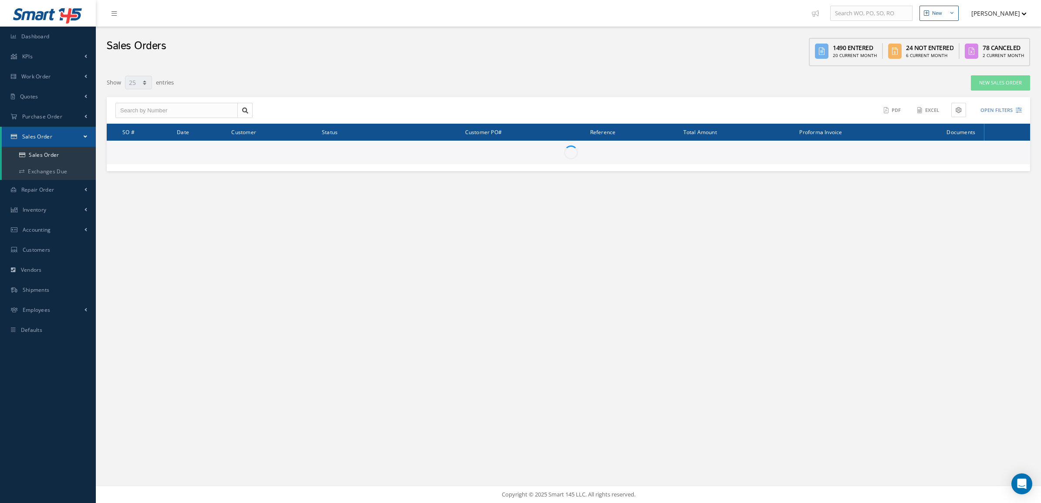
select select "25"
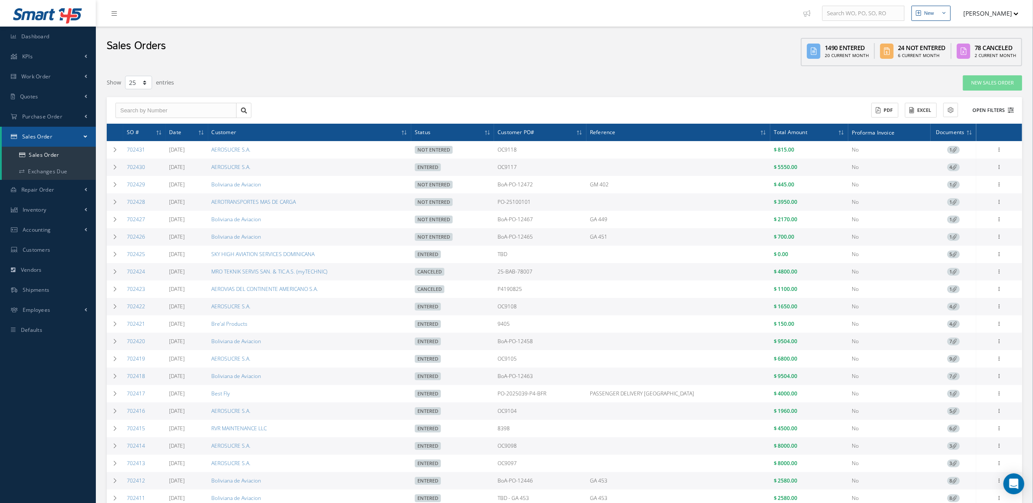
click at [987, 109] on button "Open Filters" at bounding box center [988, 110] width 49 height 14
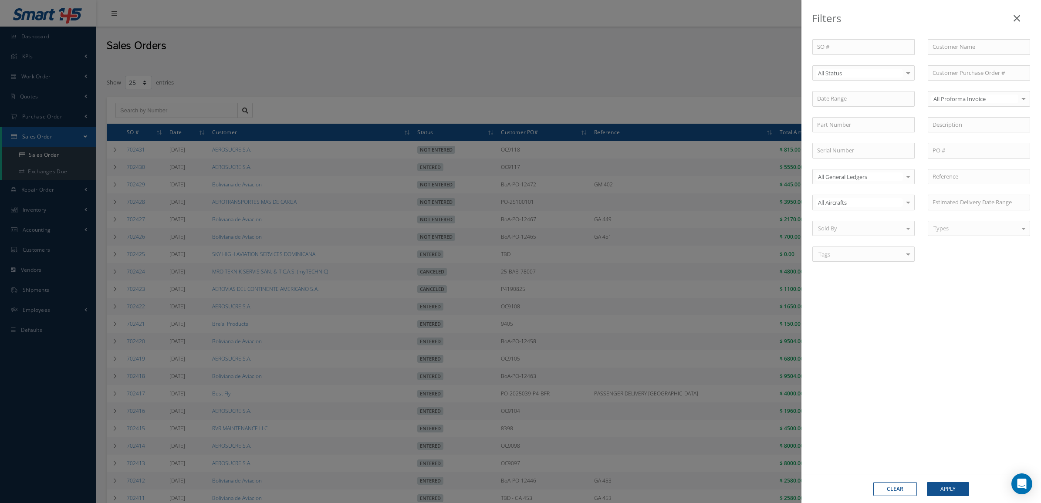
click at [843, 67] on div "All Status" at bounding box center [863, 73] width 102 height 16
click at [852, 122] on span "Not Entered" at bounding box center [863, 117] width 101 height 15
click at [950, 491] on button "Apply" at bounding box center [948, 489] width 42 height 14
